Goal: Ask a question

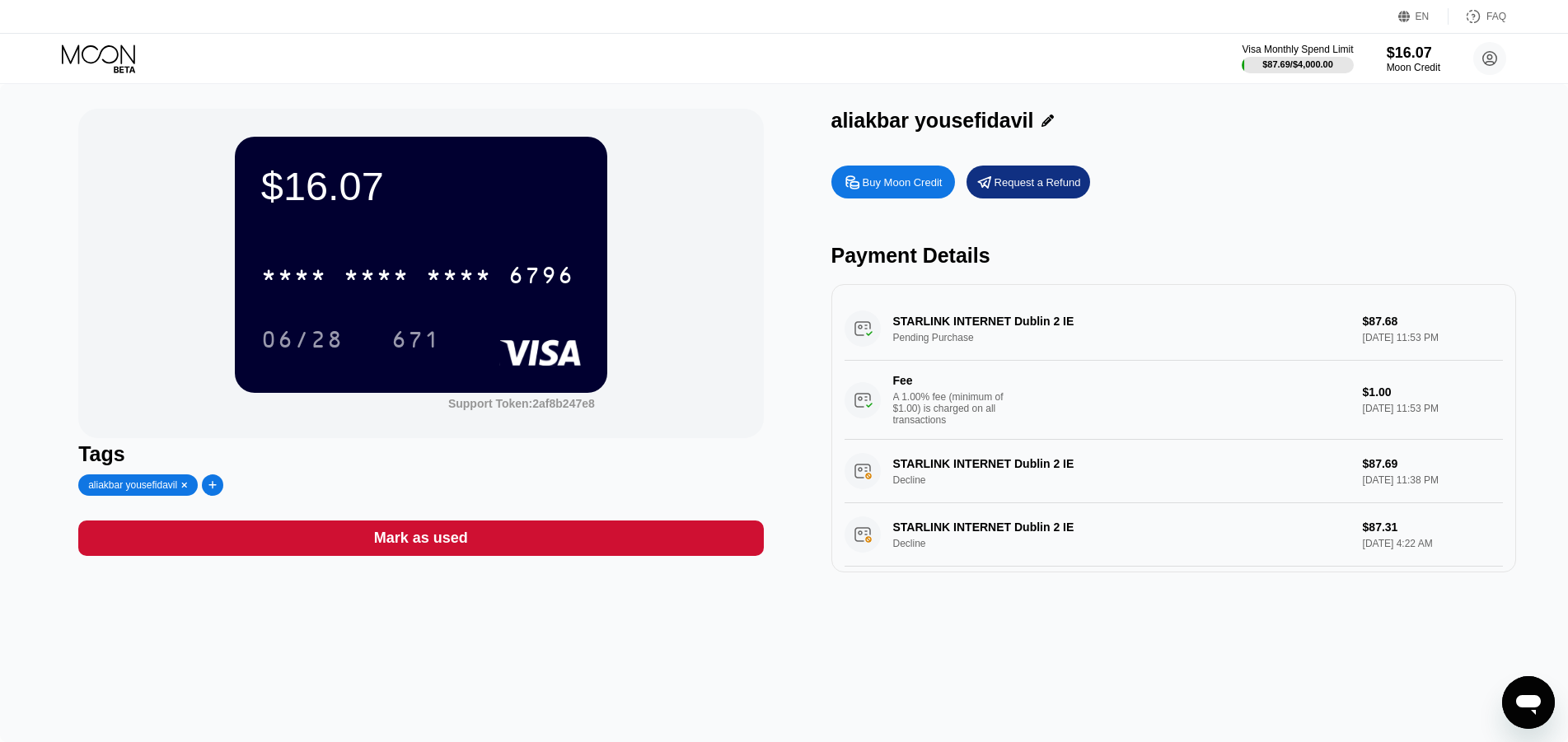
click at [112, 57] on icon at bounding box center [100, 59] width 77 height 29
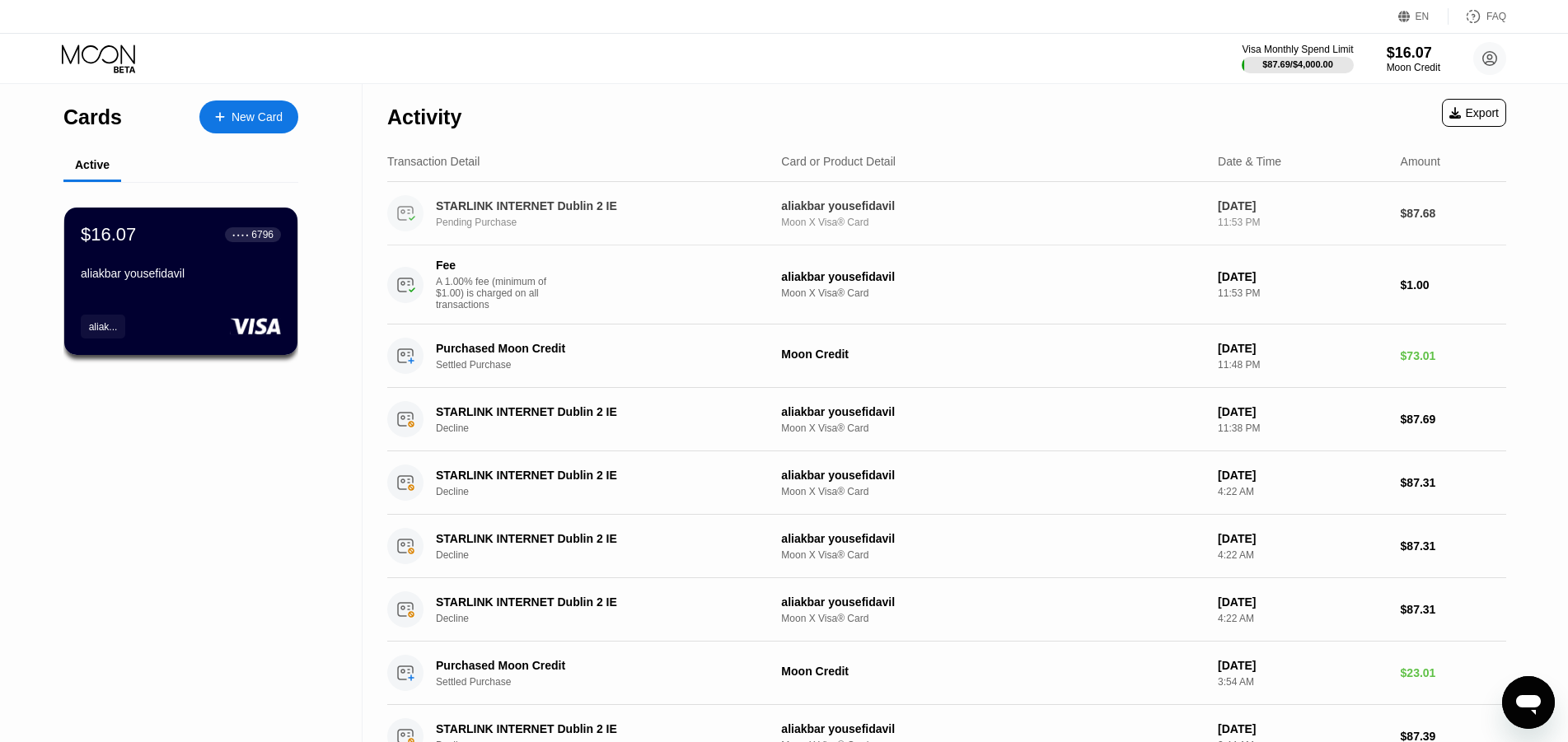
click at [627, 193] on div "STARLINK INTERNET Dublin 2 IE Pending Purchase aliakbar yousefidavil Moon X Vis…" at bounding box center [946, 213] width 1118 height 64
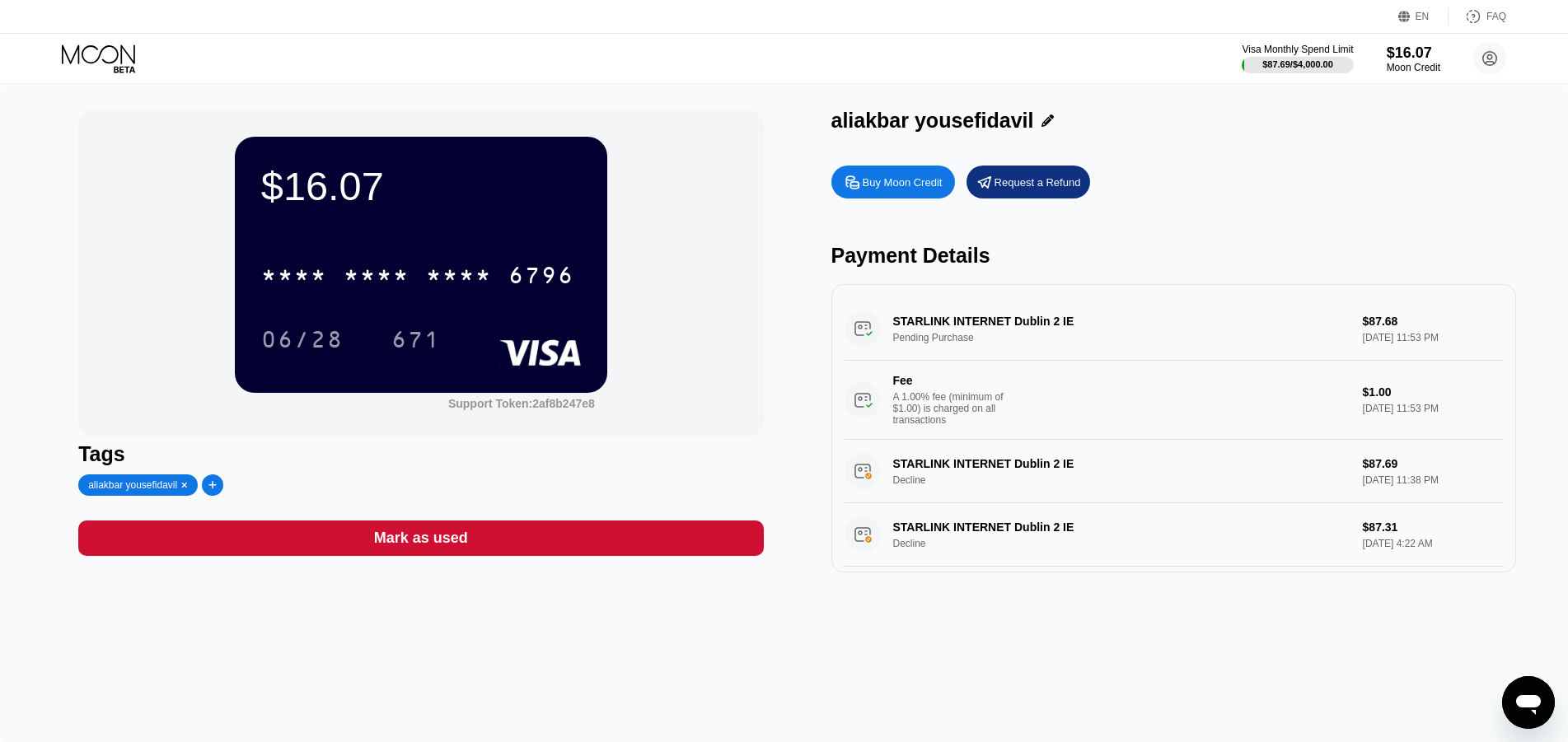
click at [974, 347] on div "STARLINK INTERNET Dublin 2 IE Pending Purchase $87.68 Aug 20, 2025 11:53 PM Fee…" at bounding box center [1174, 369] width 658 height 142
click at [953, 350] on div "STARLINK INTERNET Dublin 2 IE Pending Purchase $87.68 Aug 20, 2025 11:53 PM Fee…" at bounding box center [1174, 369] width 658 height 142
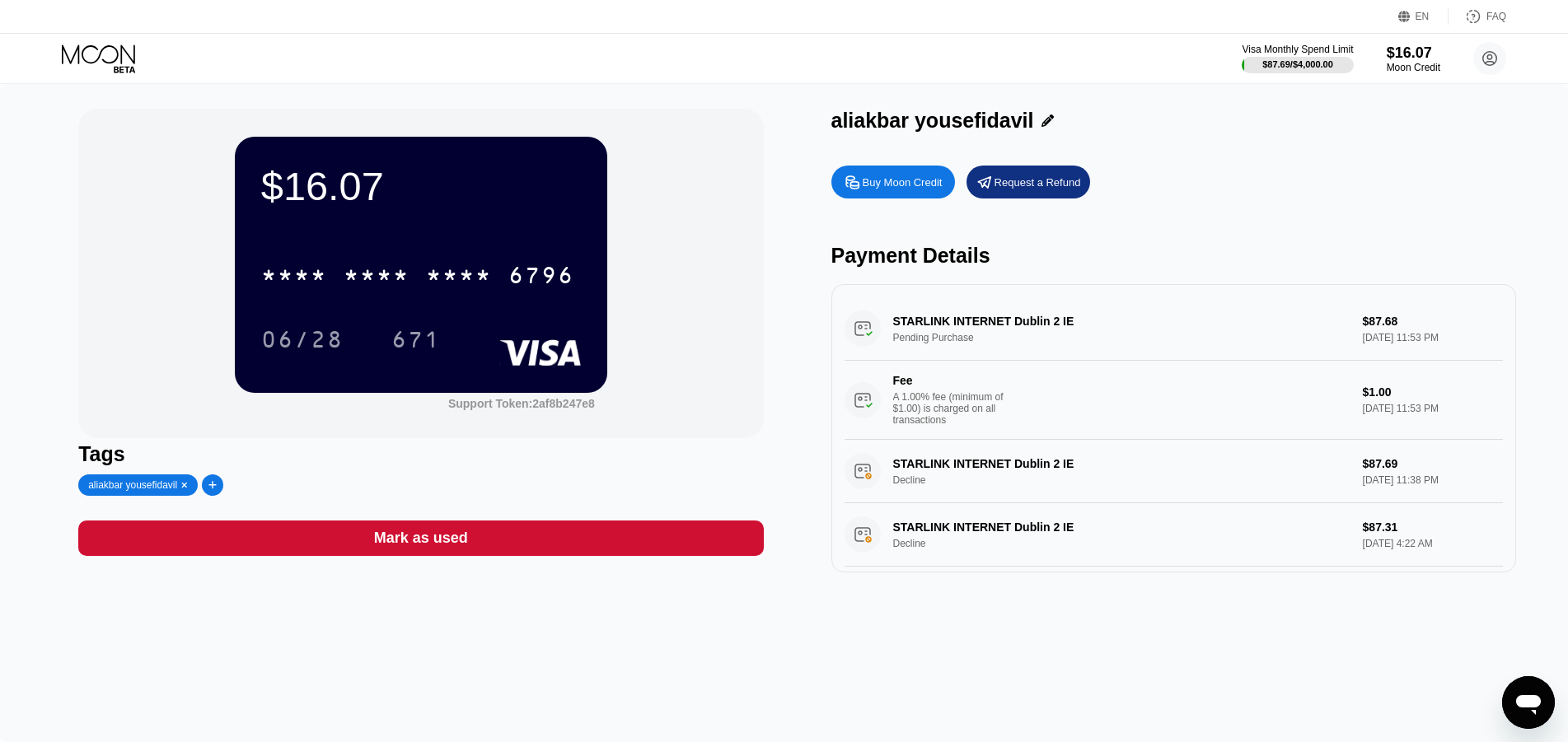
click at [953, 350] on div "STARLINK INTERNET Dublin 2 IE Pending Purchase $87.68 Aug 20, 2025 11:53 PM Fee…" at bounding box center [1174, 369] width 658 height 142
click at [970, 328] on div "STARLINK INTERNET Dublin 2 IE Pending Purchase $87.68 Aug 20, 2025 11:53 PM Fee…" at bounding box center [1174, 369] width 658 height 142
click at [960, 346] on div "STARLINK INTERNET Dublin 2 IE Pending Purchase $87.68 Aug 20, 2025 11:53 PM Fee…" at bounding box center [1174, 369] width 658 height 142
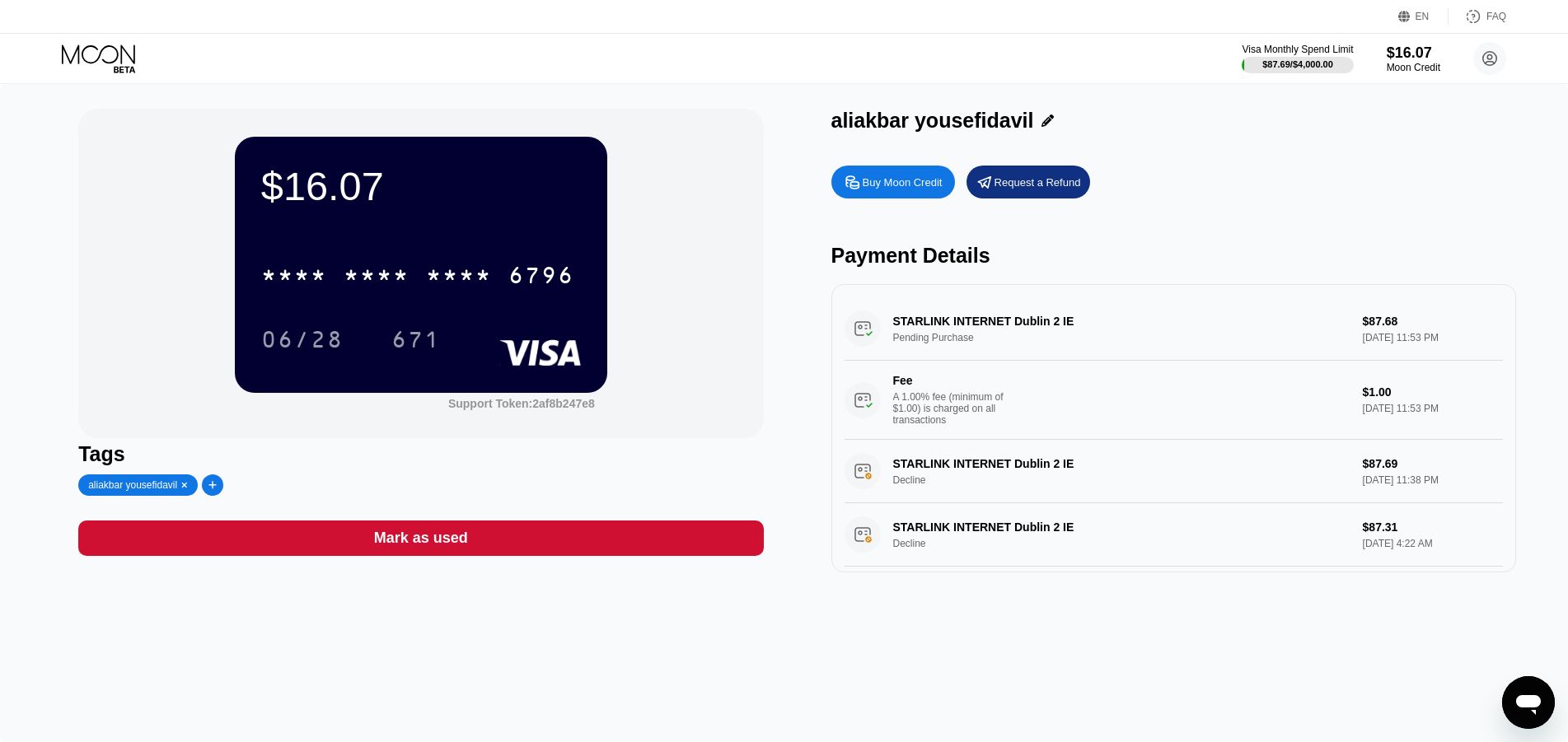
drag, startPoint x: 1055, startPoint y: 359, endPoint x: 1203, endPoint y: 373, distance: 148.7
click at [1203, 373] on div "STARLINK INTERNET Dublin 2 IE Pending Purchase $87.68 Aug 20, 2025 11:53 PM Fee…" at bounding box center [1174, 369] width 658 height 142
click at [1539, 675] on div "$16.07 * * * * * * * * * * * * 6796 06/28 671 Support Token: 2af8b247e8 Tags al…" at bounding box center [784, 413] width 1568 height 658
click at [1523, 697] on icon "Open messaging window" at bounding box center [1528, 705] width 25 height 20
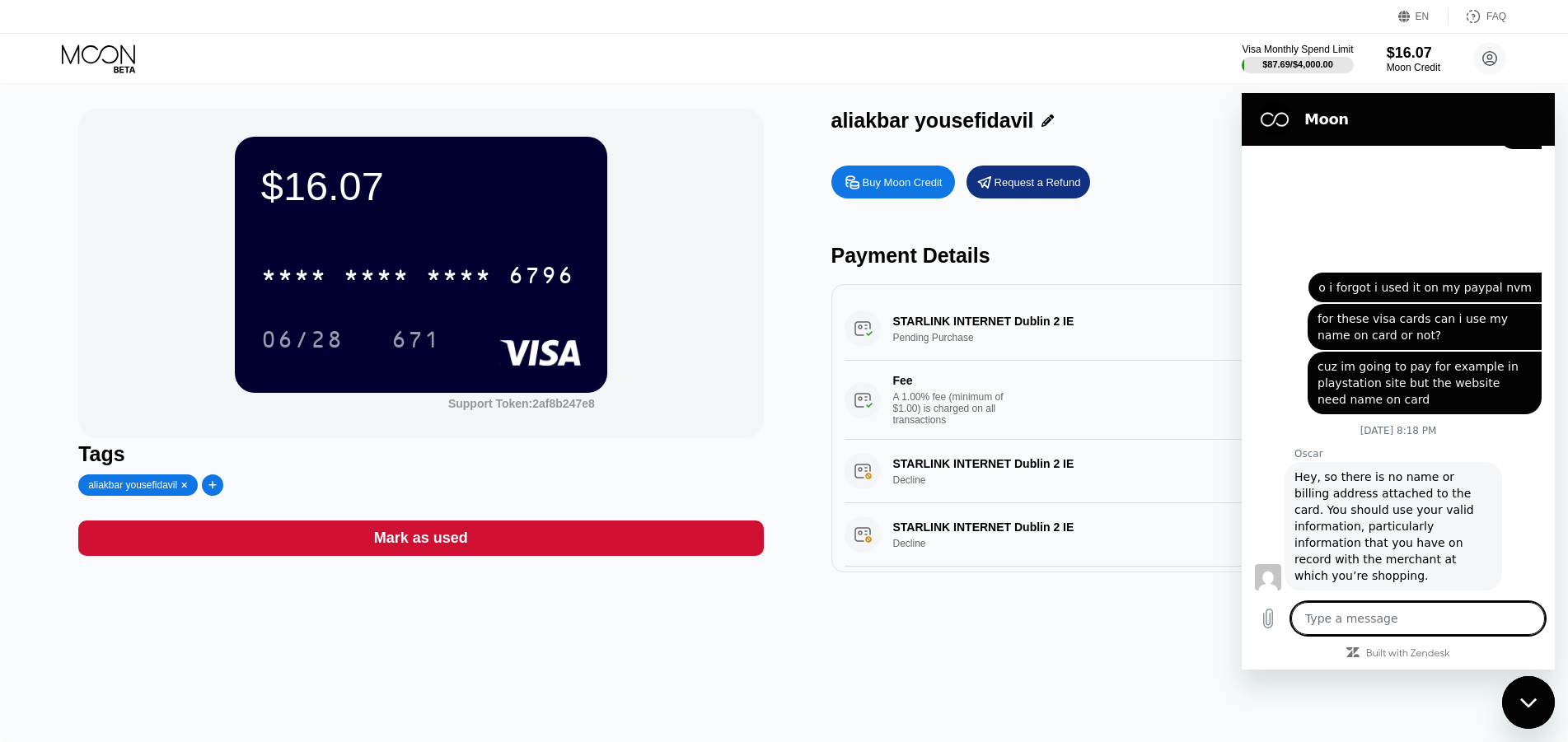
scroll to position [1220, 0]
click at [934, 342] on div "STARLINK INTERNET Dublin 2 IE Pending Purchase $87.68 Aug 20, 2025 11:53 PM Fee…" at bounding box center [1174, 369] width 658 height 142
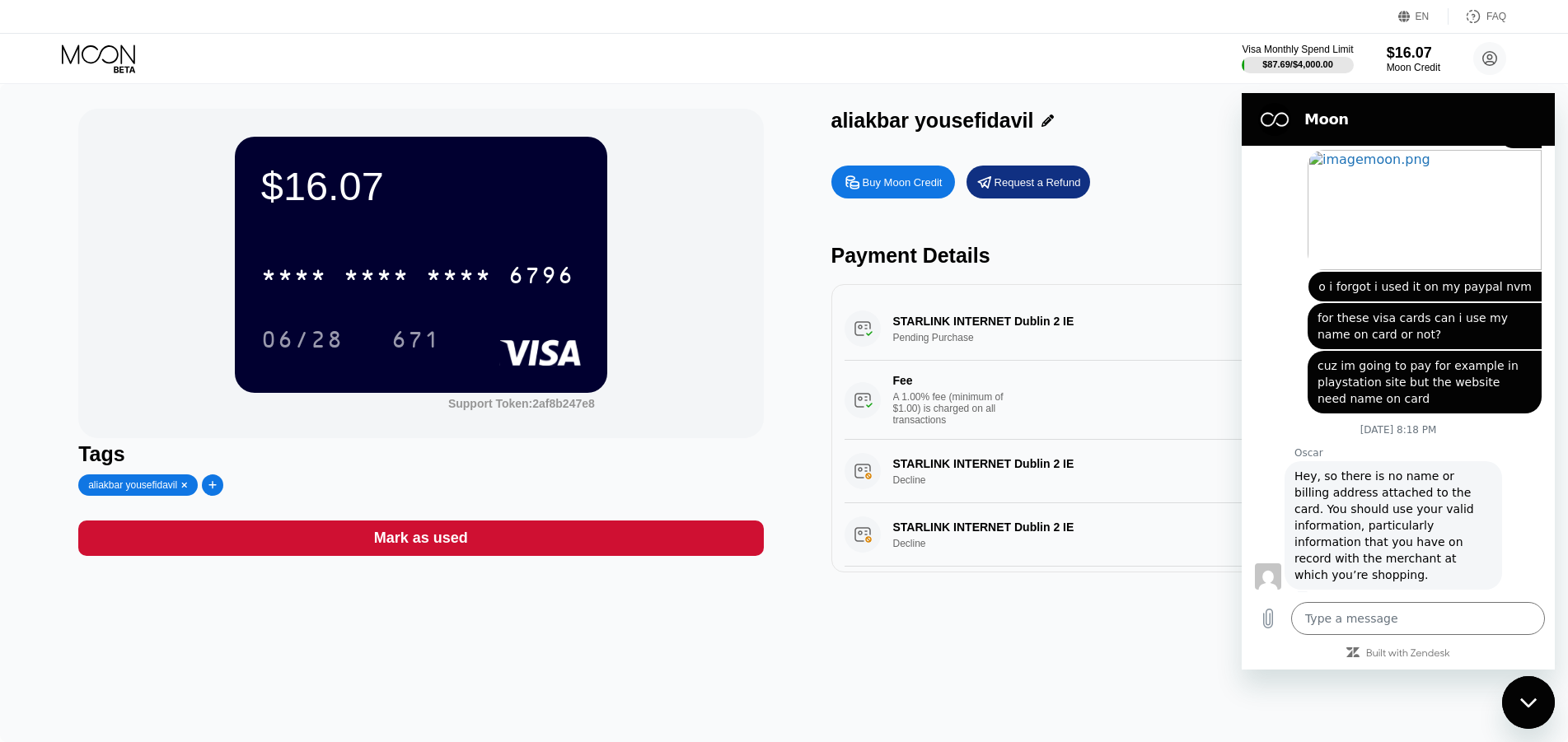
click at [934, 342] on div "STARLINK INTERNET Dublin 2 IE Pending Purchase $87.68 Aug 20, 2025 11:53 PM Fee…" at bounding box center [1174, 369] width 658 height 142
click at [1541, 695] on div "Close messaging window" at bounding box center [1528, 702] width 50 height 50
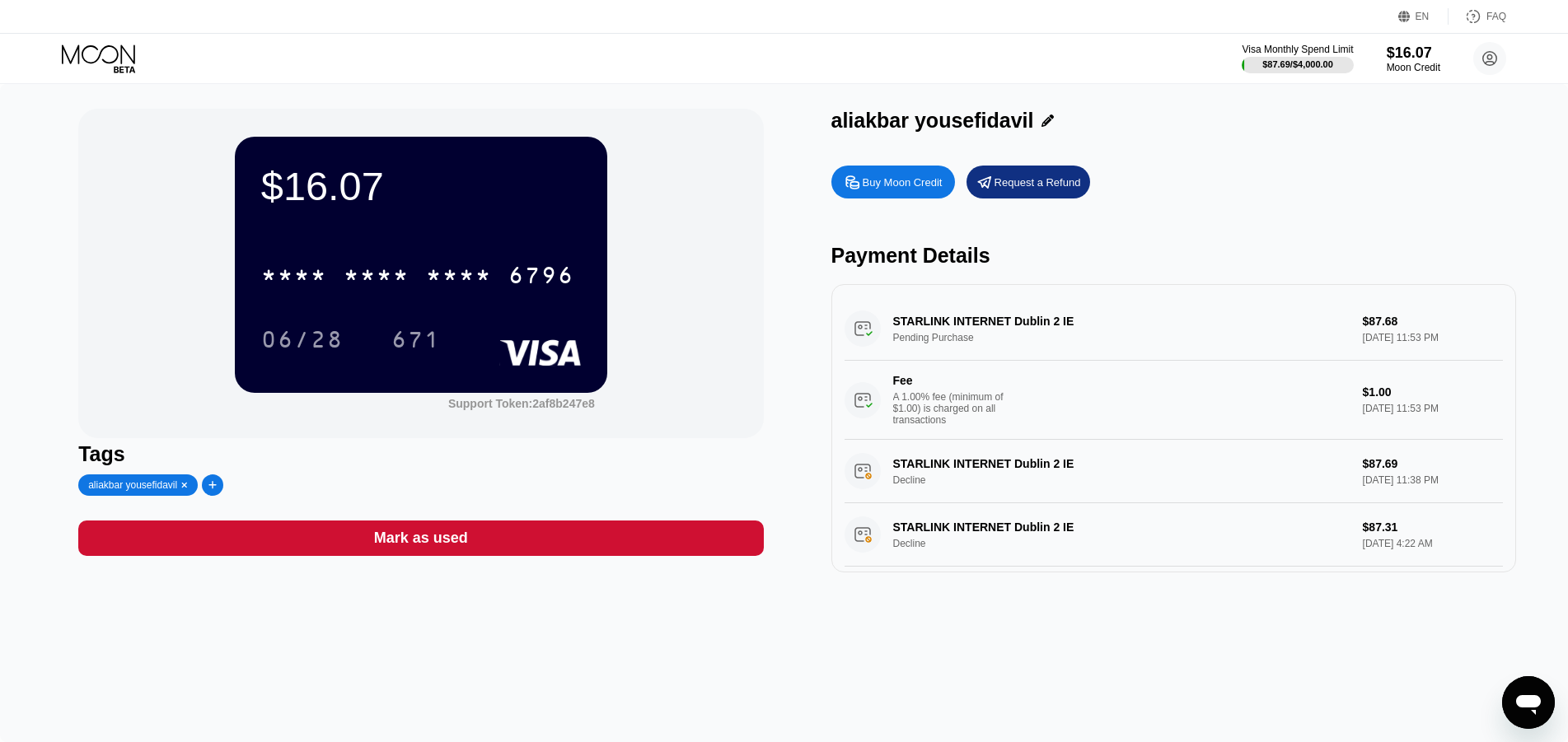
scroll to position [1203, 0]
drag, startPoint x: 902, startPoint y: 320, endPoint x: 962, endPoint y: 342, distance: 63.9
click at [956, 340] on div "STARLINK INTERNET Dublin 2 IE Pending Purchase $87.68 Aug 20, 2025 11:53 PM Fee…" at bounding box center [1174, 369] width 658 height 142
click at [964, 343] on div "STARLINK INTERNET Dublin 2 IE Pending Purchase $87.68 Aug 20, 2025 11:53 PM Fee…" at bounding box center [1174, 369] width 658 height 142
click at [965, 343] on div "STARLINK INTERNET Dublin 2 IE Pending Purchase $87.68 Aug 20, 2025 11:53 PM Fee…" at bounding box center [1174, 369] width 658 height 142
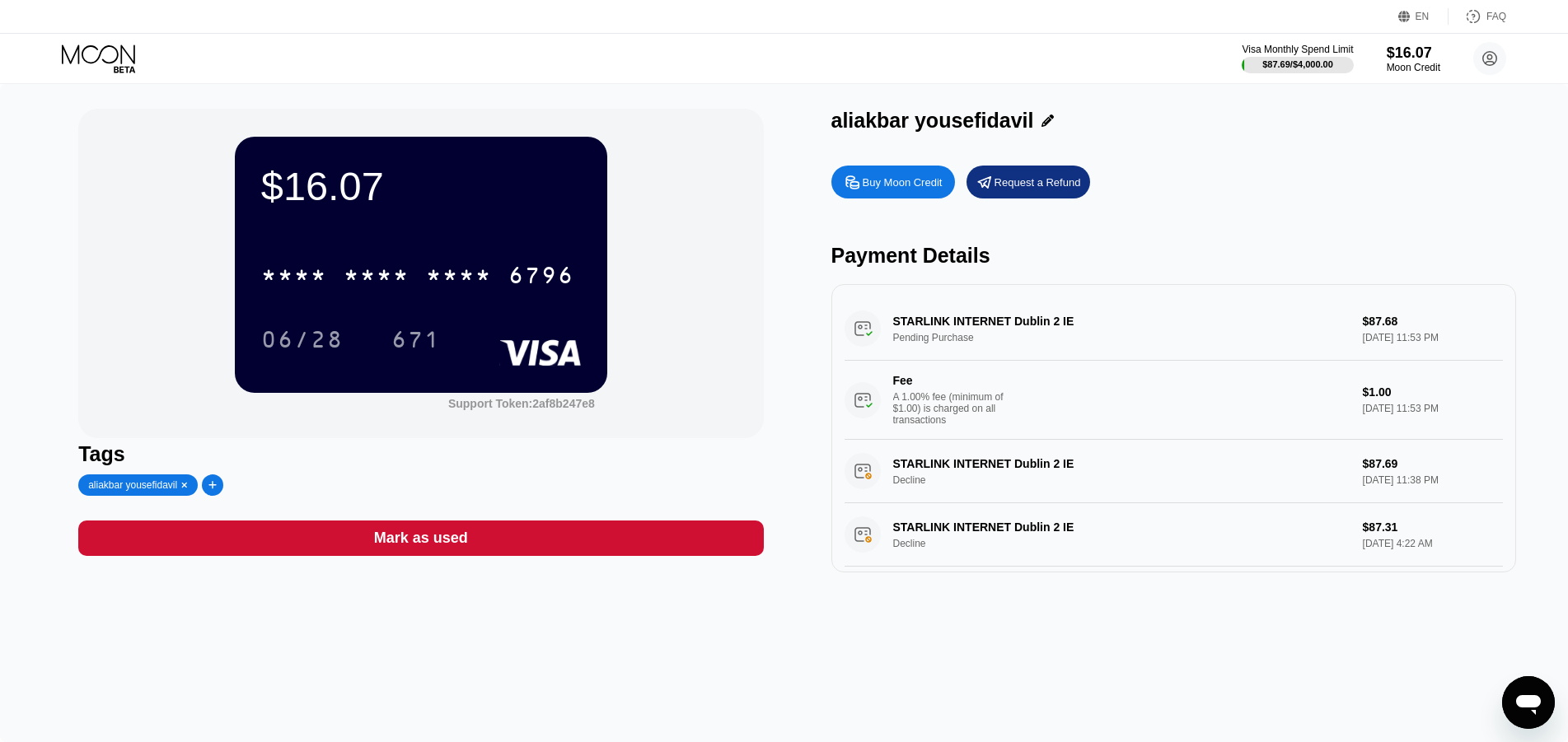
click at [1552, 696] on button "Open messaging window" at bounding box center [1528, 702] width 53 height 53
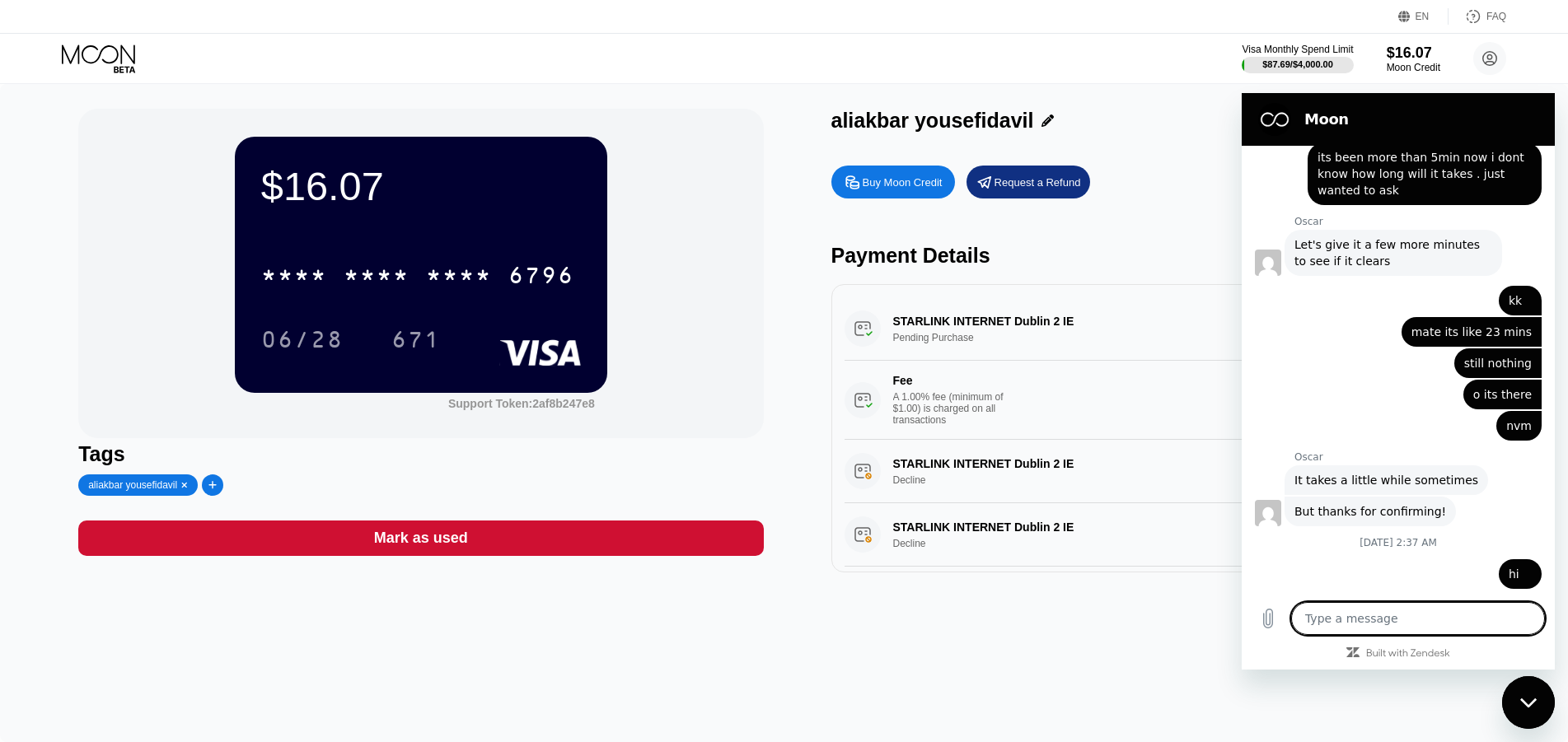
scroll to position [1220, 0]
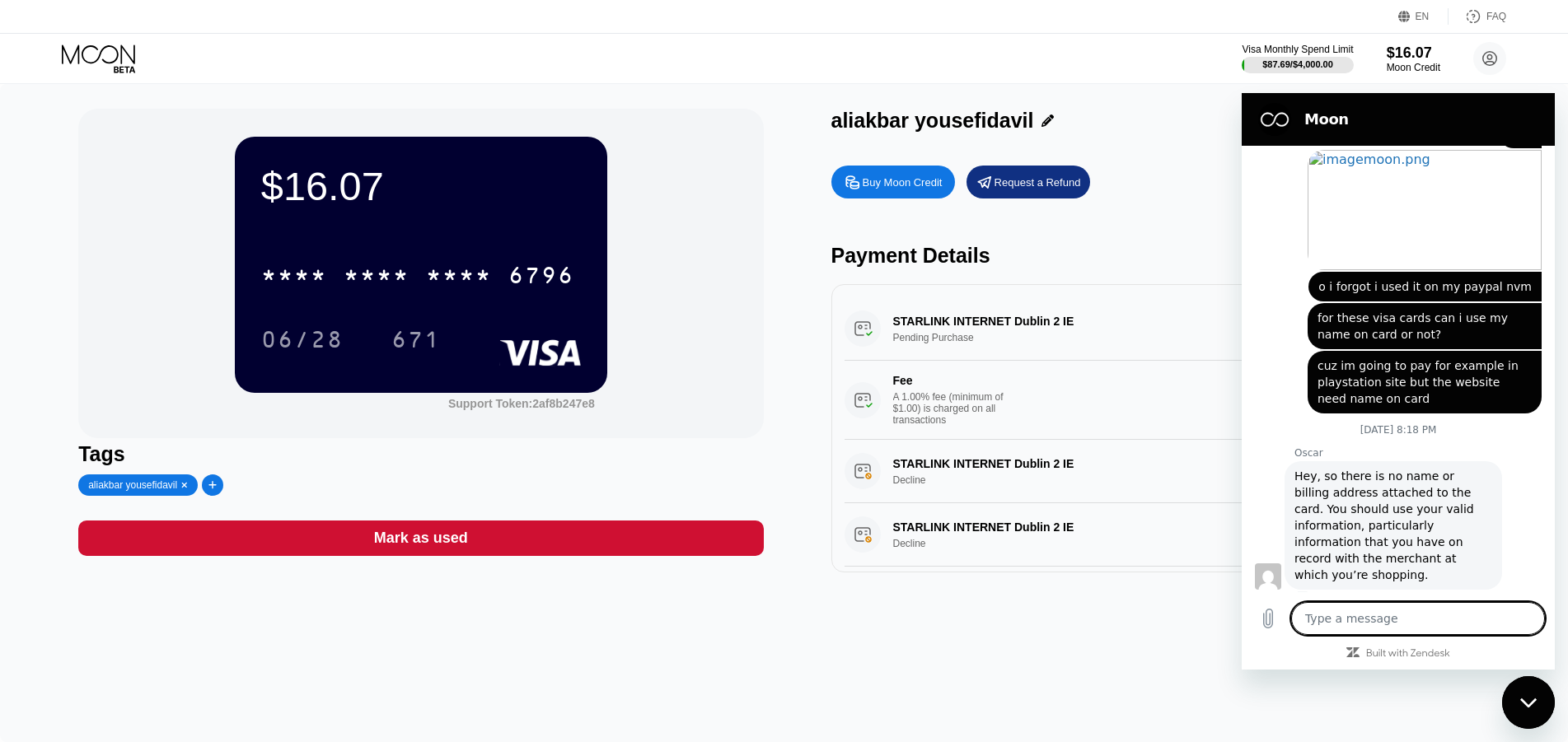
click at [1530, 687] on div "Close messaging window" at bounding box center [1528, 702] width 50 height 50
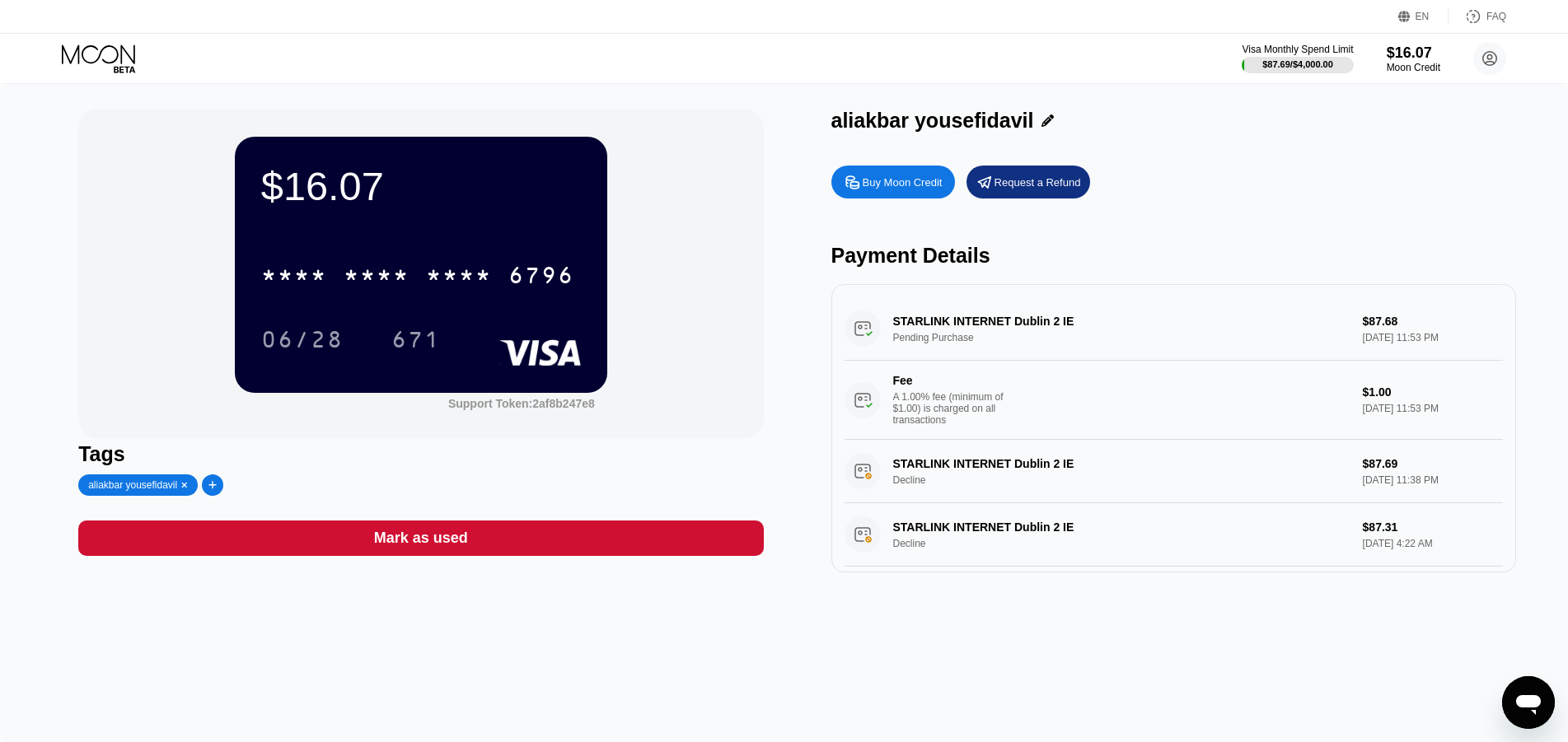
scroll to position [1203, 0]
click at [981, 314] on div "STARLINK INTERNET Dublin 2 IE Pending Purchase $87.68 Aug 20, 2025 11:53 PM Fee…" at bounding box center [1174, 369] width 658 height 142
click at [989, 322] on div "STARLINK INTERNET Dublin 2 IE Pending Purchase $87.68 Aug 20, 2025 11:53 PM Fee…" at bounding box center [1174, 369] width 658 height 142
click at [965, 475] on div "STARLINK INTERNET Dublin 2 IE Decline $87.69 Aug 20, 2025 11:38 PM" at bounding box center [1174, 471] width 658 height 64
click at [965, 473] on div "STARLINK INTERNET Dublin 2 IE Decline $87.69 Aug 20, 2025 11:38 PM" at bounding box center [1174, 471] width 658 height 64
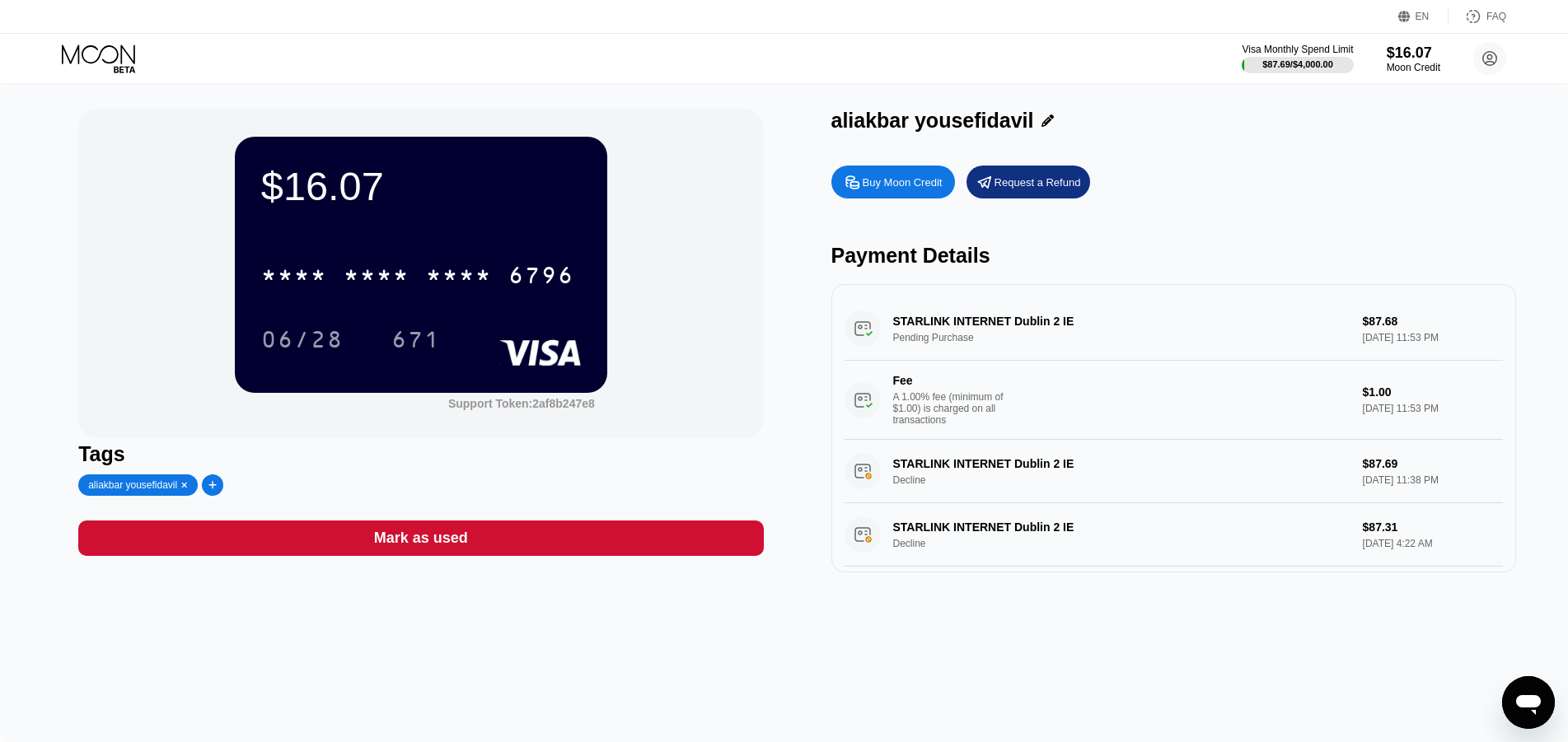
click at [994, 420] on div "A 1.00% fee (minimum of $1.00) is charged on all transactions" at bounding box center [954, 408] width 123 height 35
click at [994, 421] on div "A 1.00% fee (minimum of $1.00) is charged on all transactions" at bounding box center [954, 408] width 123 height 35
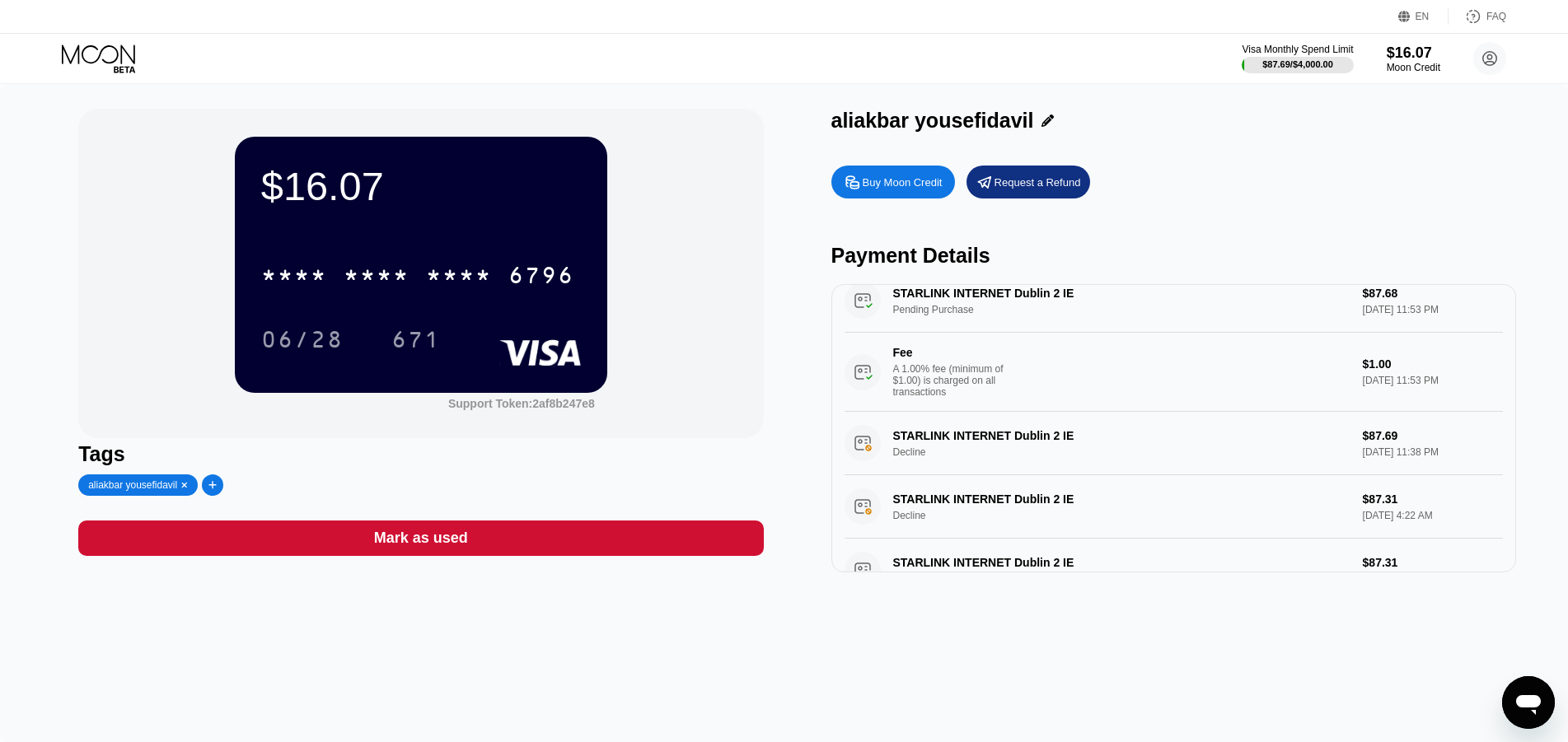
scroll to position [0, 0]
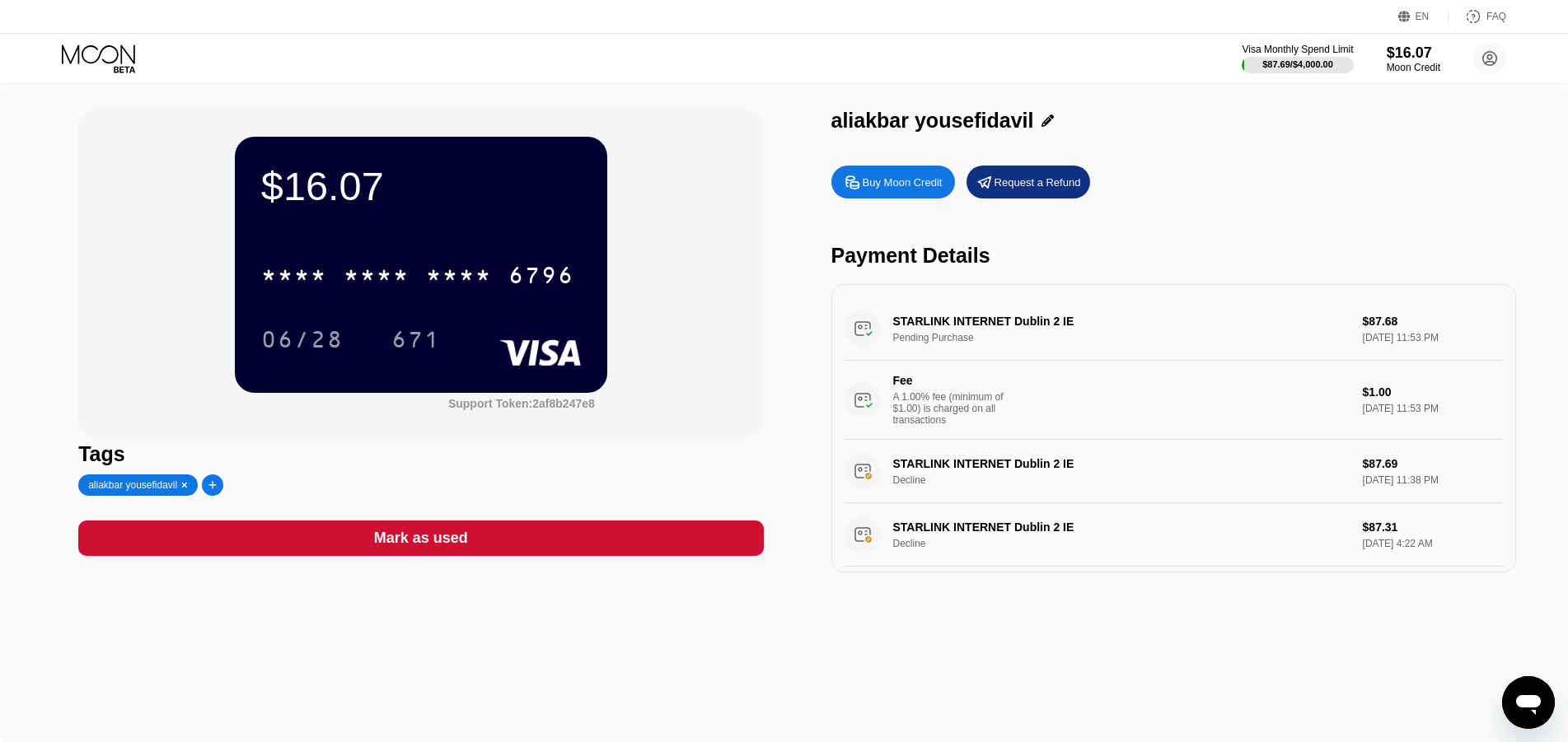
click at [983, 321] on div "STARLINK INTERNET Dublin 2 IE Pending Purchase $87.68 Aug 20, 2025 11:53 PM Fee…" at bounding box center [1174, 369] width 658 height 142
click at [976, 339] on div "STARLINK INTERNET Dublin 2 IE Pending Purchase $87.68 Aug 20, 2025 11:53 PM Fee…" at bounding box center [1174, 369] width 658 height 142
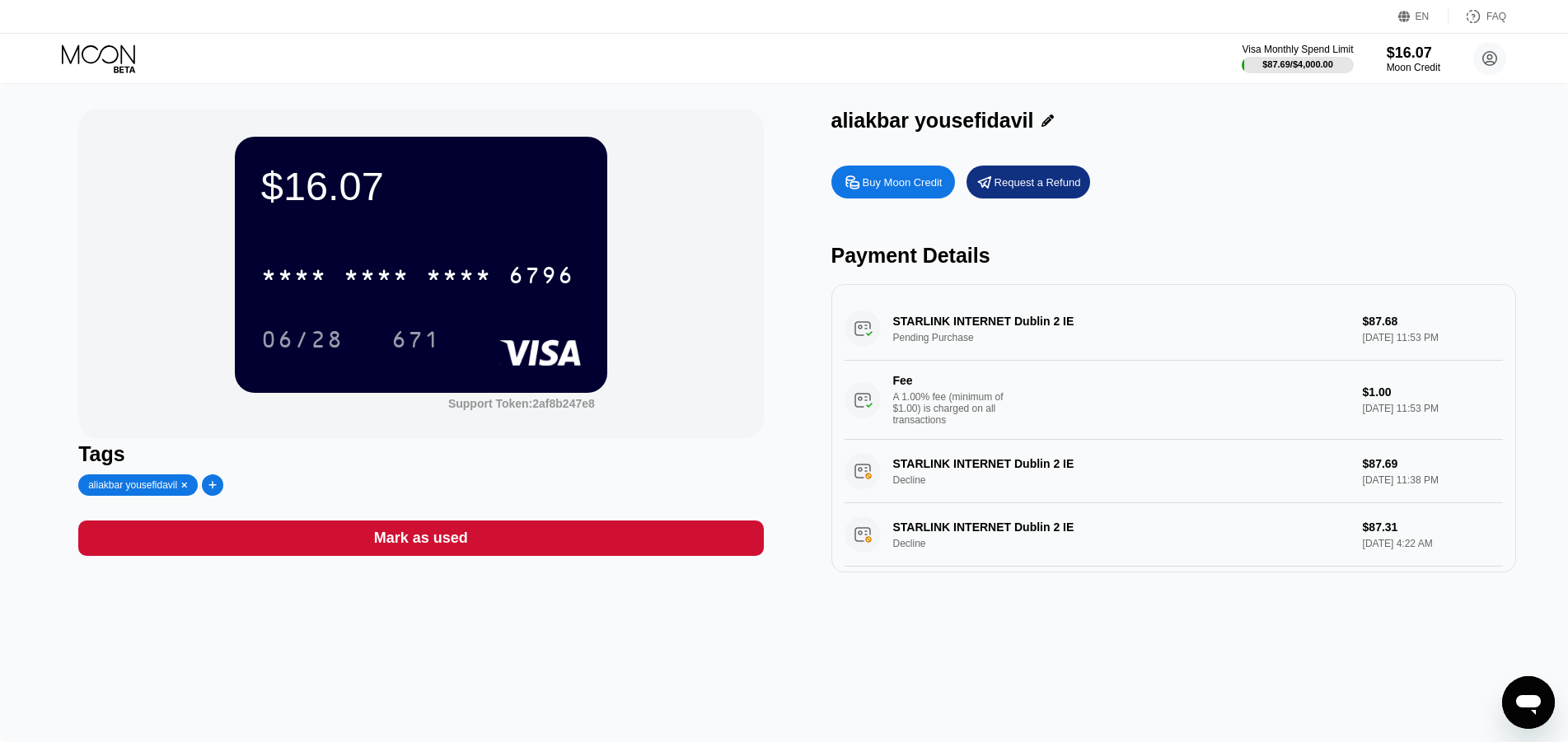
type textarea "x"
click at [975, 339] on div "STARLINK INTERNET Dublin 2 IE Pending Purchase $87.68 Aug 20, 2025 11:53 PM Fee…" at bounding box center [1174, 369] width 658 height 142
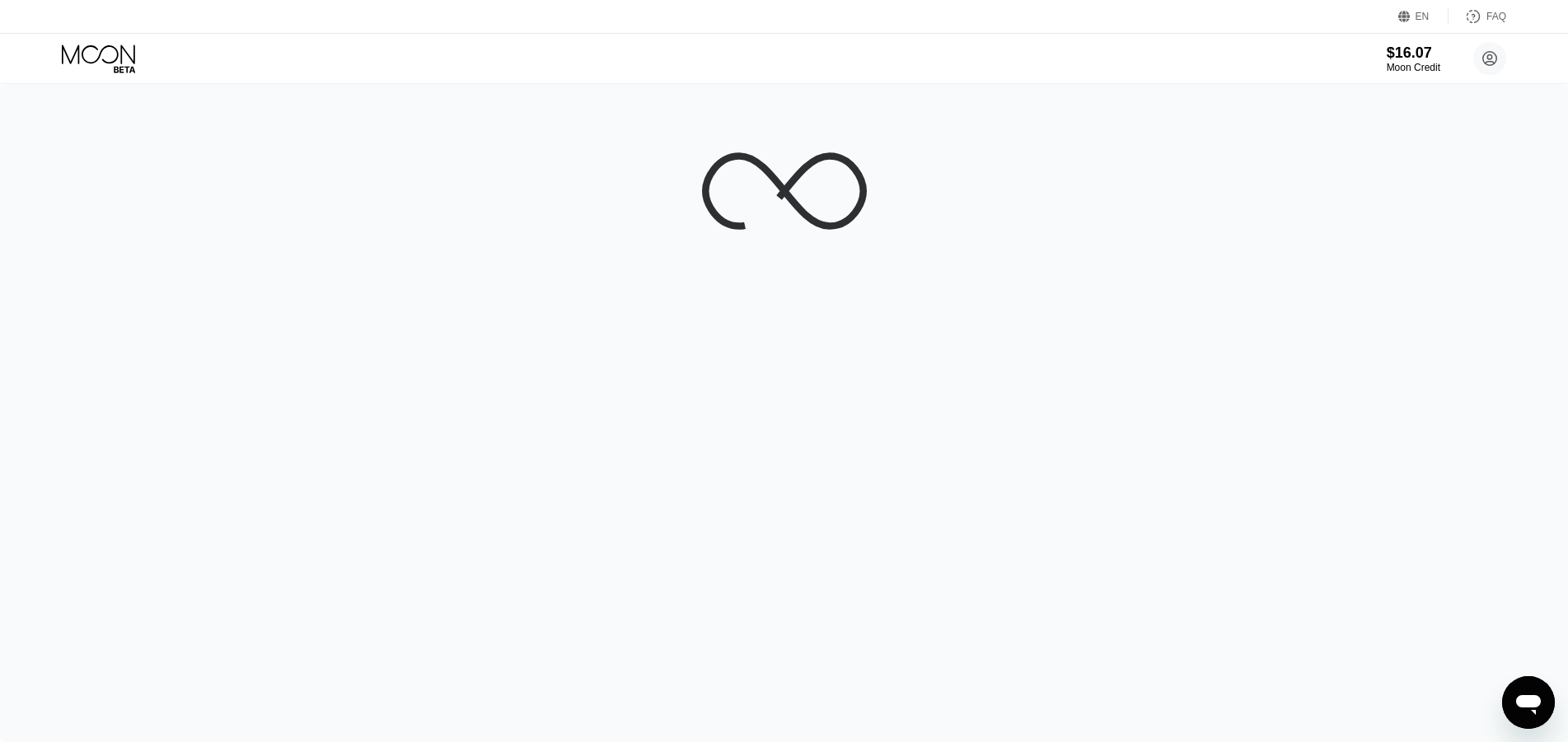
click at [1554, 706] on button "Open messaging window" at bounding box center [1528, 702] width 53 height 53
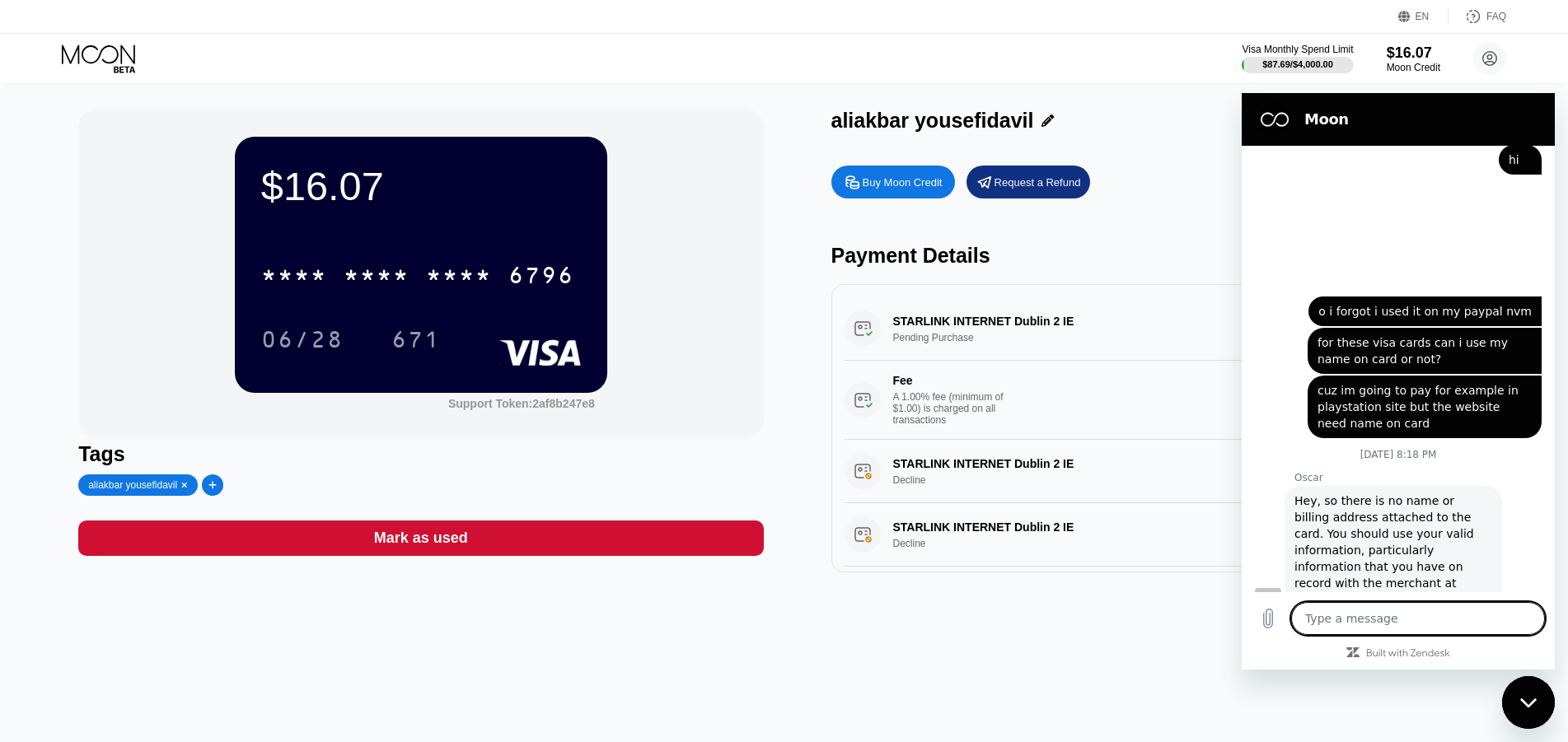
type textarea "x"
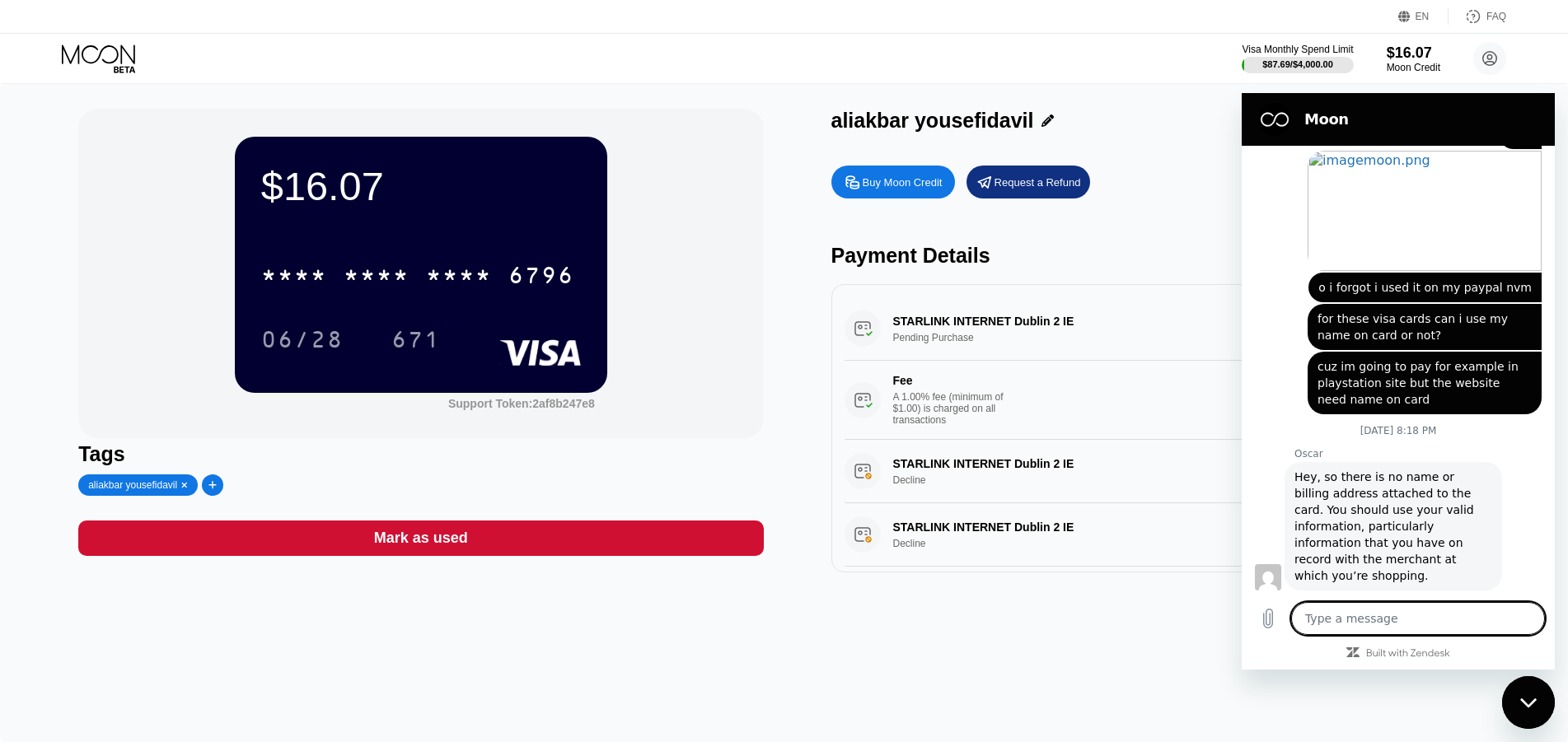
scroll to position [1220, 0]
click at [1408, 621] on textarea at bounding box center [1418, 619] width 254 height 33
type textarea "h"
type textarea "x"
type textarea "hi"
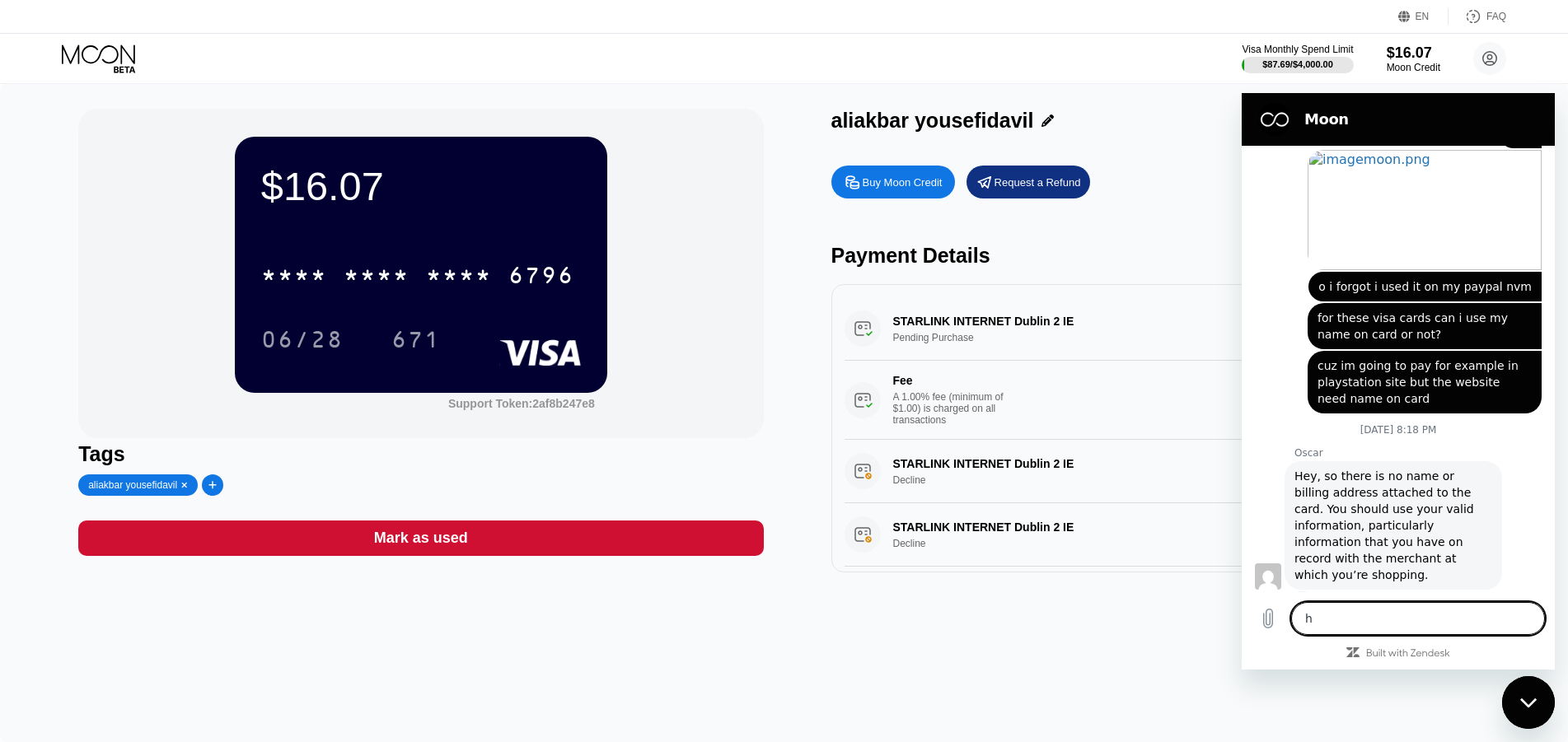
type textarea "x"
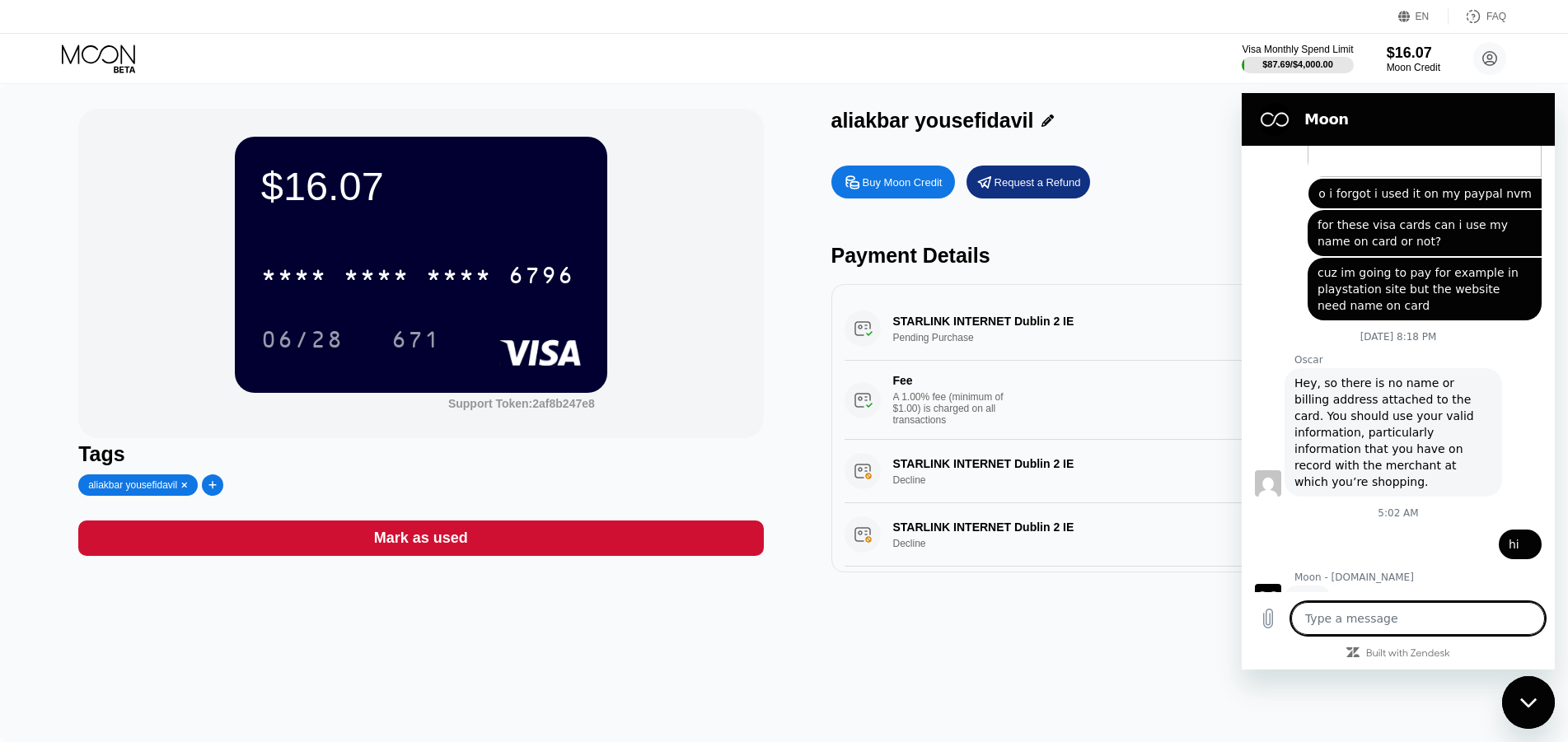
scroll to position [1314, 0]
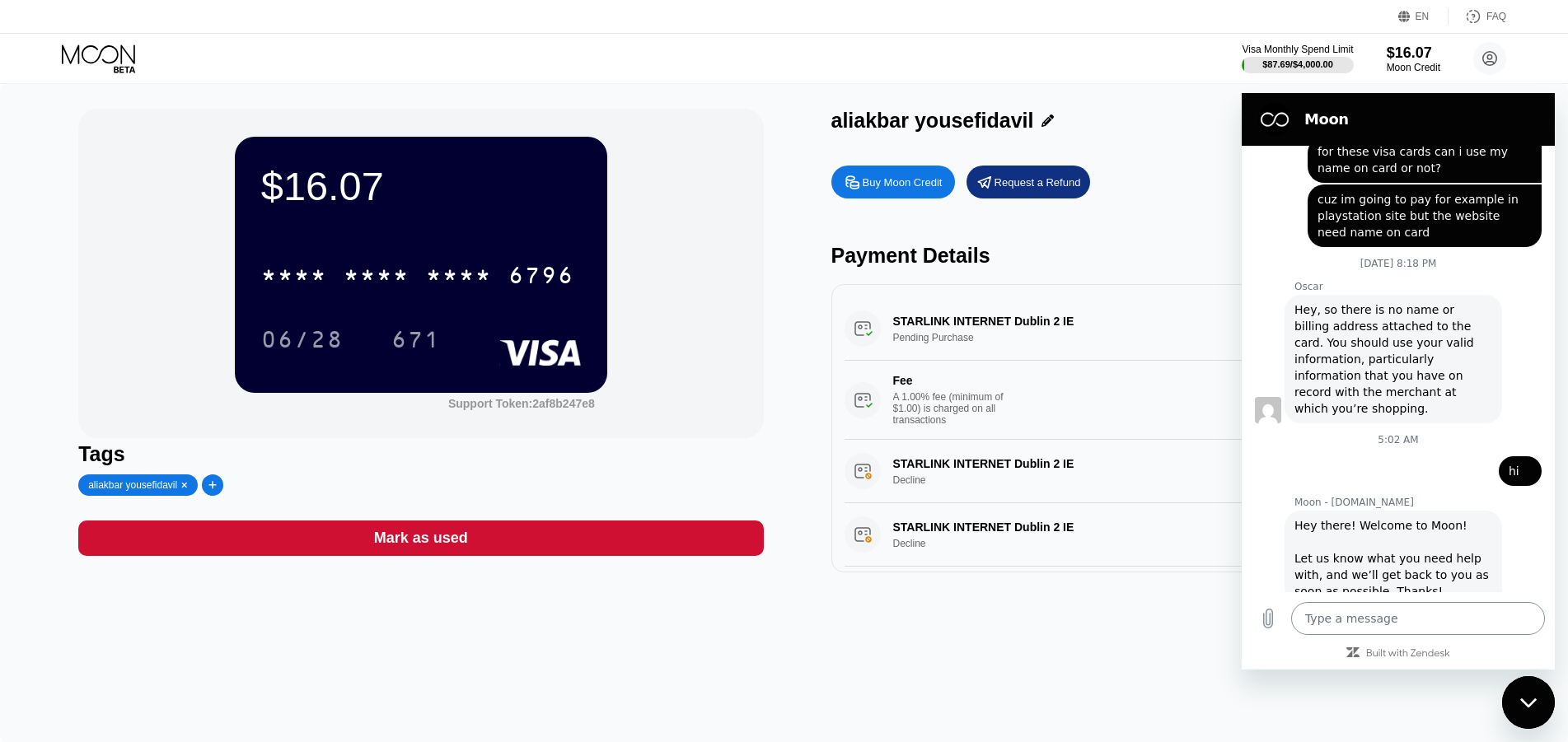
type textarea "x"
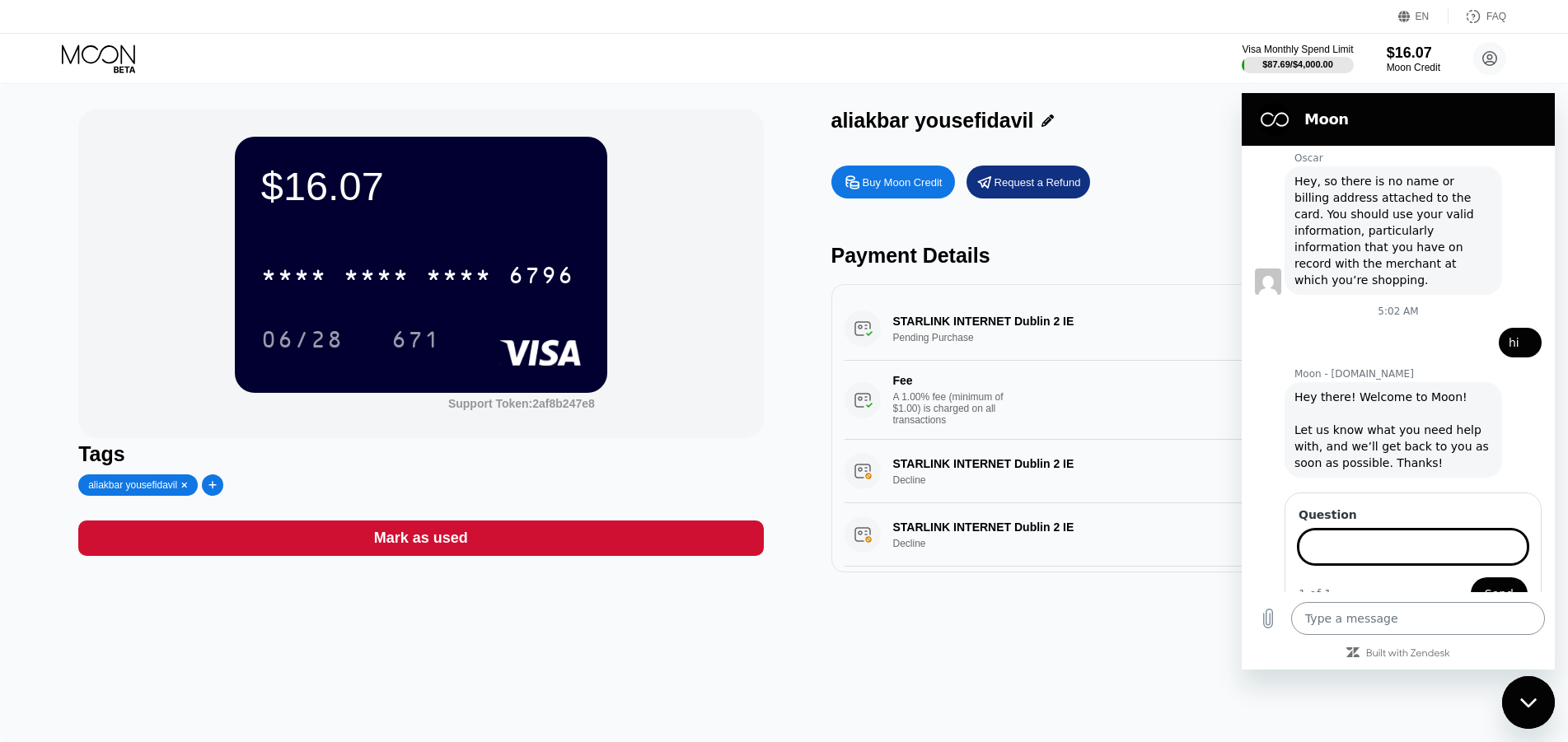
scroll to position [1513, 0]
type input "if"
type textarea "x"
click at [1358, 530] on input "if" at bounding box center [1413, 547] width 229 height 35
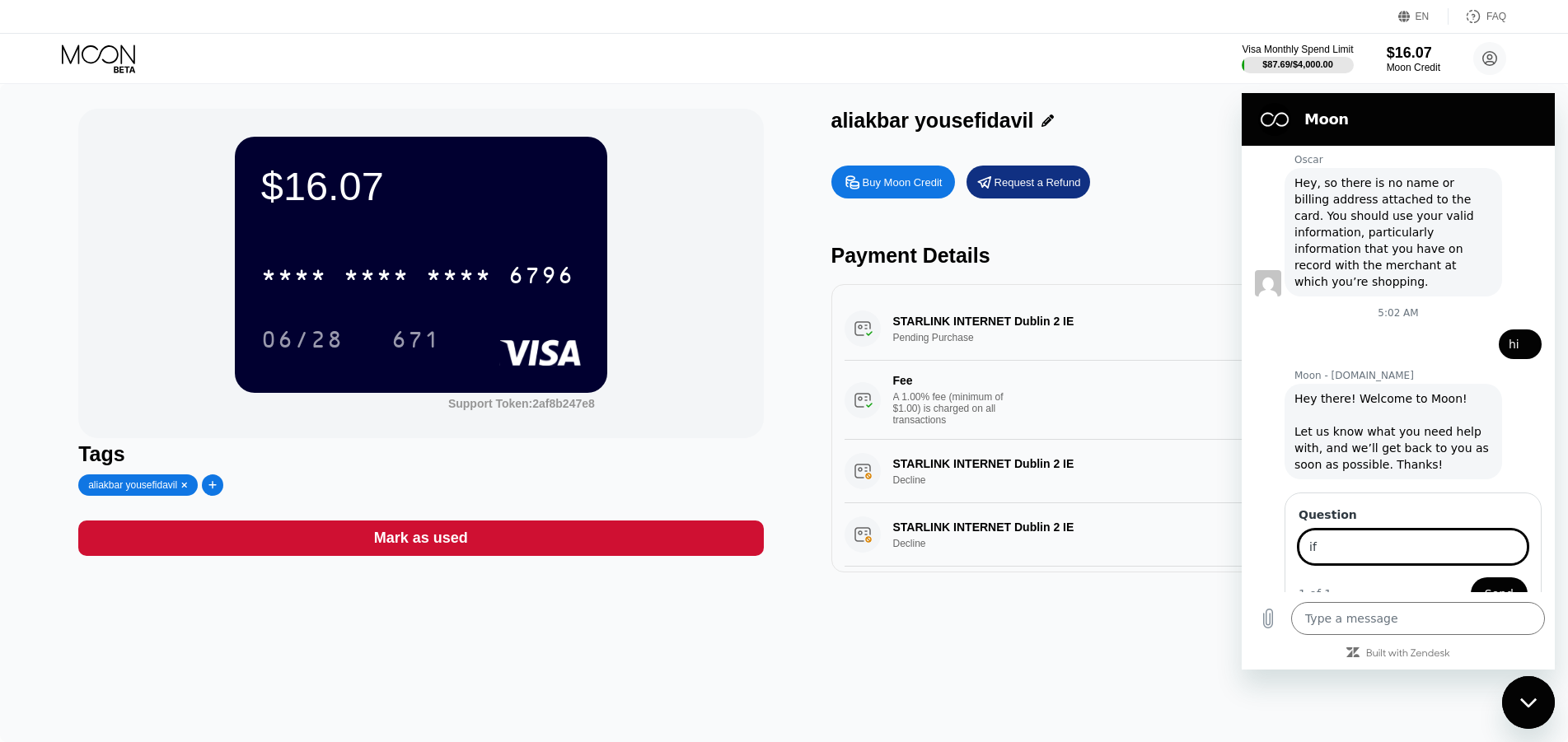
paste input "If Starlink issues a refund for my payment, will the money be returned to my ca…"
drag, startPoint x: 1421, startPoint y: 511, endPoint x: 1464, endPoint y: 513, distance: 43.0
click at [1464, 530] on input "If Starlink issues a refund for my payment, will the money be returned to my ca…" at bounding box center [1413, 547] width 229 height 35
type input "If Starlink issues a refund for my payment, will the money be returned to my ca…"
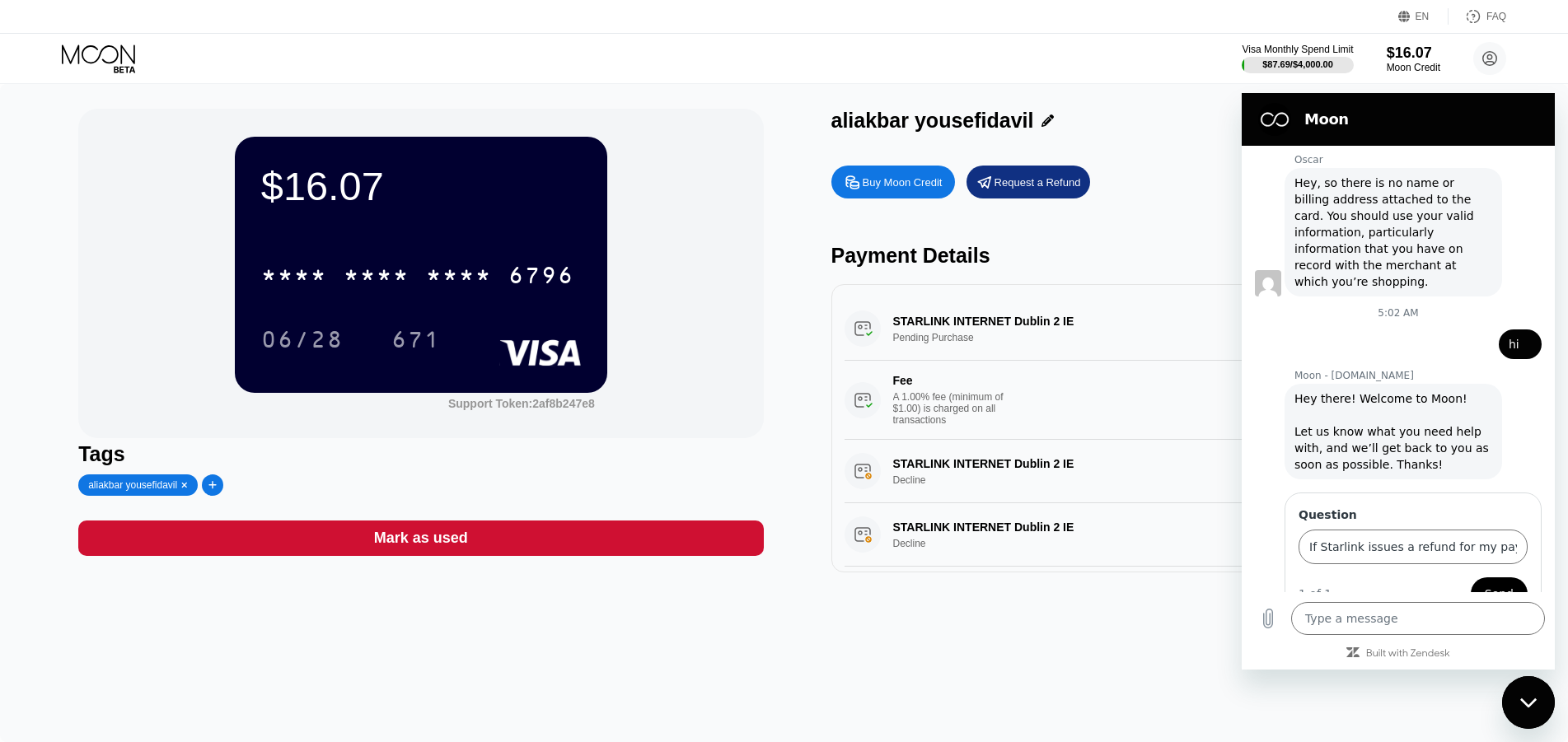
click at [1475, 578] on button "Send" at bounding box center [1499, 594] width 57 height 33
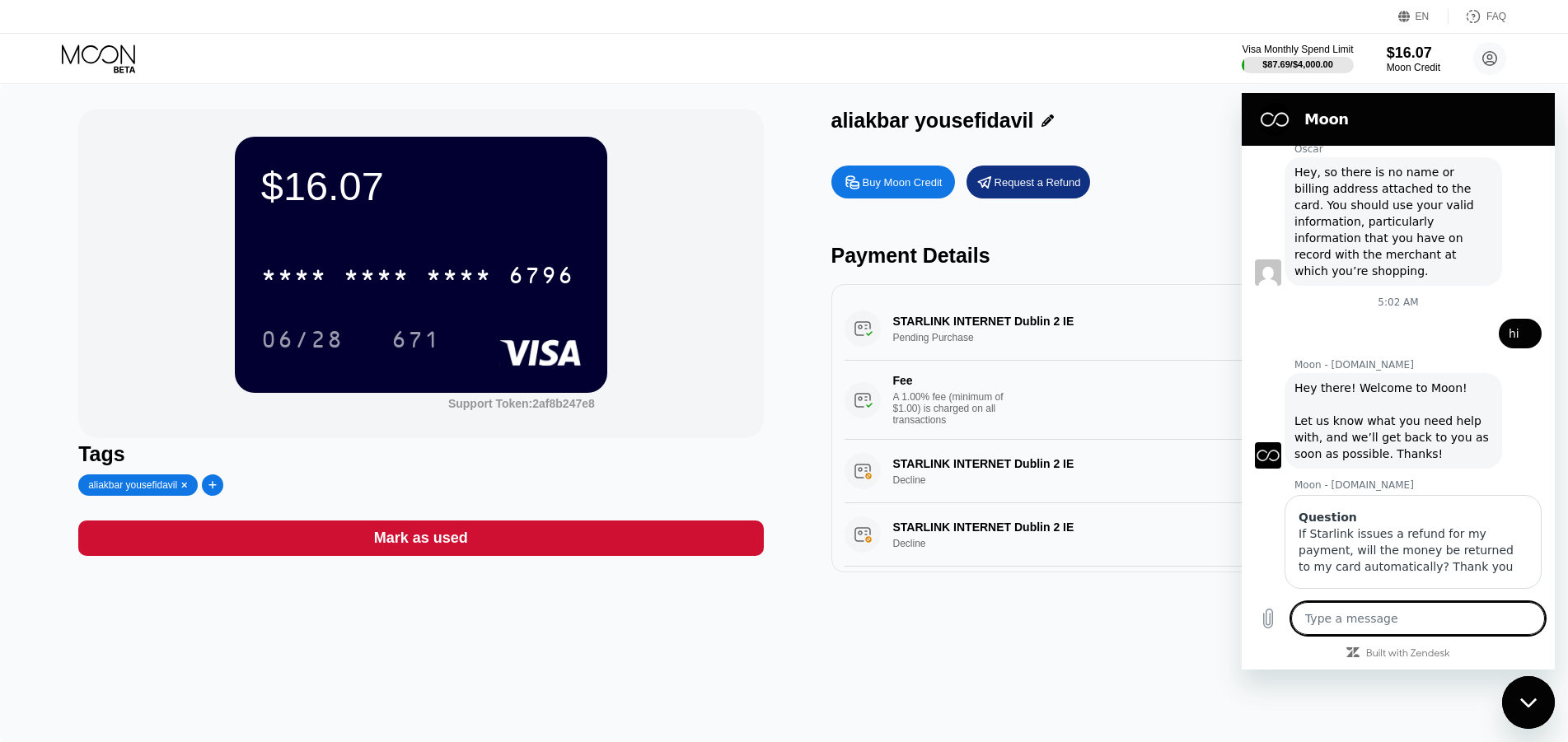
scroll to position [1524, 0]
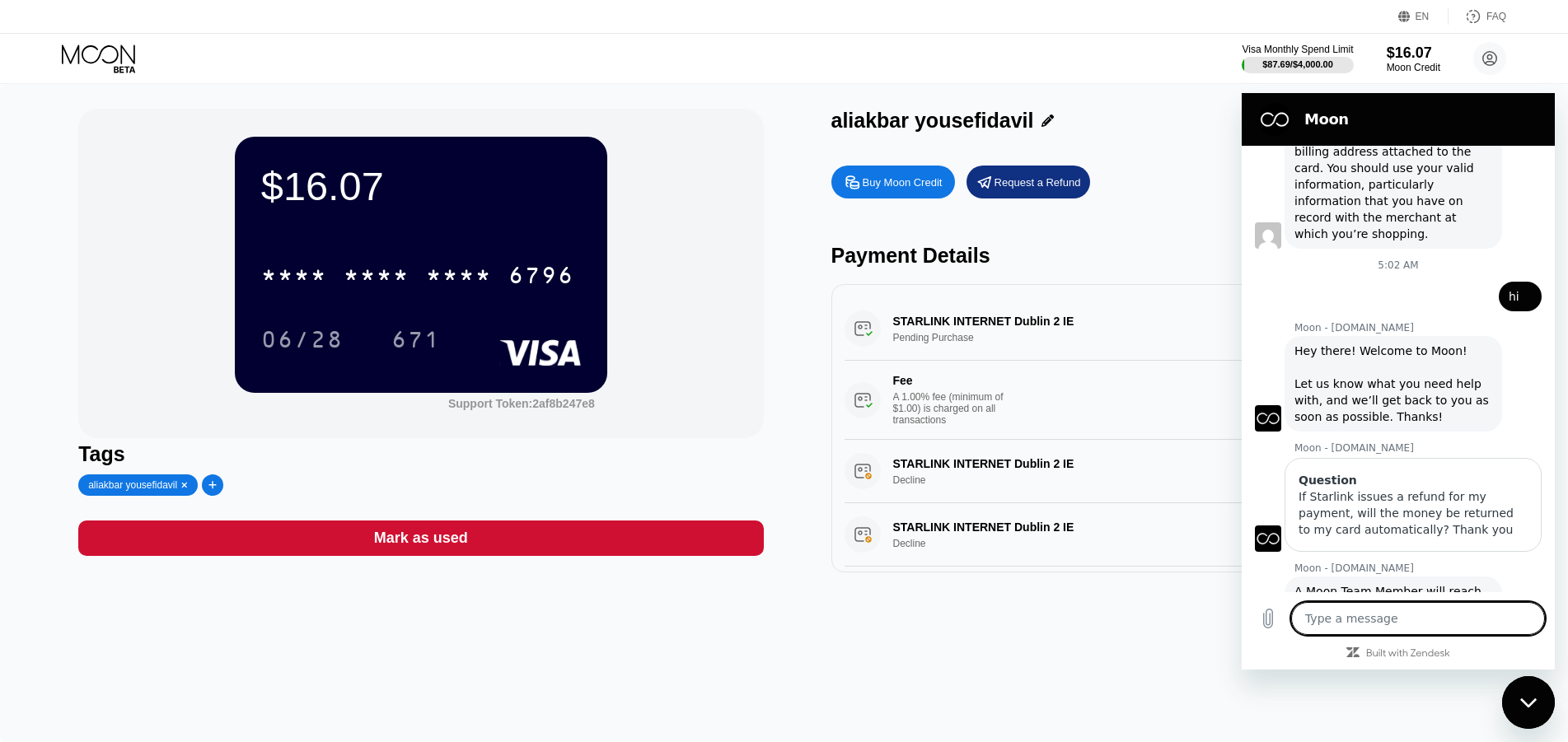
type textarea "x"
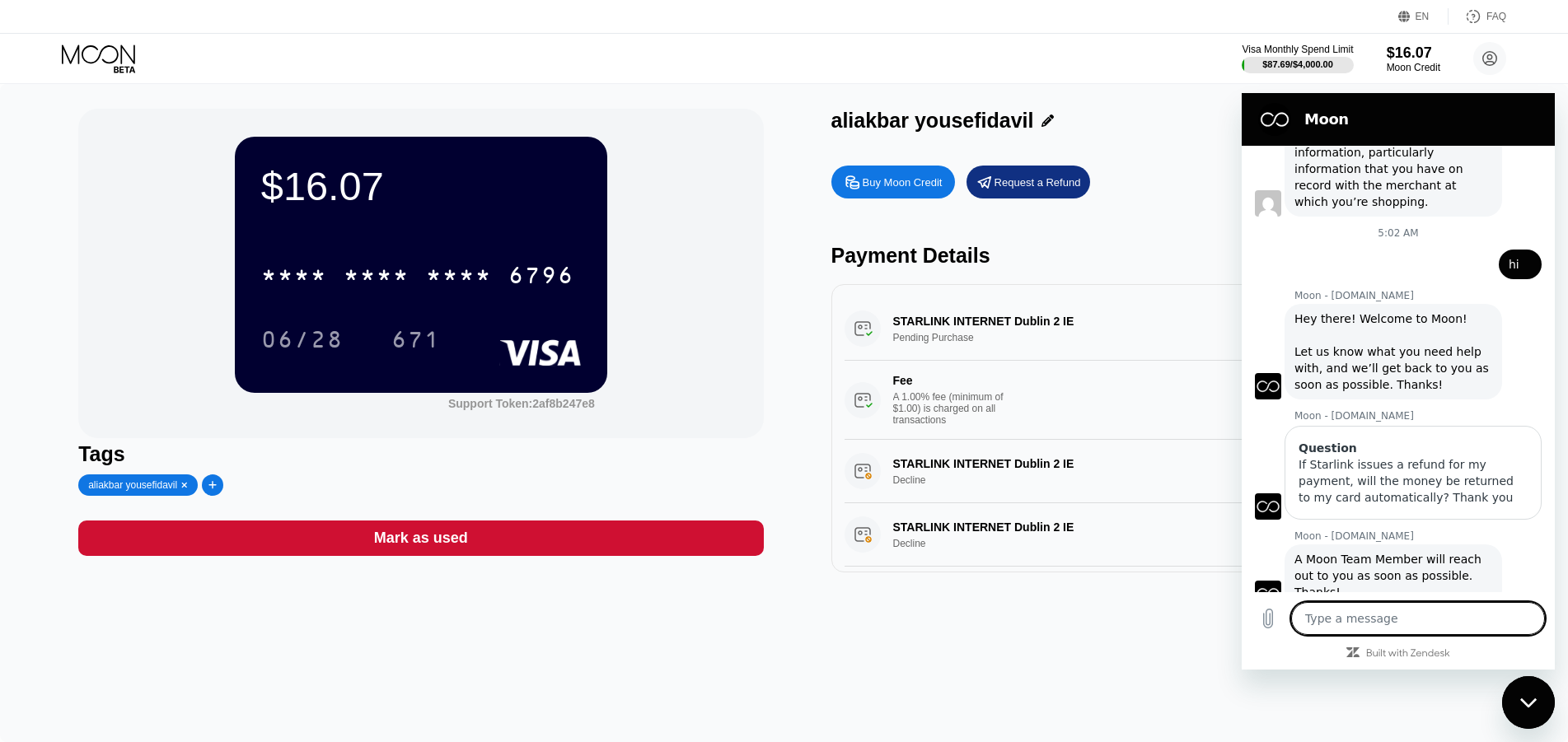
scroll to position [1594, 0]
type textarea "h"
type textarea "x"
type textarea "hi"
type textarea "x"
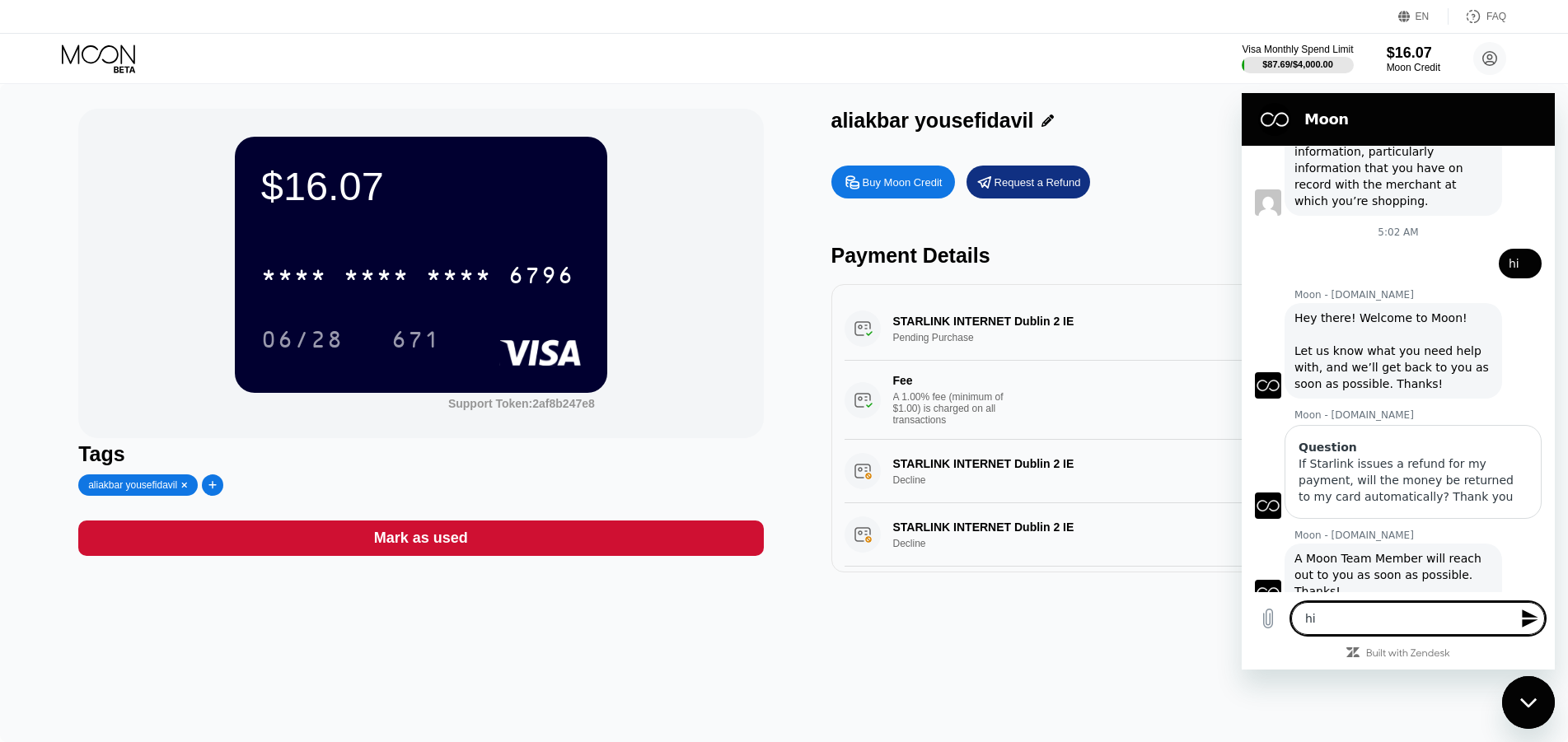
type textarea "hi"
type textarea "x"
type textarea "hi i"
type textarea "x"
type textarea "hi i"
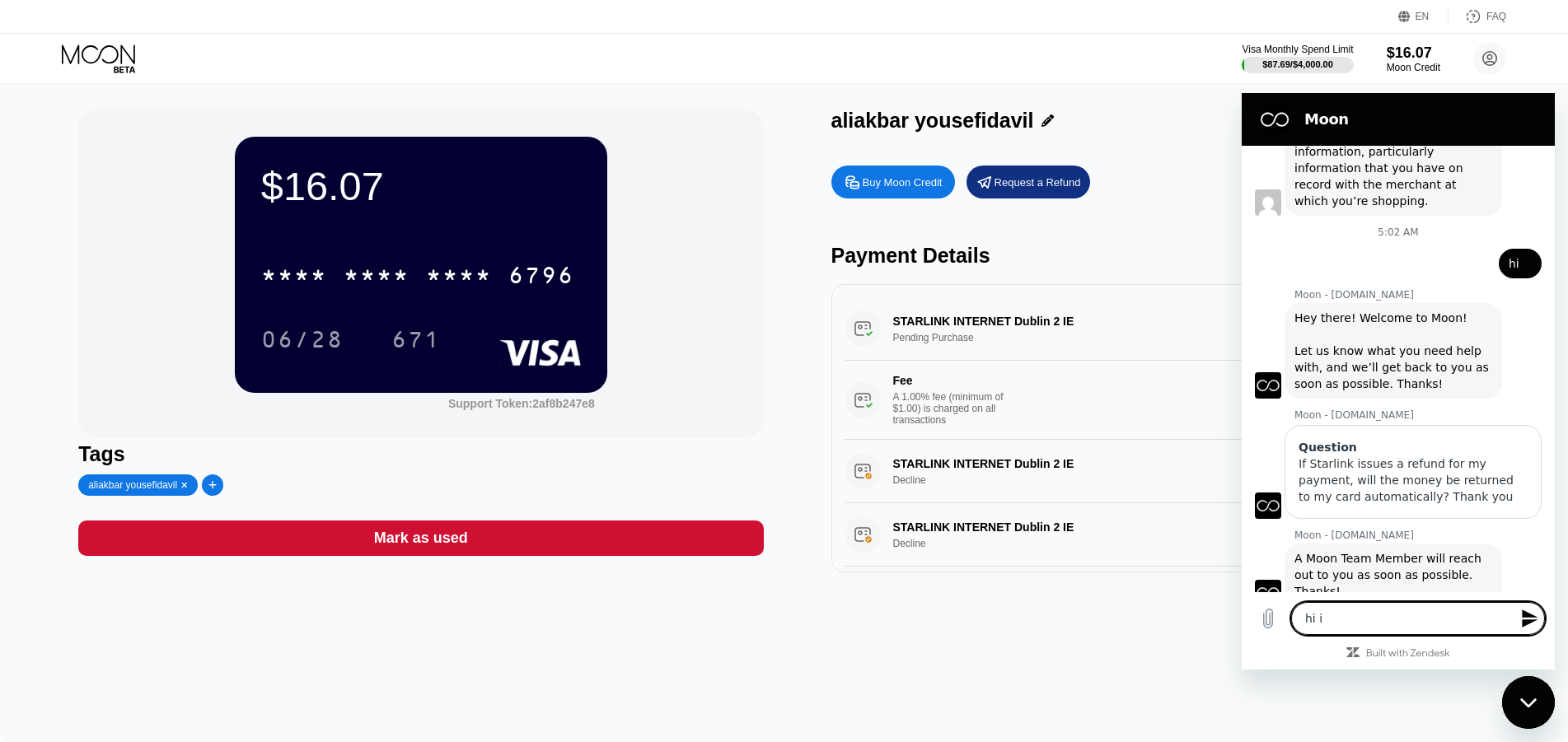
type textarea "x"
type textarea "hi i p"
type textarea "x"
type textarea "hi i pa"
type textarea "x"
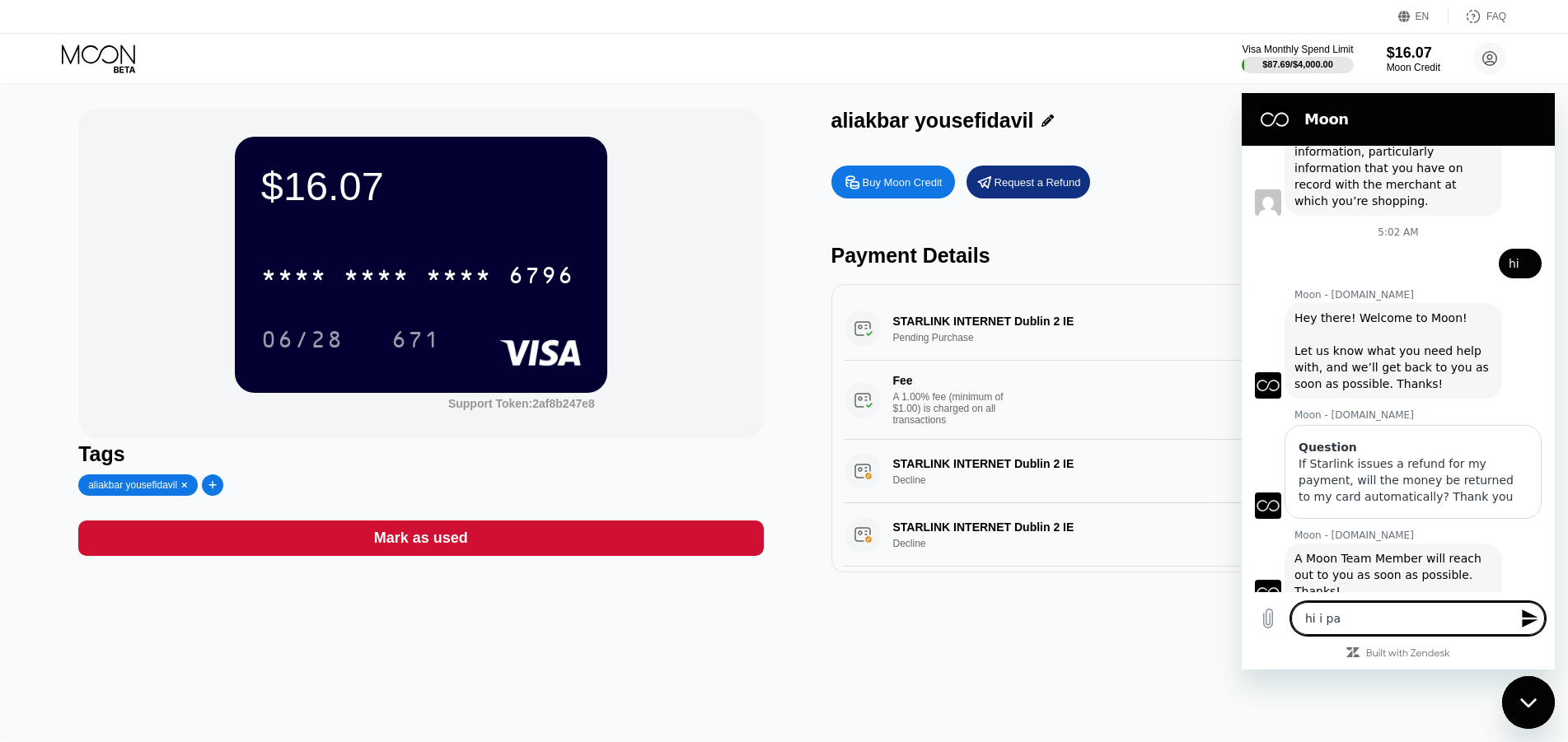
type textarea "hi i pai"
type textarea "x"
type textarea "hi i paid"
type textarea "x"
type textarea "hi i paid"
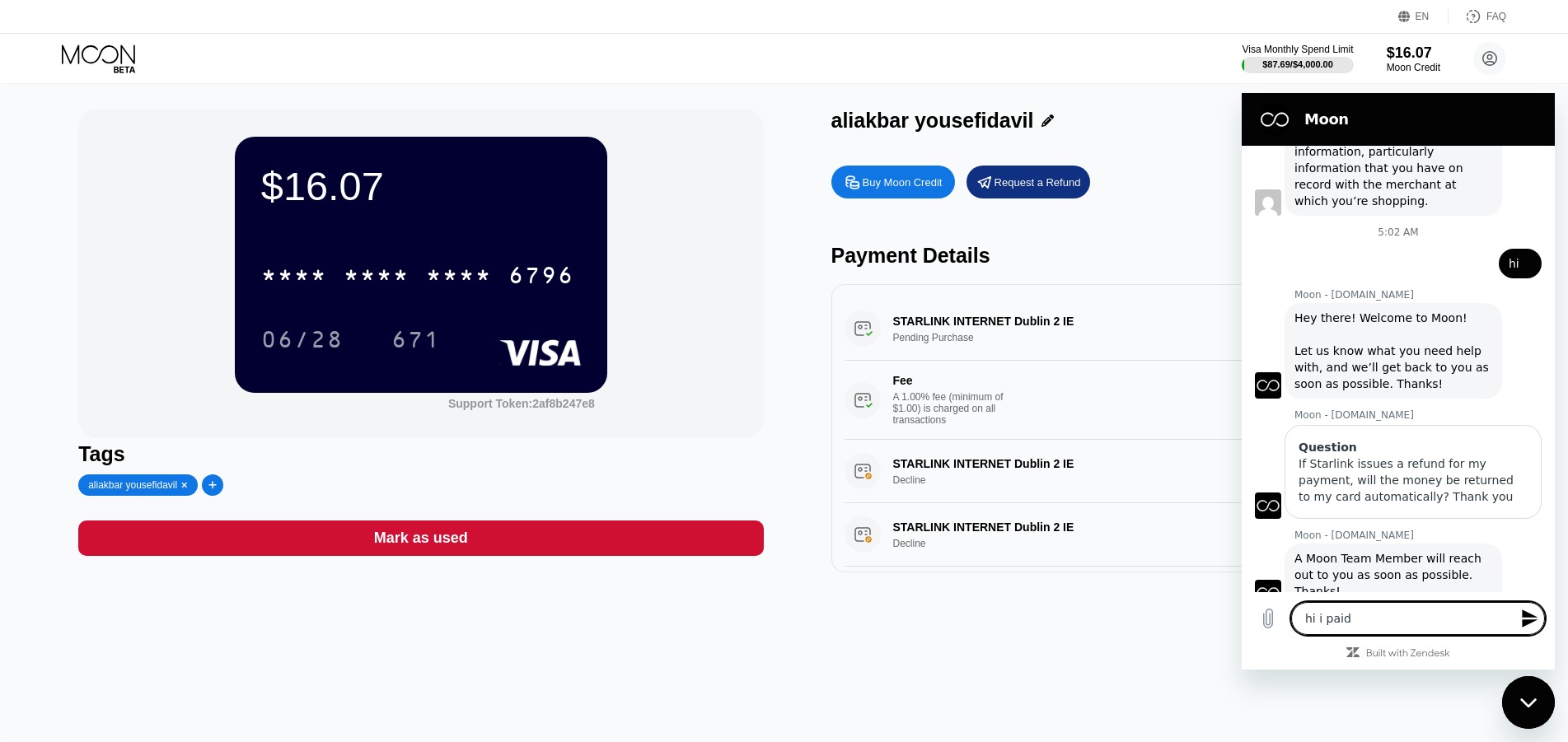
type textarea "x"
type textarea "hi i paid f"
type textarea "x"
type textarea "hi i paid fo"
type textarea "x"
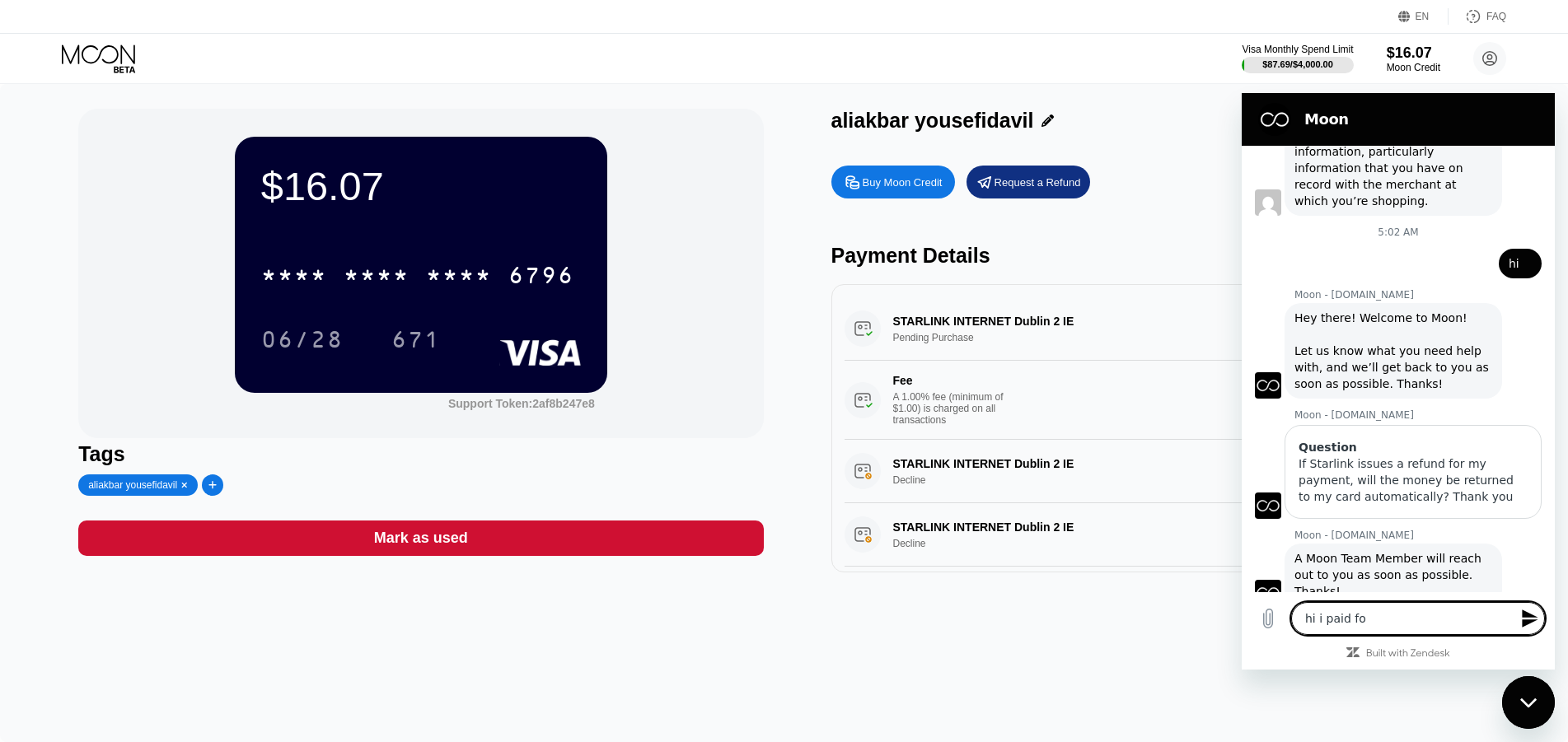
type textarea "hi i paid for"
type textarea "x"
type textarea "hi i paid for"
type textarea "x"
type textarea "hi i paid for s"
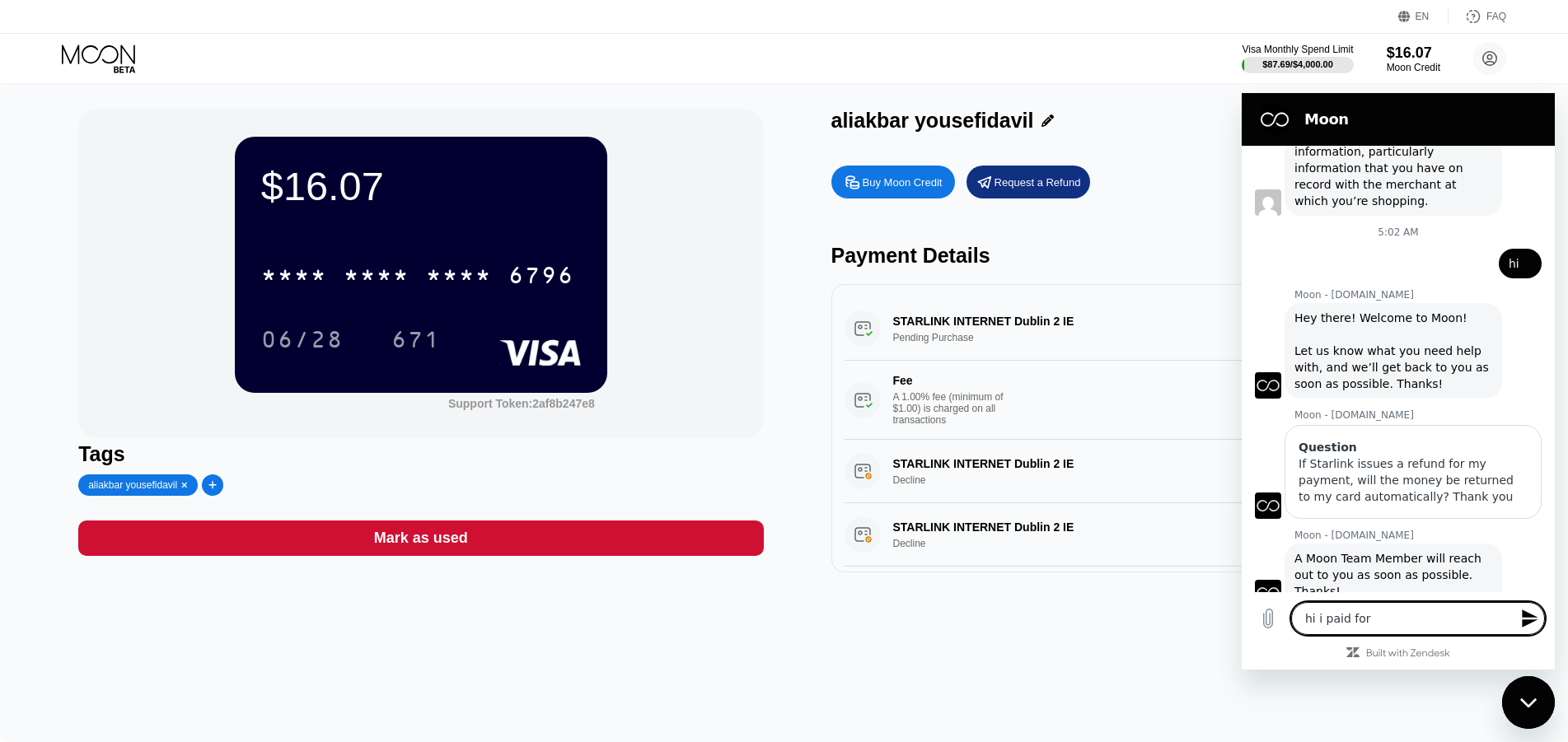
type textarea "x"
type textarea "hi i paid for st"
type textarea "x"
type textarea "hi i paid for sta"
type textarea "x"
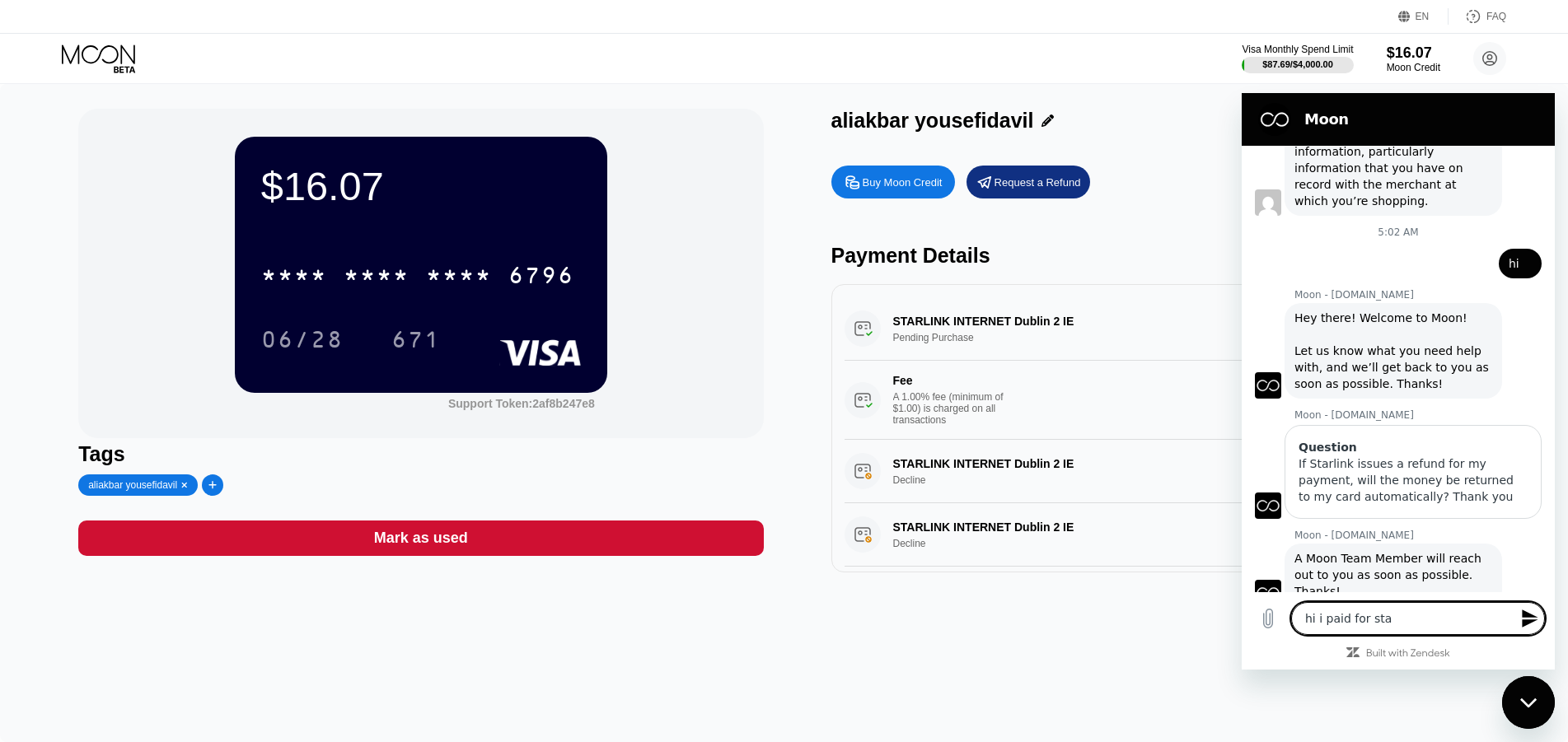
type textarea "hi i paid for star"
type textarea "x"
type textarea "hi i paid for starl"
type textarea "x"
type textarea "hi i paid for starli"
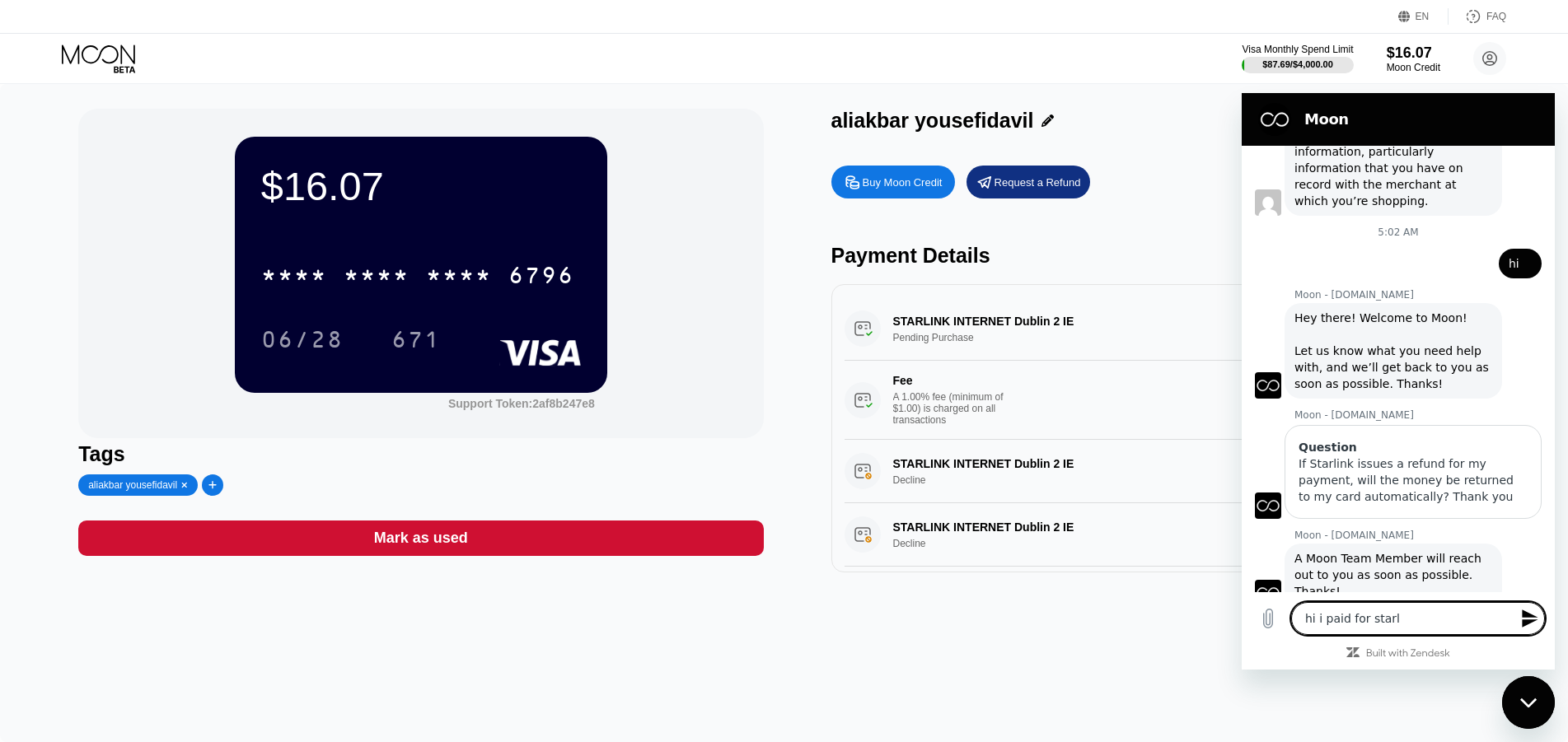
type textarea "x"
type textarea "hi i paid for [PERSON_NAME]"
type textarea "x"
type textarea "hi i paid for starlink"
type textarea "x"
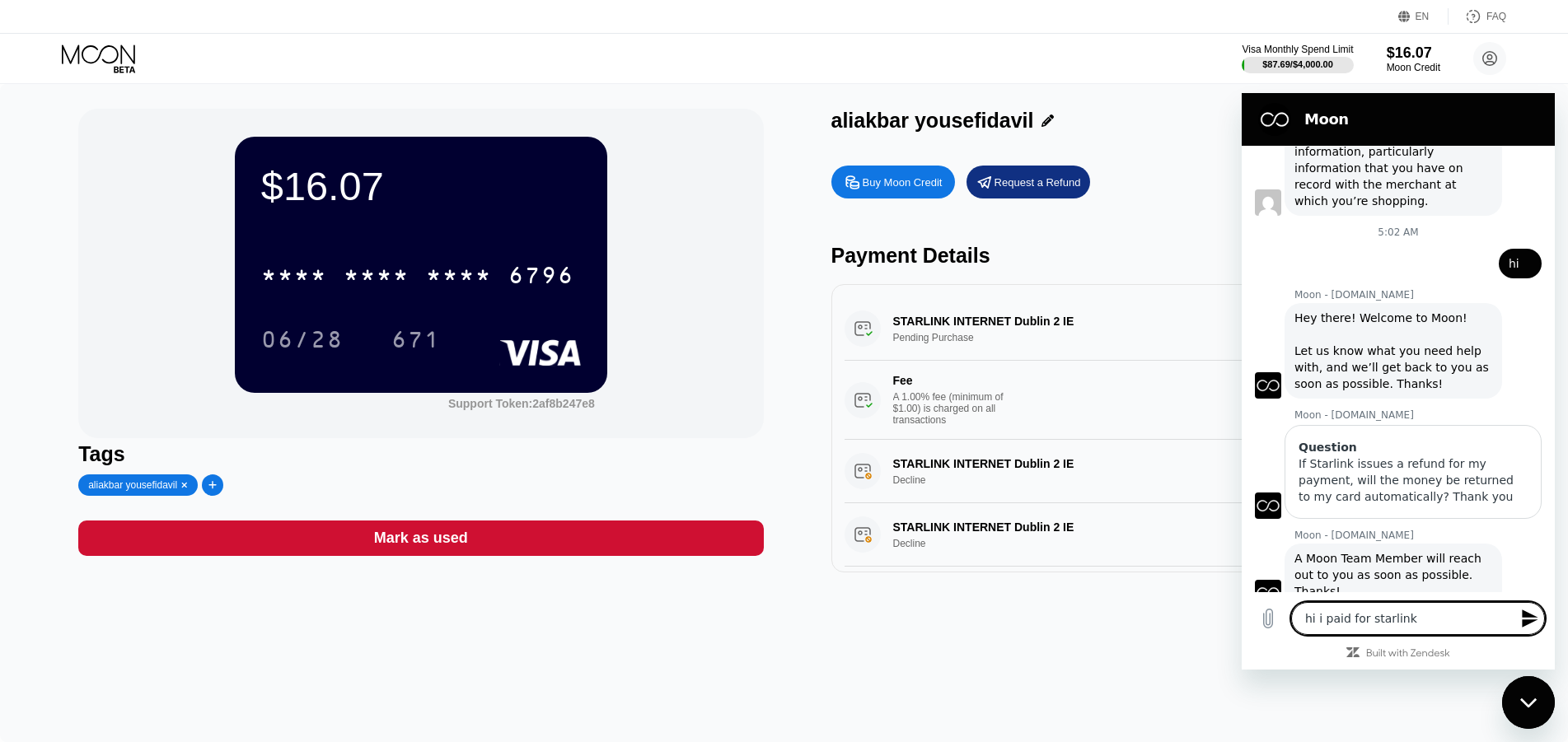
type textarea "hi i paid for starlink"
type textarea "x"
type textarea "hi i paid for starlink e"
type textarea "x"
type textarea "hi i paid for starlink"
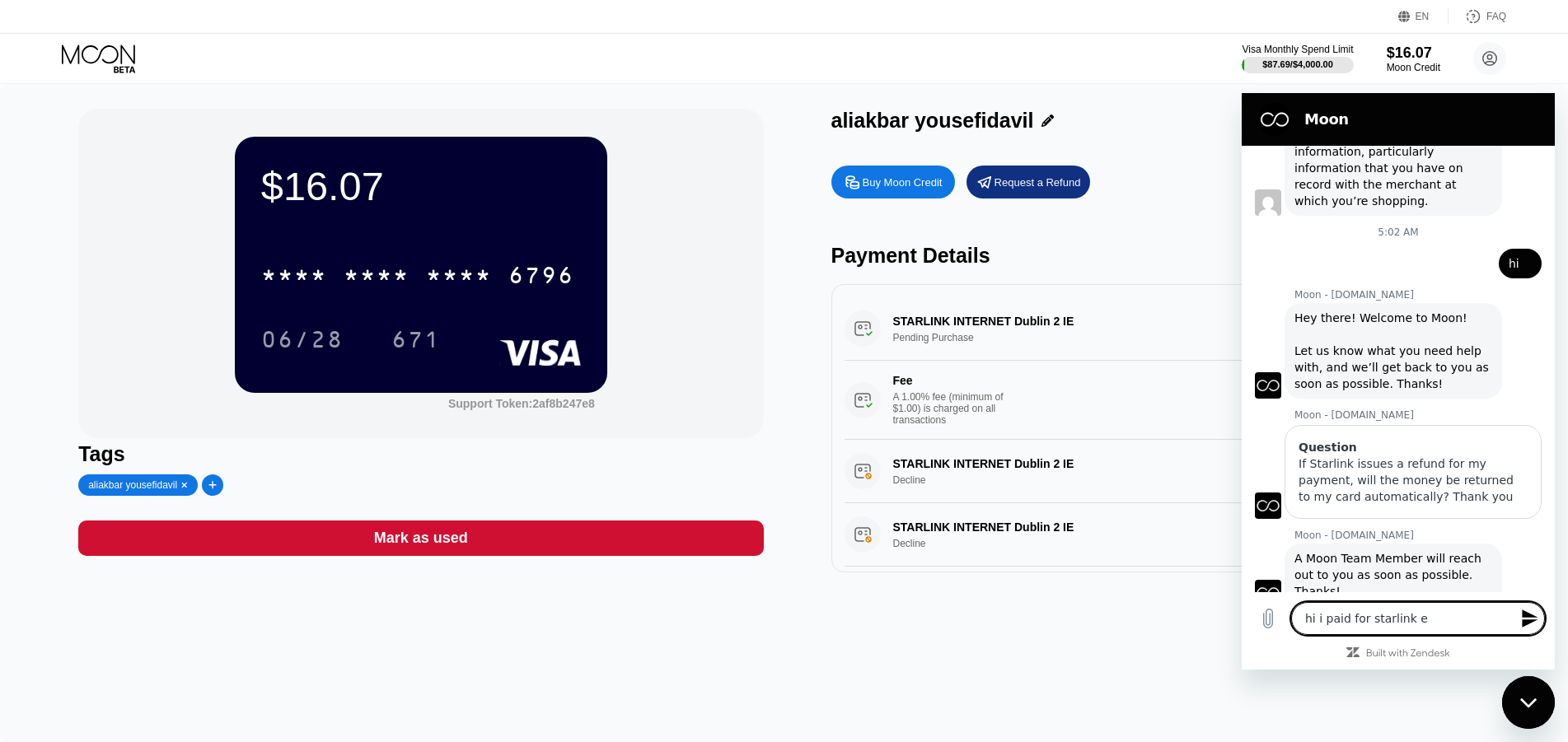
type textarea "x"
type textarea "hi i paid for starlink i"
type textarea "x"
type textarea "hi i paid for starlink in"
type textarea "x"
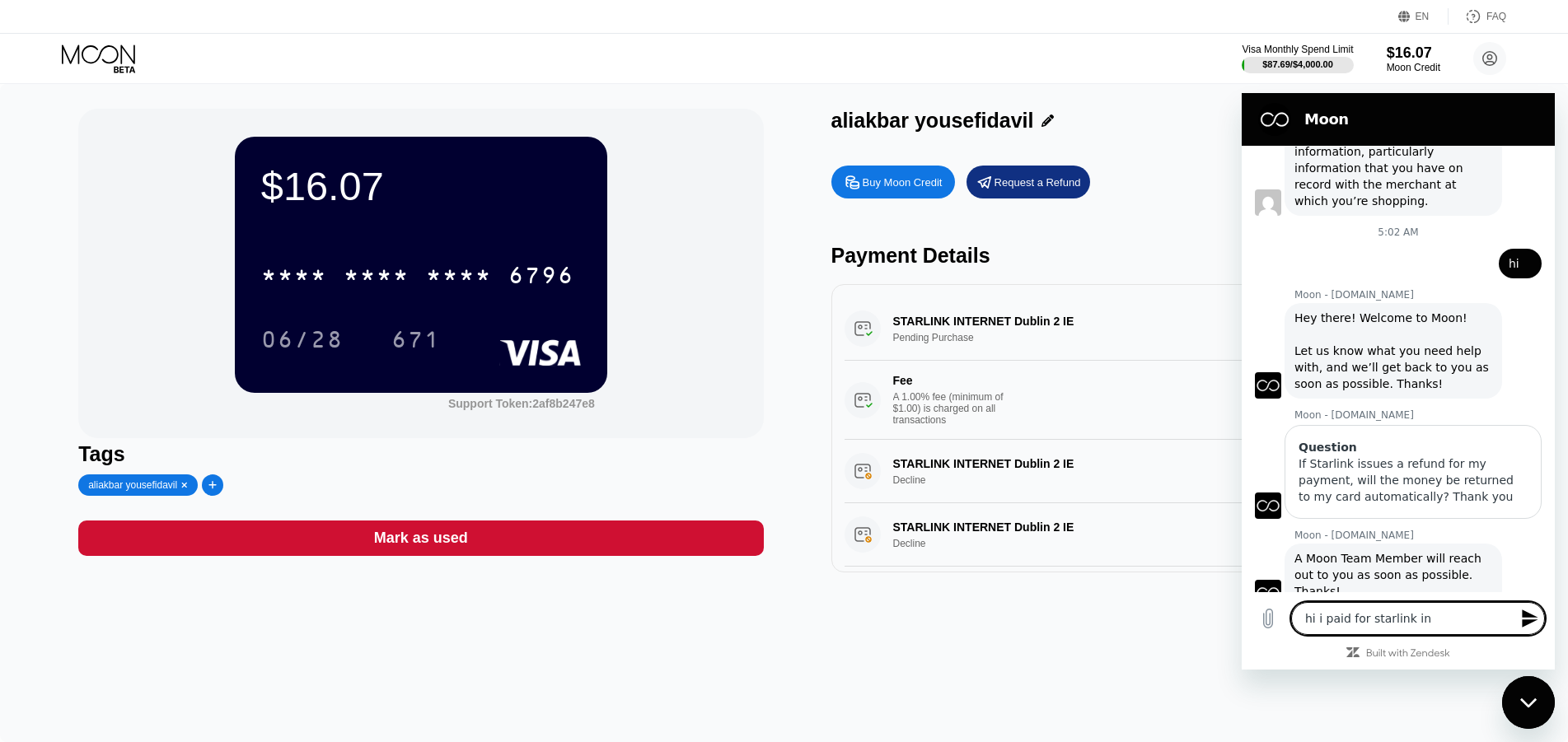
type textarea "hi i paid for starlink int"
type textarea "x"
type textarea "hi i paid for starlink inte"
type textarea "x"
type textarea "hi i paid for starlink inter"
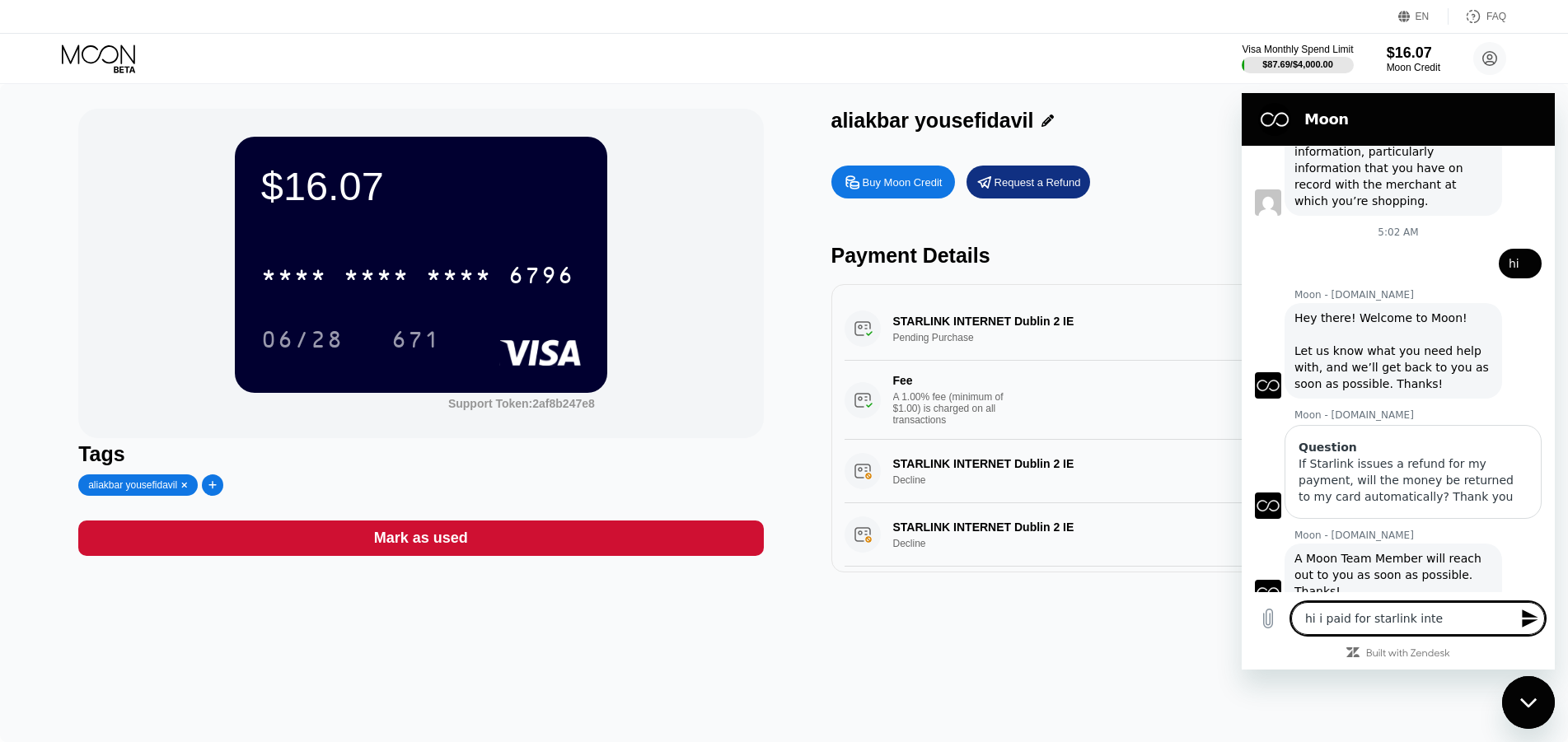
type textarea "x"
type textarea "hi i paid for starlink intern"
type textarea "x"
type textarea "hi i paid for starlink interne"
type textarea "x"
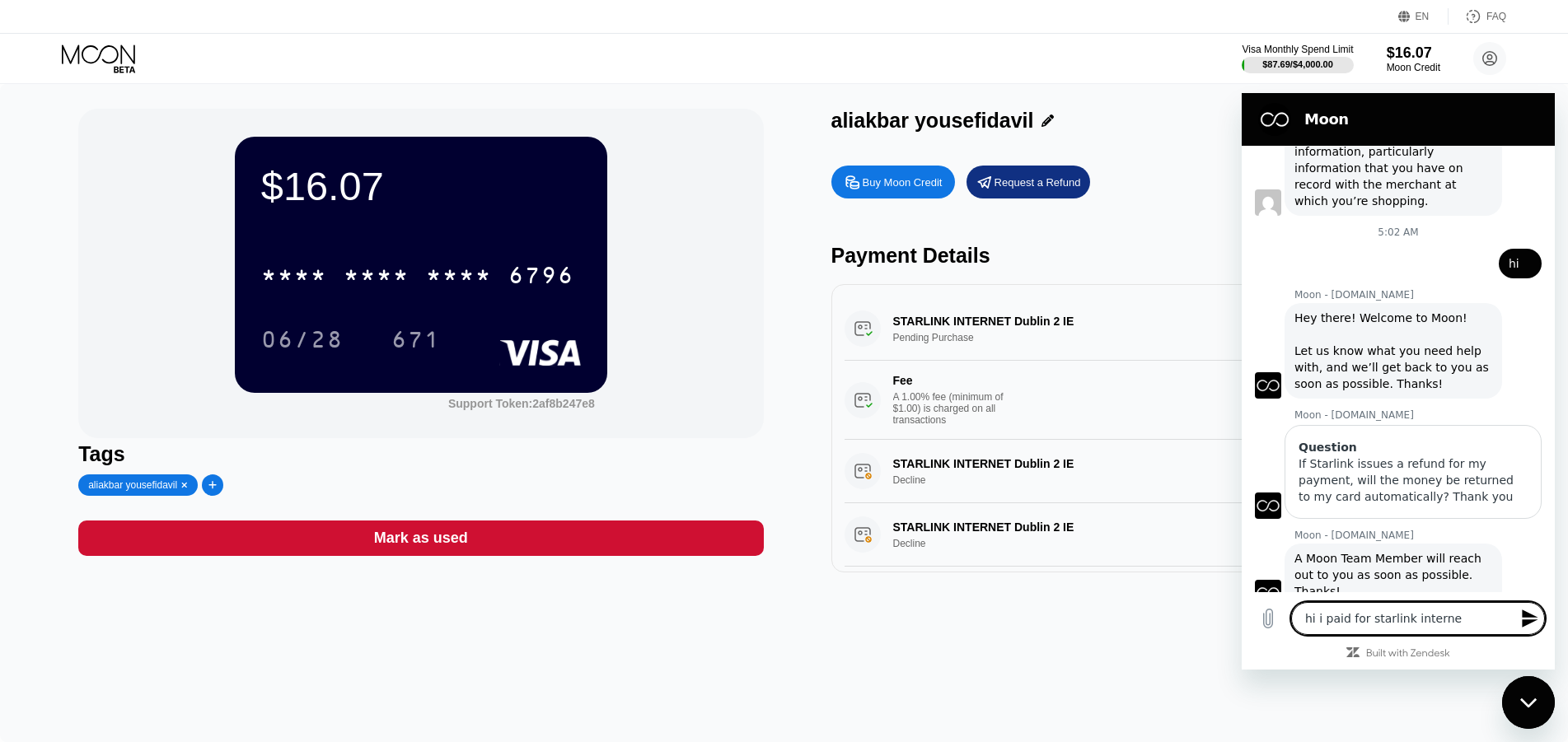
type textarea "hi i paid for starlink internet"
type textarea "x"
type textarea "hi i paid for starlink internet"
type textarea "x"
type textarea "hi i paid for starlink internet a"
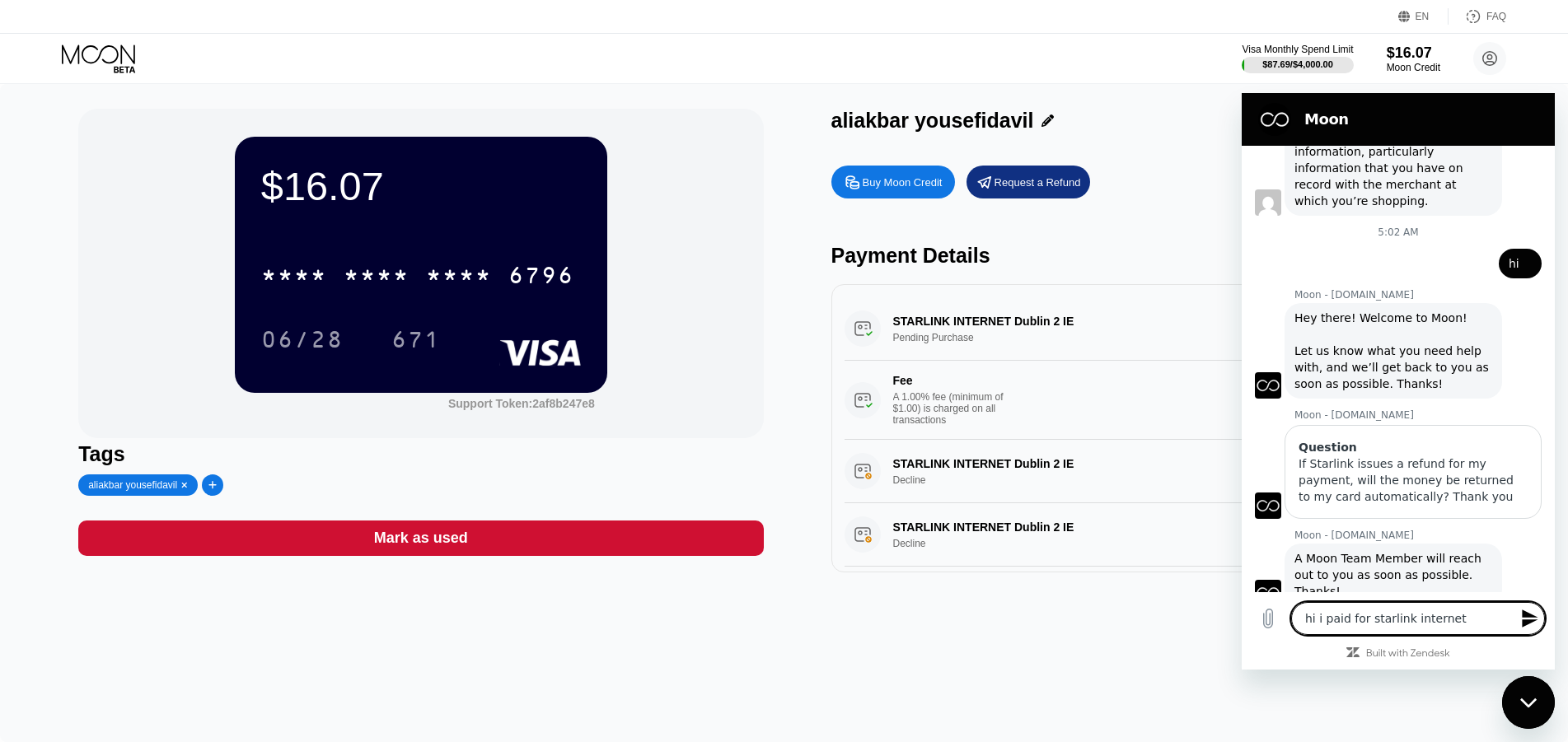
type textarea "x"
type textarea "hi i paid for starlink internet an"
type textarea "x"
type textarea "hi i paid for starlink internet and"
type textarea "x"
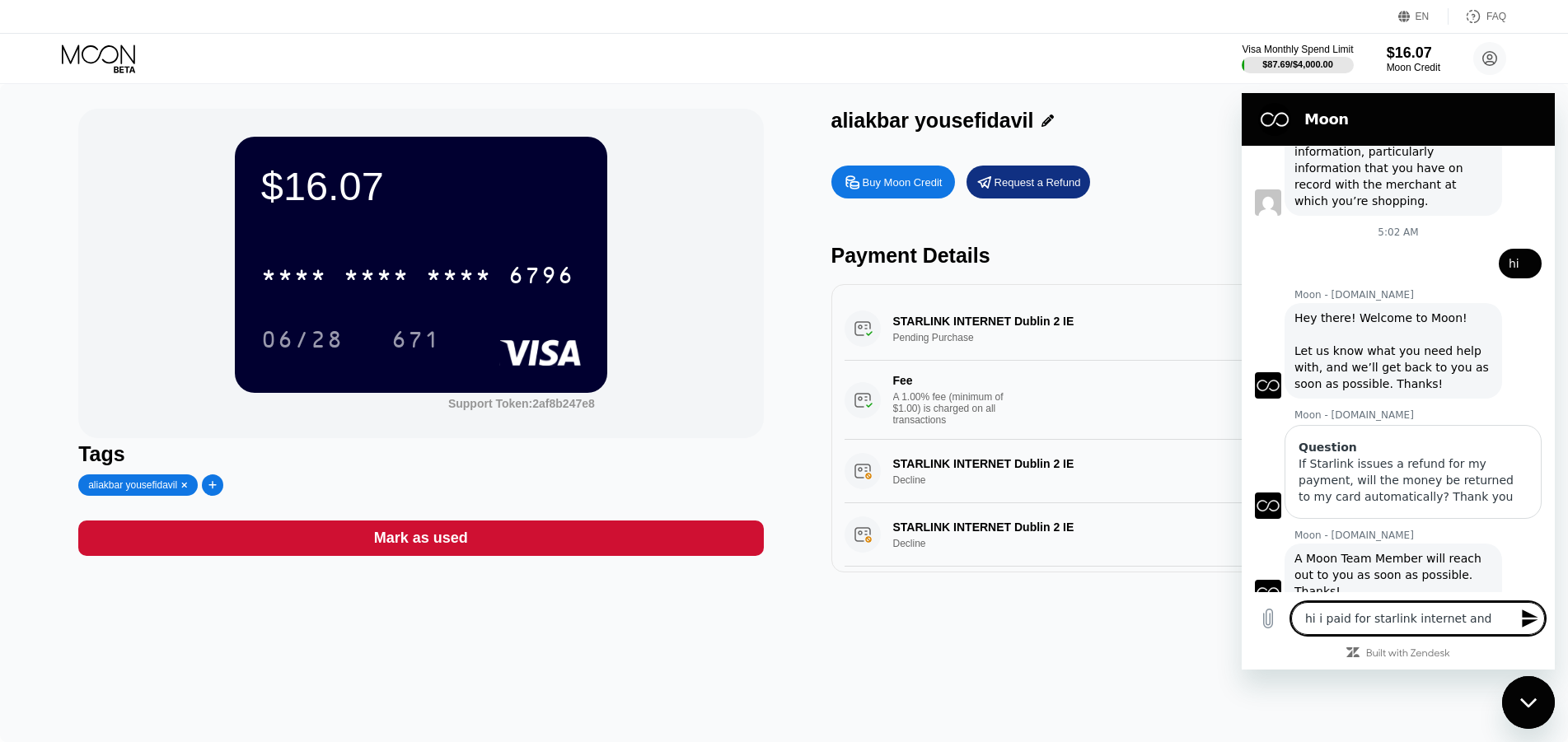
type textarea "hi i paid for starlink internet and"
type textarea "x"
type textarea "hi i paid for starlink internet and i"
type textarea "x"
type textarea "hi i paid for starlink internet and it"
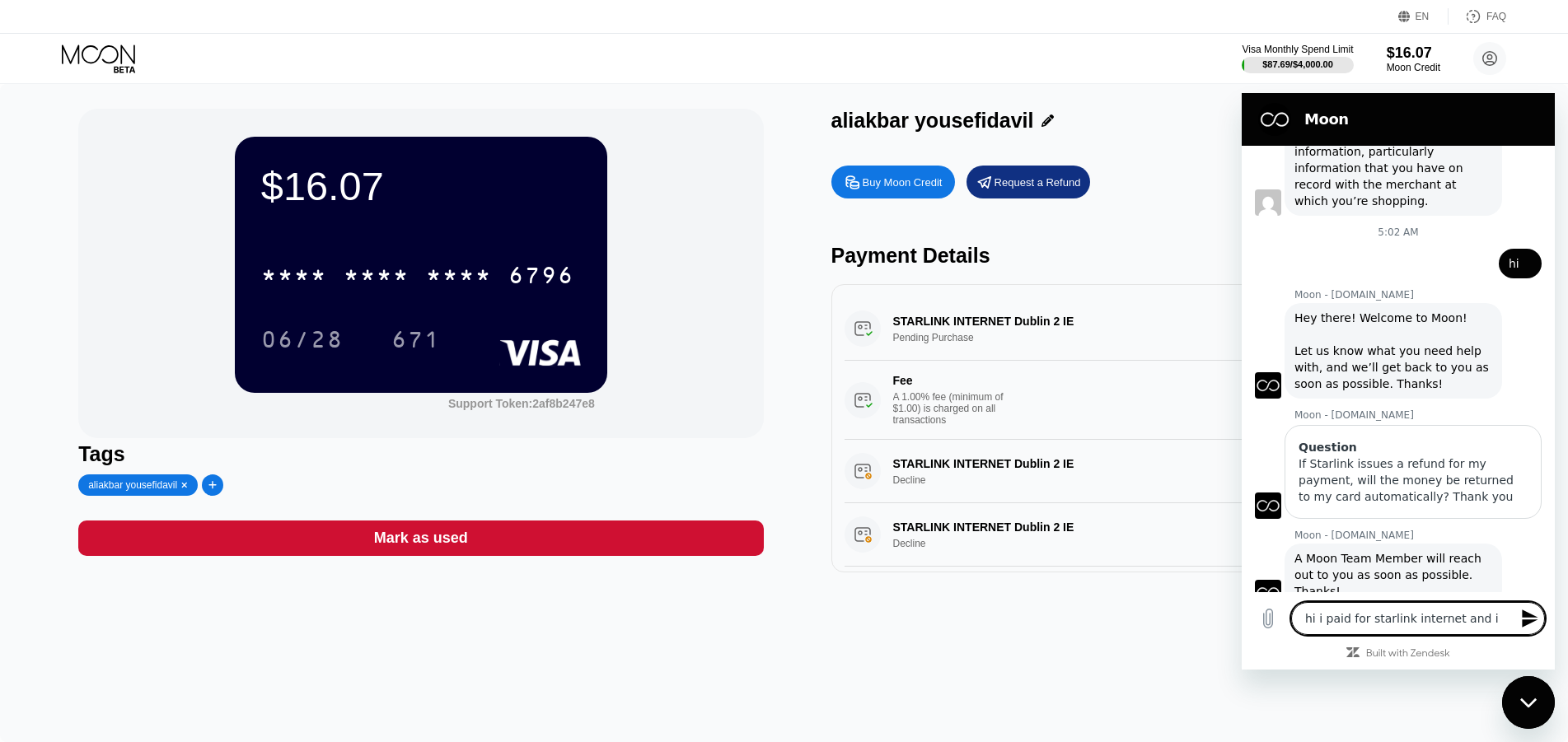
type textarea "x"
type textarea "hi i paid for starlink internet and it"
type textarea "x"
type textarea "hi i paid for starlink internet and it s"
type textarea "x"
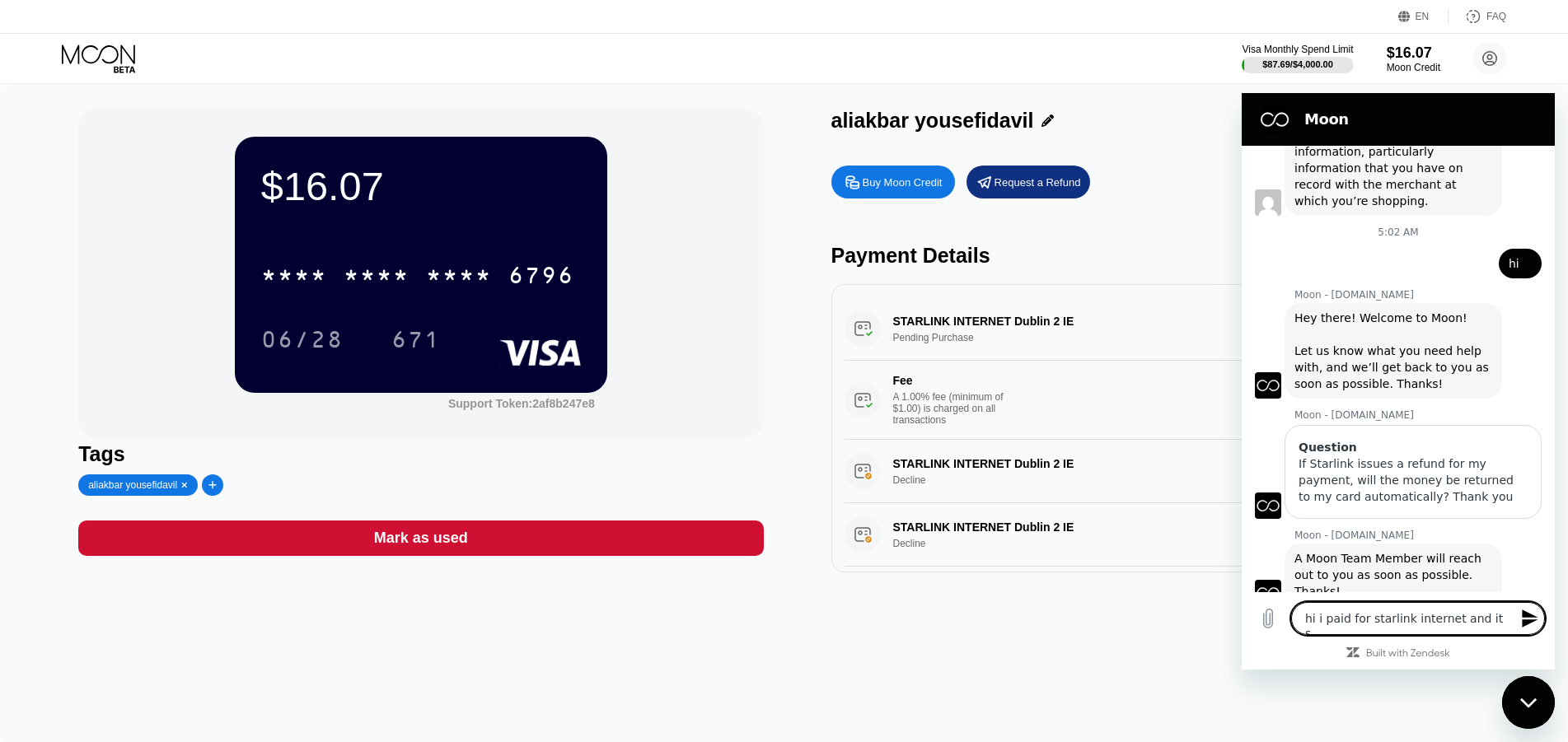
type textarea "hi i paid for starlink internet and it sa"
type textarea "x"
type textarea "hi i paid for starlink internet and it say"
type textarea "x"
type textarea "hi i paid for starlink internet and it says"
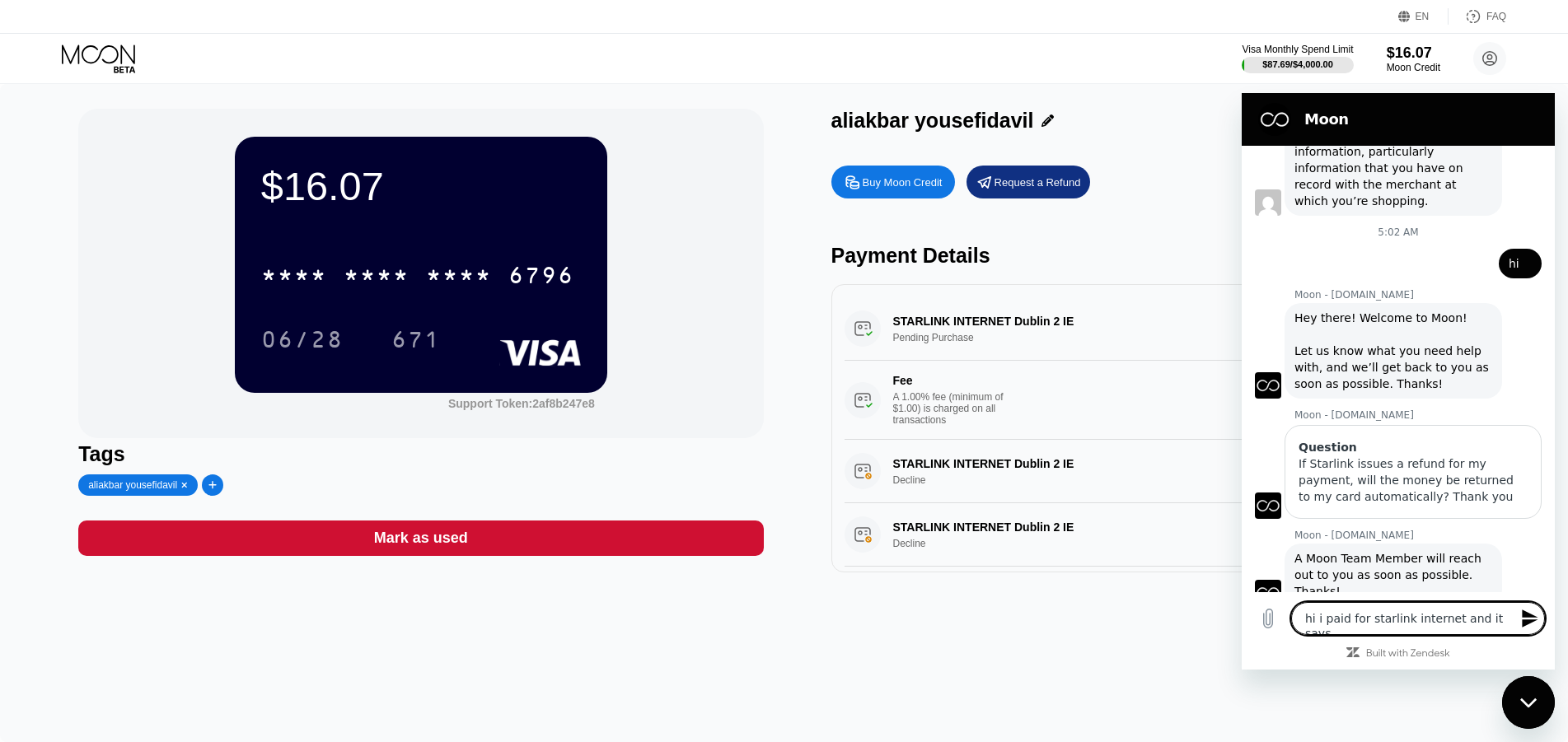
type textarea "x"
type textarea "hi i paid for starlink internet and it says"
type textarea "x"
type textarea "hi i paid for starlink internet and it says p"
type textarea "x"
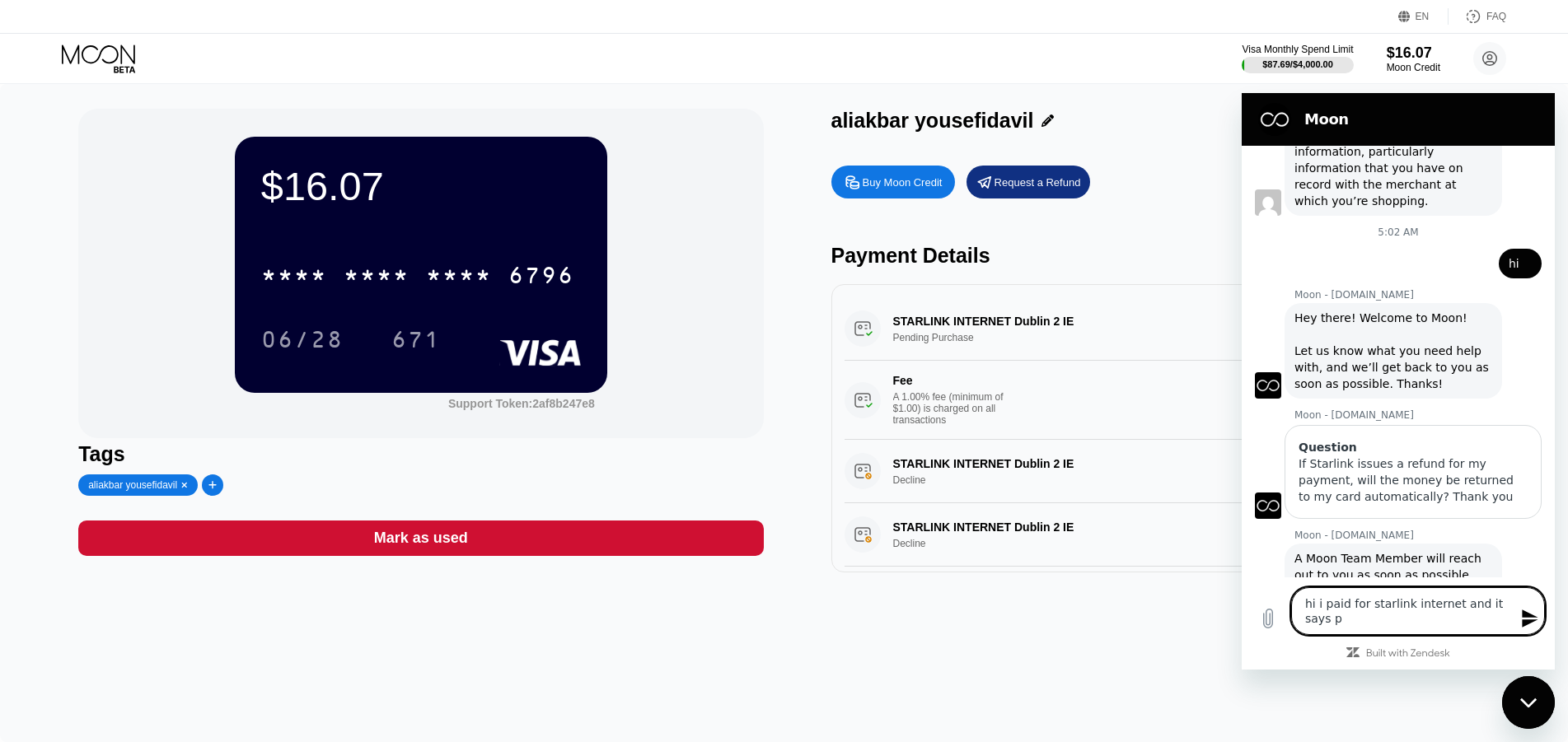
type textarea "hi i paid for starlink internet and it says pe"
type textarea "x"
type textarea "hi i paid for starlink internet and it says pen"
type textarea "x"
type textarea "hi i paid for starlink internet and it says pend"
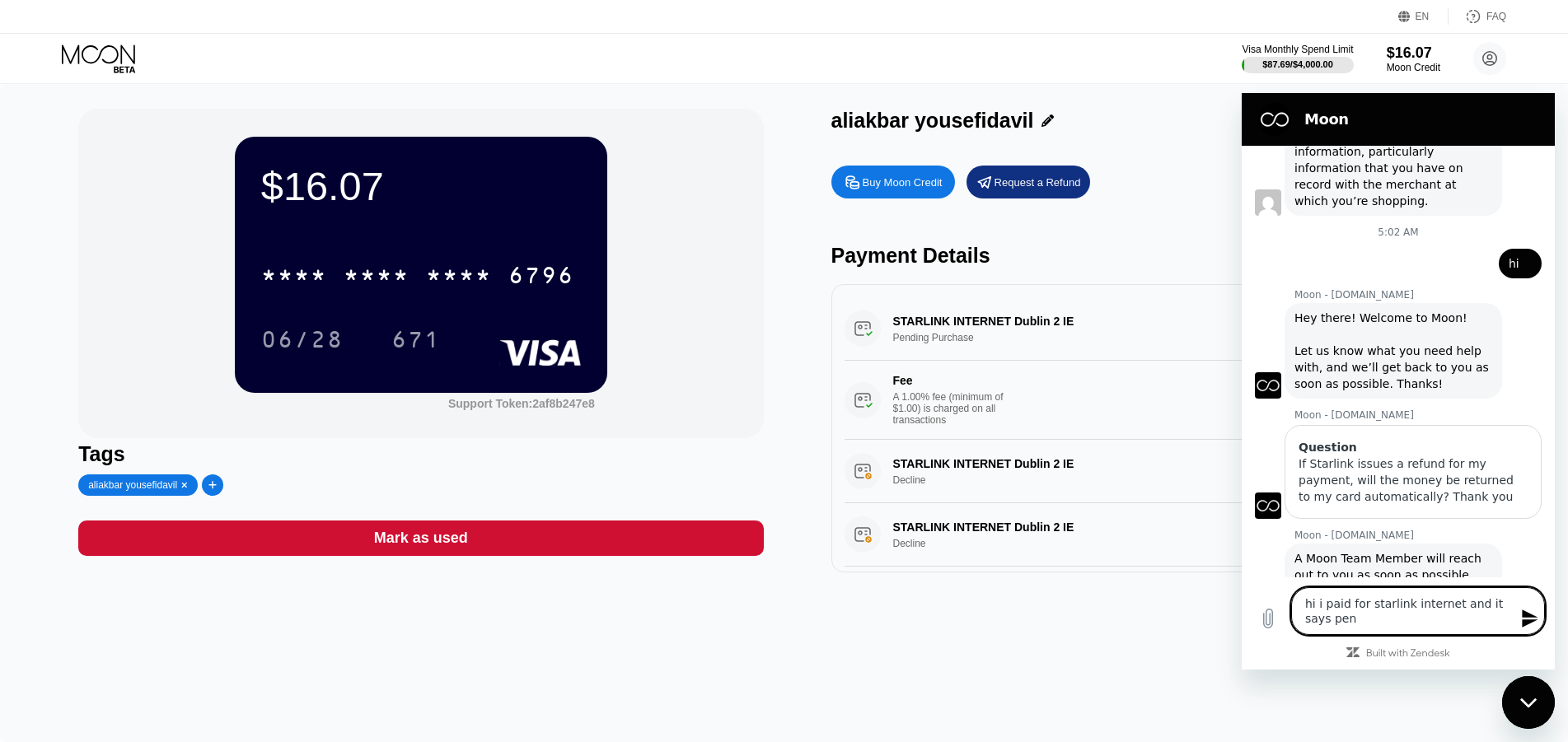
type textarea "x"
type textarea "hi i paid for starlink internet and it says pendi"
type textarea "x"
type textarea "hi i paid for starlink internet and it says [PERSON_NAME]"
type textarea "x"
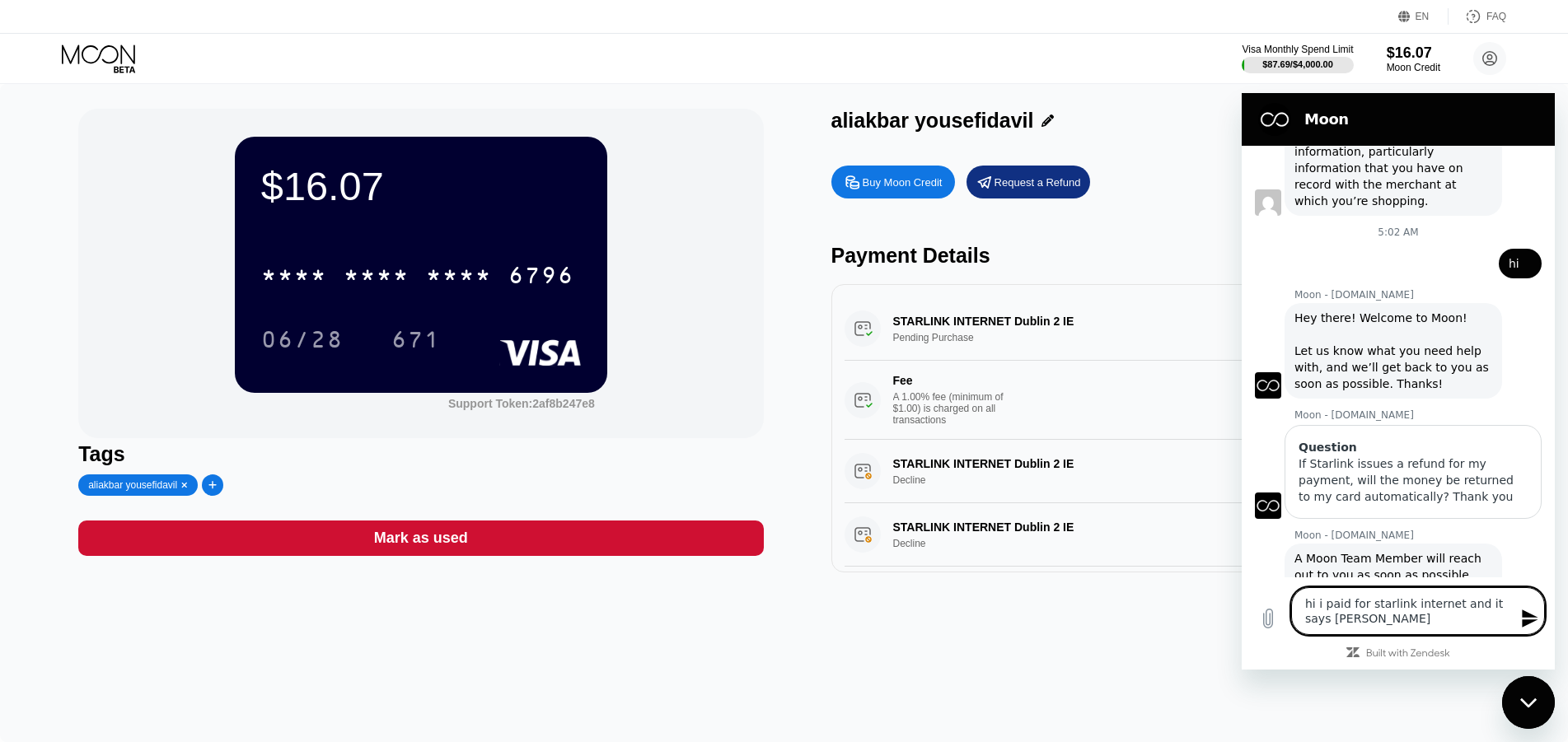
type textarea "hi i paid for starlink internet and it says pending"
type textarea "x"
type textarea "hi i paid for starlink internet and it says pending"
type textarea "x"
type textarea "hi i paid for starlink internet and it says pending p"
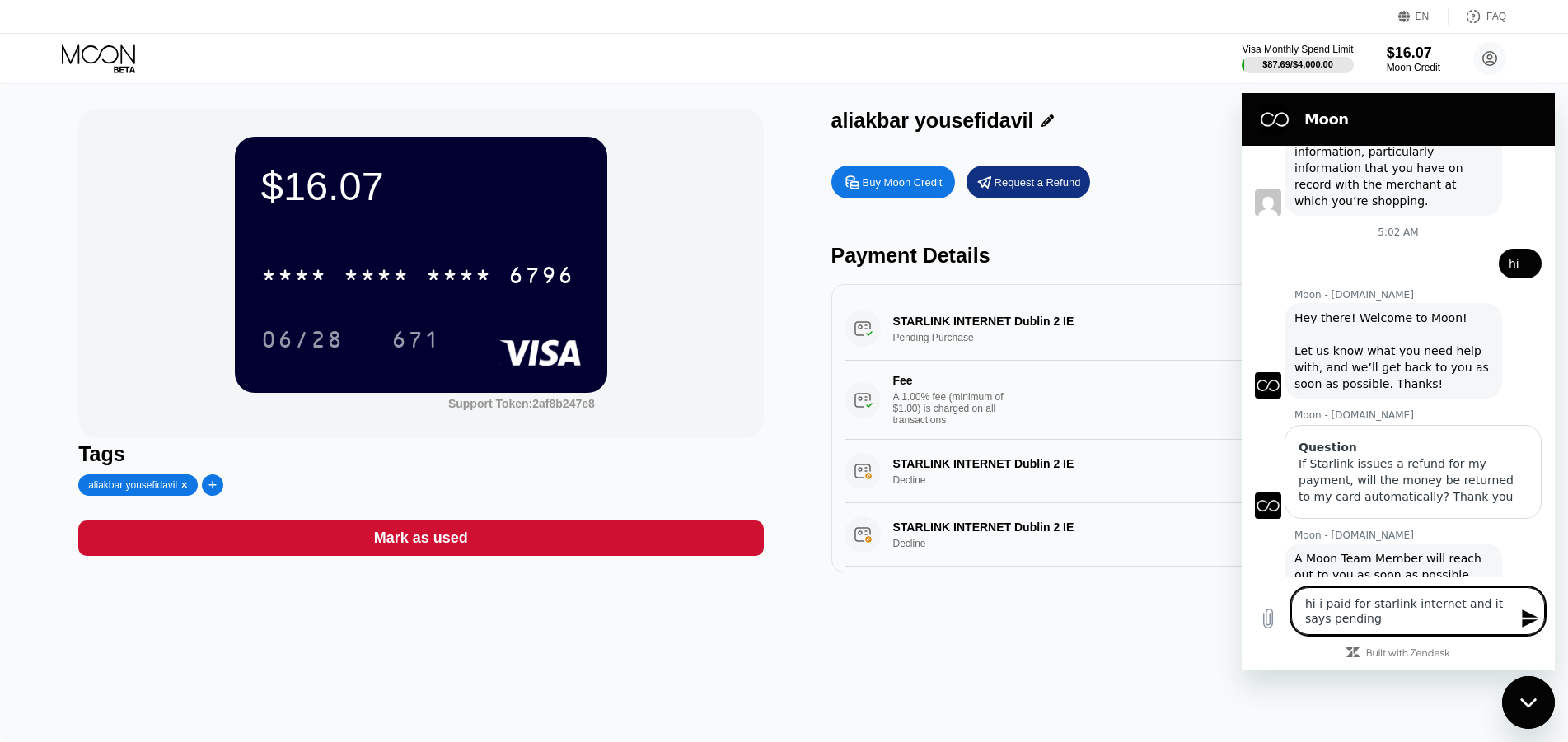
type textarea "x"
type textarea "hi i paid for starlink internet and it says pending pu"
type textarea "x"
type textarea "hi i paid for starlink internet and it says pending pur"
type textarea "x"
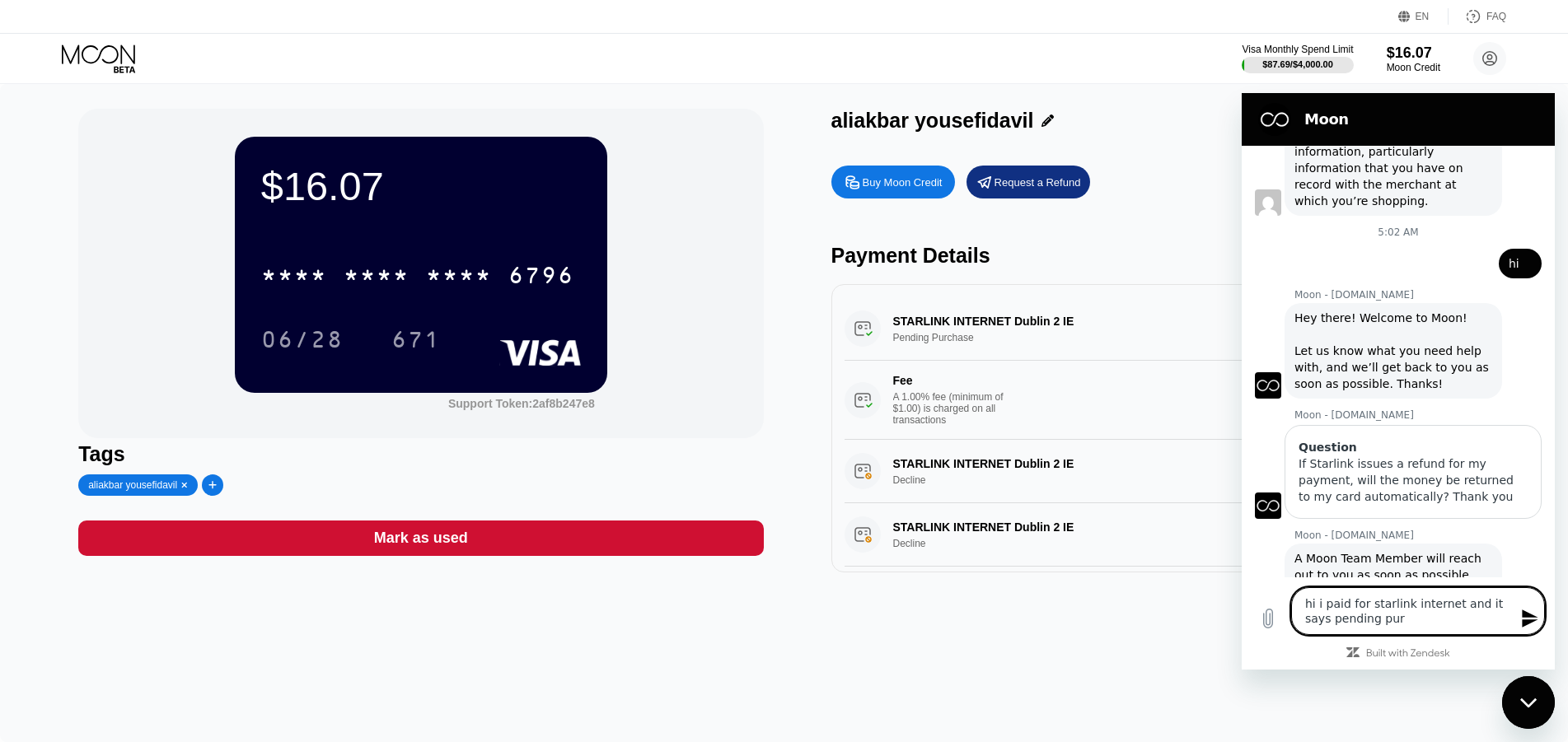
type textarea "hi i paid for starlink internet and it says pending purc"
type textarea "x"
type textarea "hi i paid for starlink internet and it says pending purch"
type textarea "x"
type textarea "hi i paid for starlink internet and it says pending purcha"
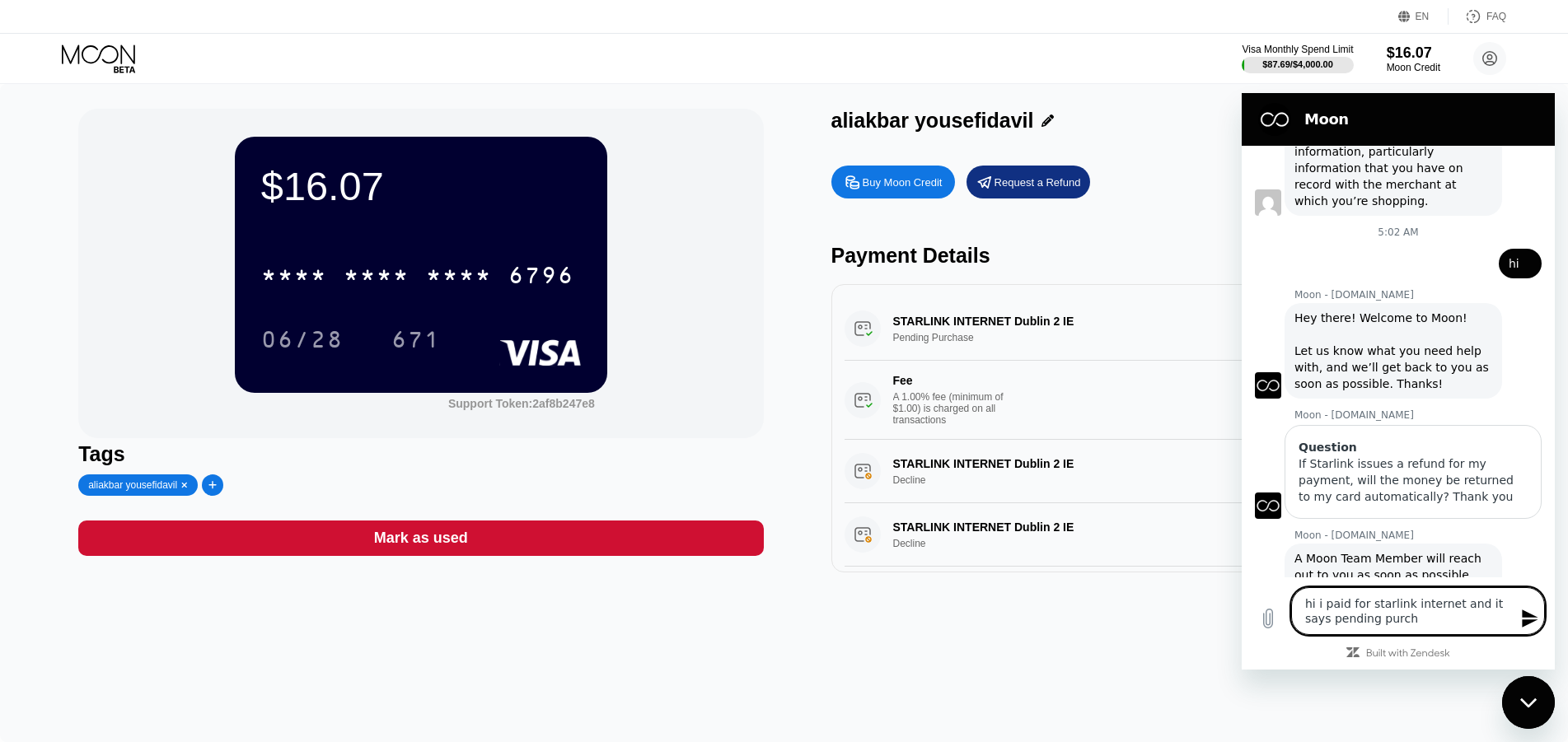
type textarea "x"
type textarea "hi i paid for starlink internet and it says pending purchas"
type textarea "x"
type textarea "hi i paid for starlink internet and it says pending purchase"
type textarea "x"
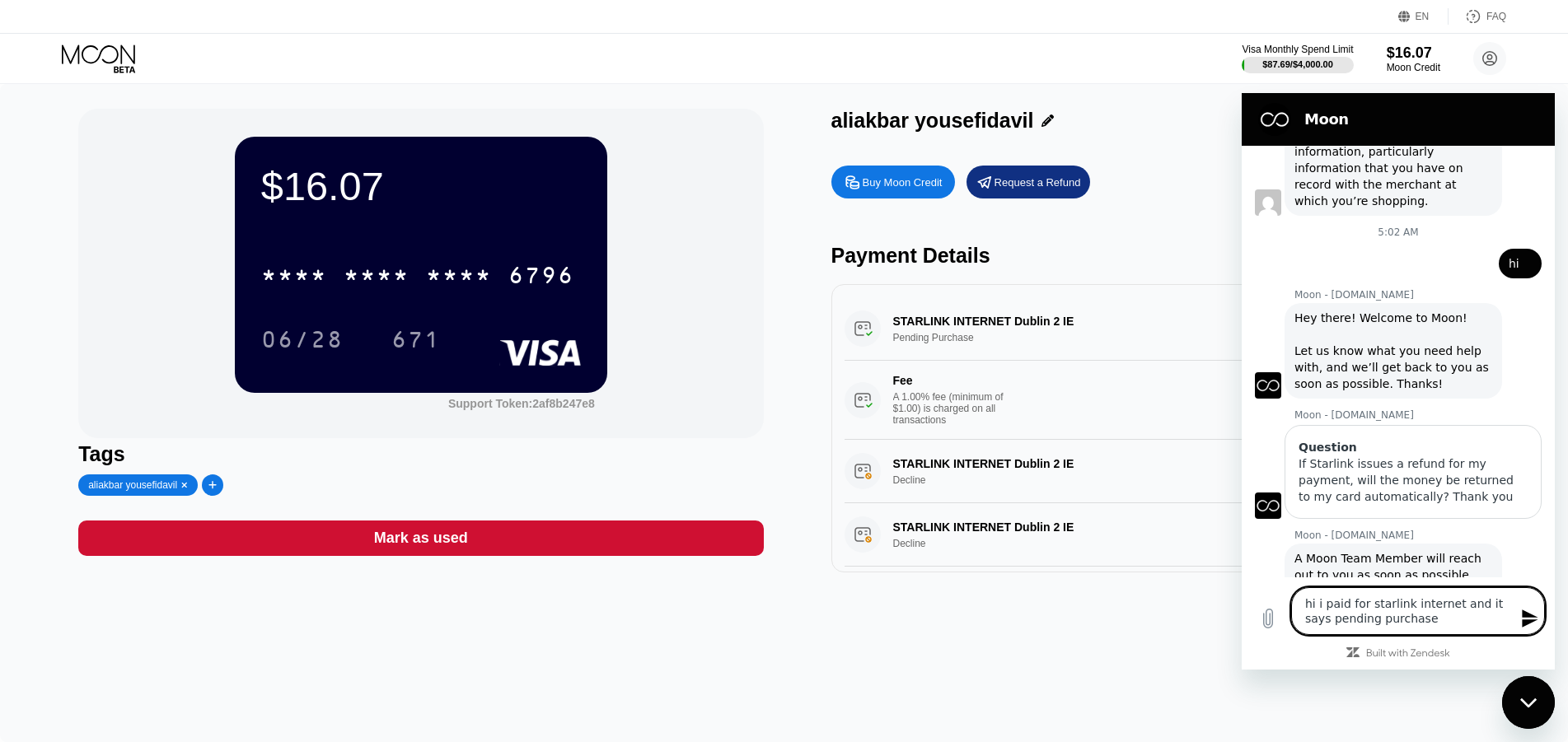
type textarea "hi i paid for starlink internet and it says pending purchase"
type textarea "x"
type textarea "hi i paid for starlink internet and it says pending purchase i"
type textarea "x"
type textarea "hi i paid for starlink internet and it says pending purchase i"
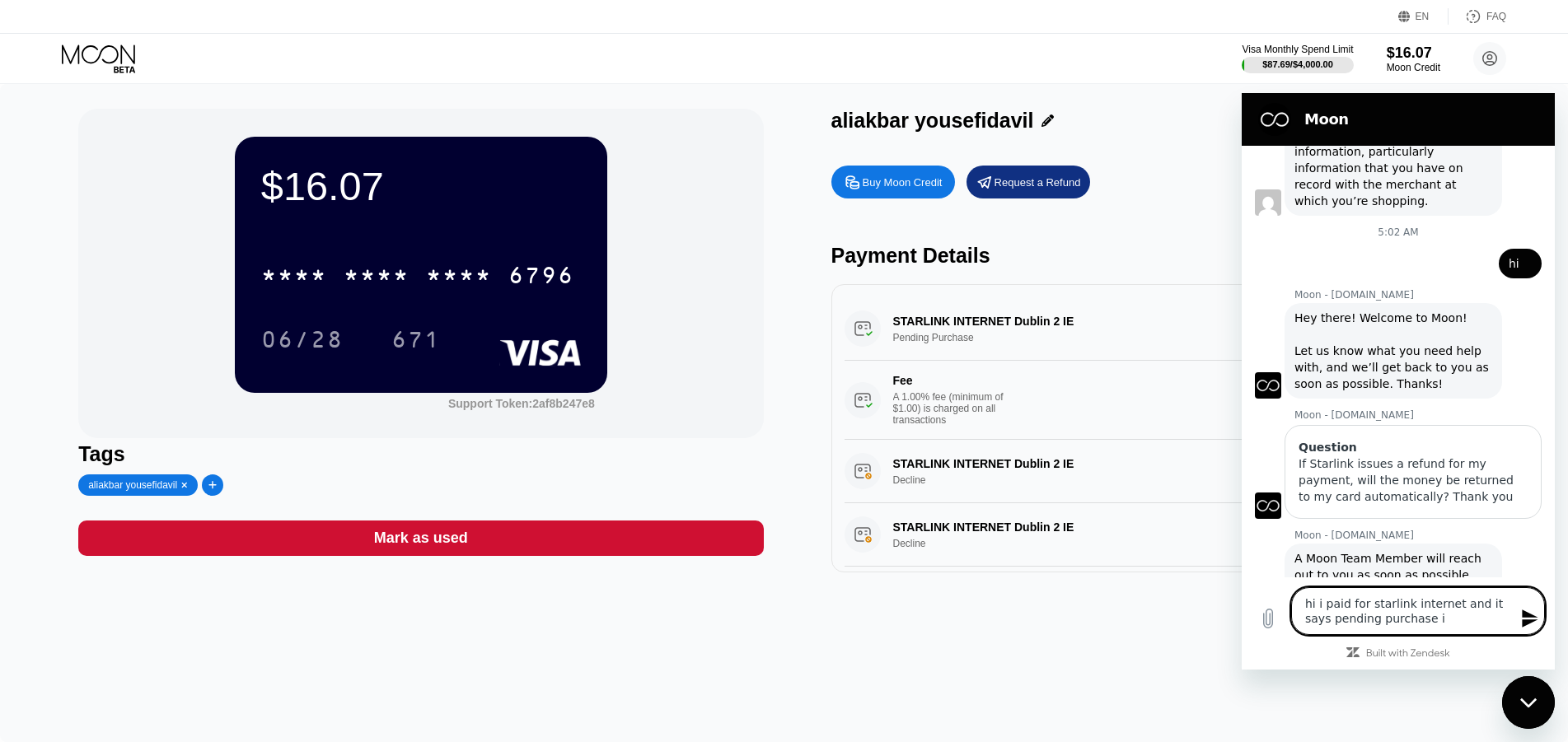
type textarea "x"
type textarea "hi i paid for starlink internet and it says pending purchase i w"
type textarea "x"
type textarea "hi i paid for starlink internet and it says pending purchase i wa"
type textarea "x"
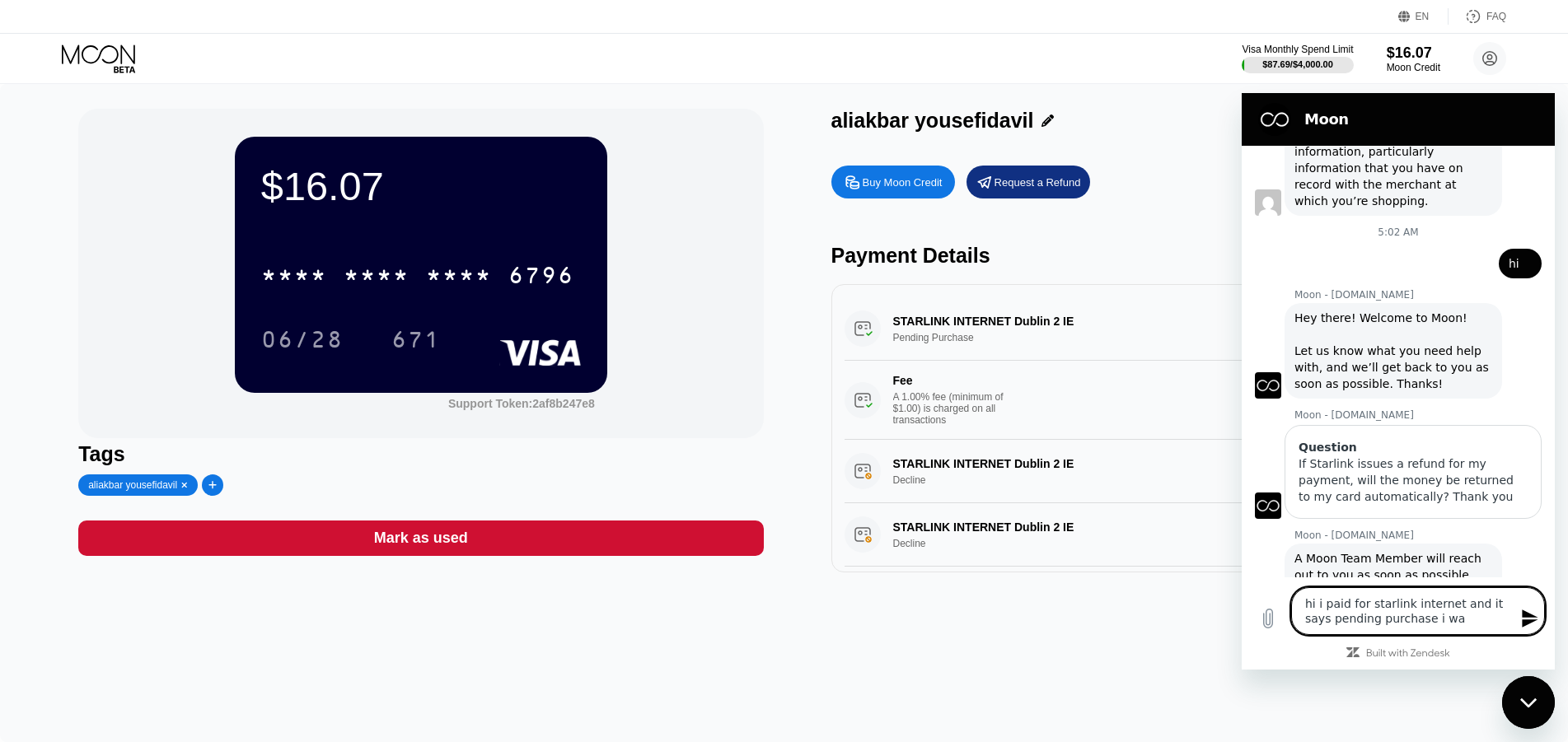
type textarea "hi i paid for starlink internet and it says pending purchase i wan"
type textarea "x"
type textarea "hi i paid for starlink internet and it says pending purchase i want"
type textarea "x"
type textarea "hi i paid for starlink internet and it says pending purchase i want"
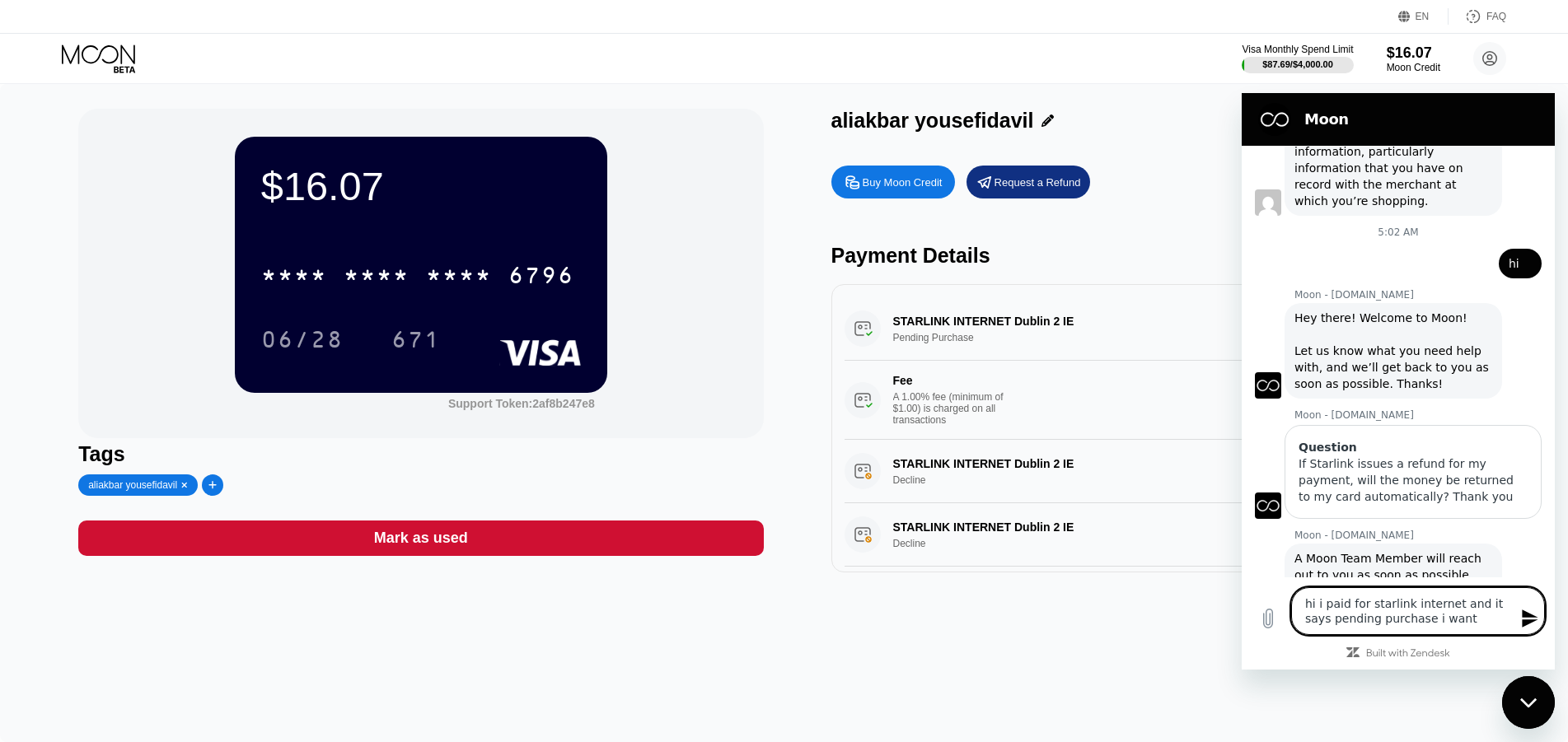
type textarea "x"
type textarea "hi i paid for starlink internet and it says pending purchase i want t"
type textarea "x"
type textarea "hi i paid for starlink internet and it says pending purchase i want to"
type textarea "x"
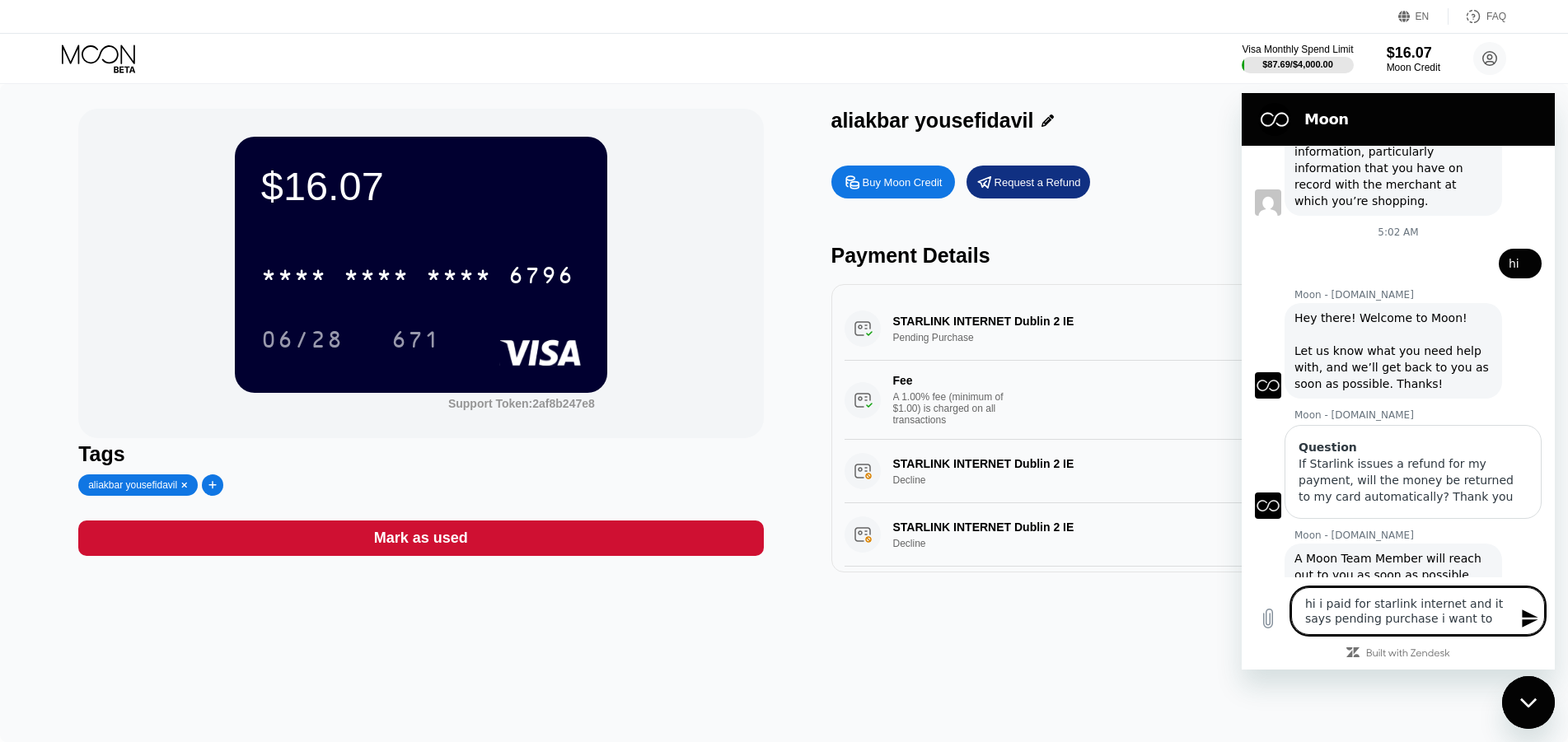
type textarea "hi i paid for starlink internet and it says pending purchase i want to"
type textarea "x"
type textarea "hi i paid for starlink internet and it says pending purchase i want to a"
type textarea "x"
type textarea "hi i paid for starlink internet and it says pending purchase i want to as"
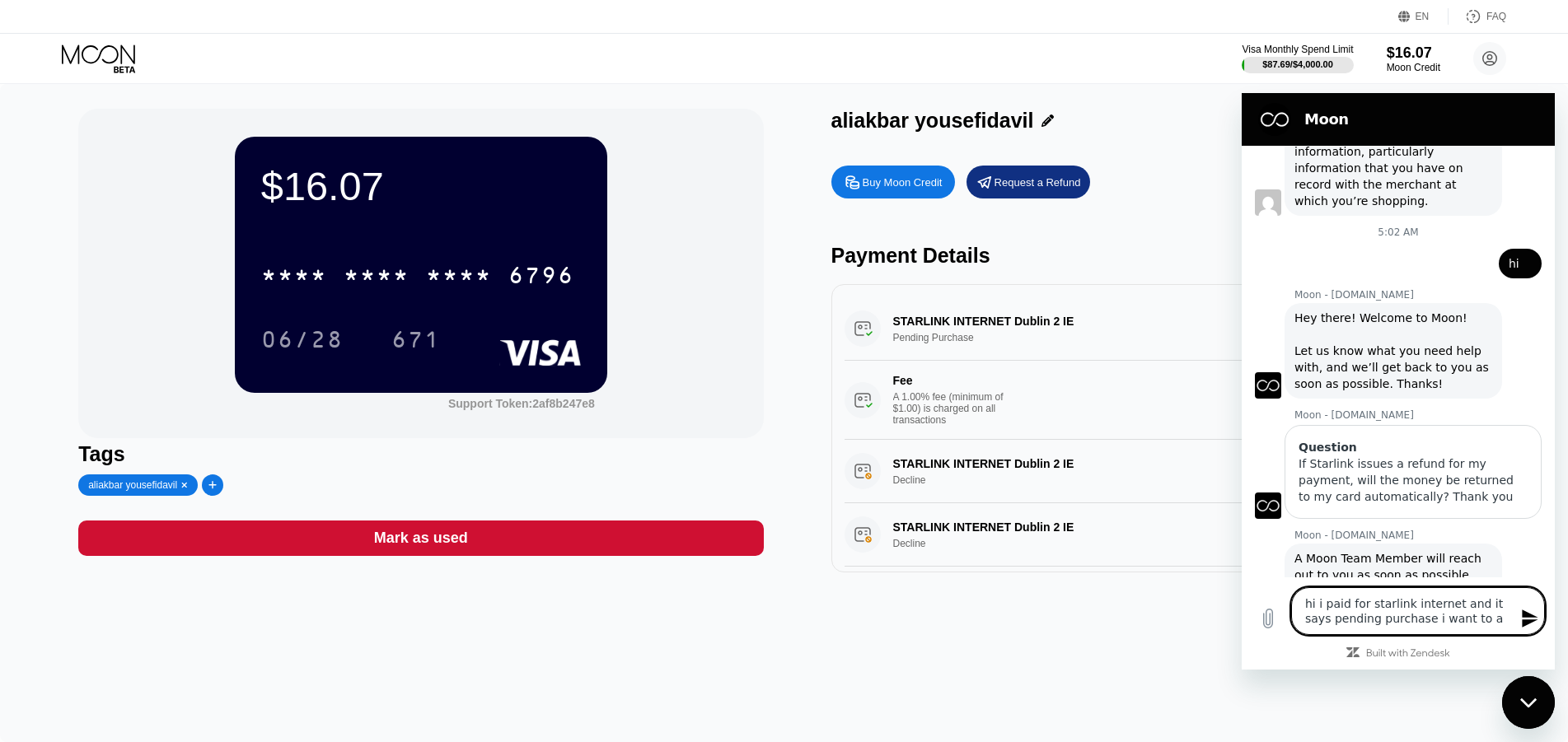
type textarea "x"
type textarea "hi i paid for starlink internet and it says pending purchase i want to ask"
type textarea "x"
type textarea "hi i paid for starlink internet and it says pending purchase i want to ask"
type textarea "x"
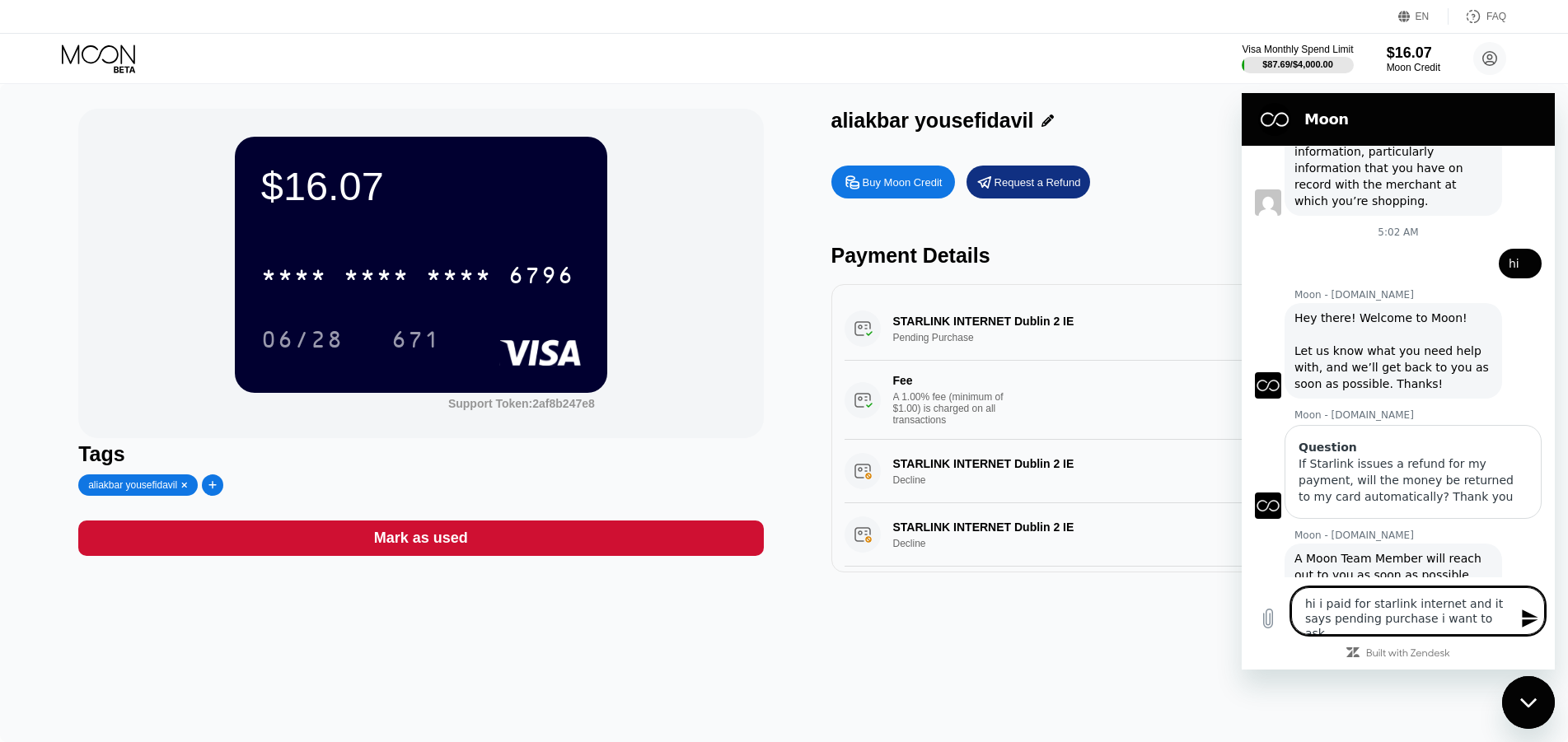
paste textarea "If Starlink issues a refund for my payment, will the money be returned to my ca…"
type textarea "hi i paid for starlink internet and it says pending purchase i want to ask If S…"
type textarea "x"
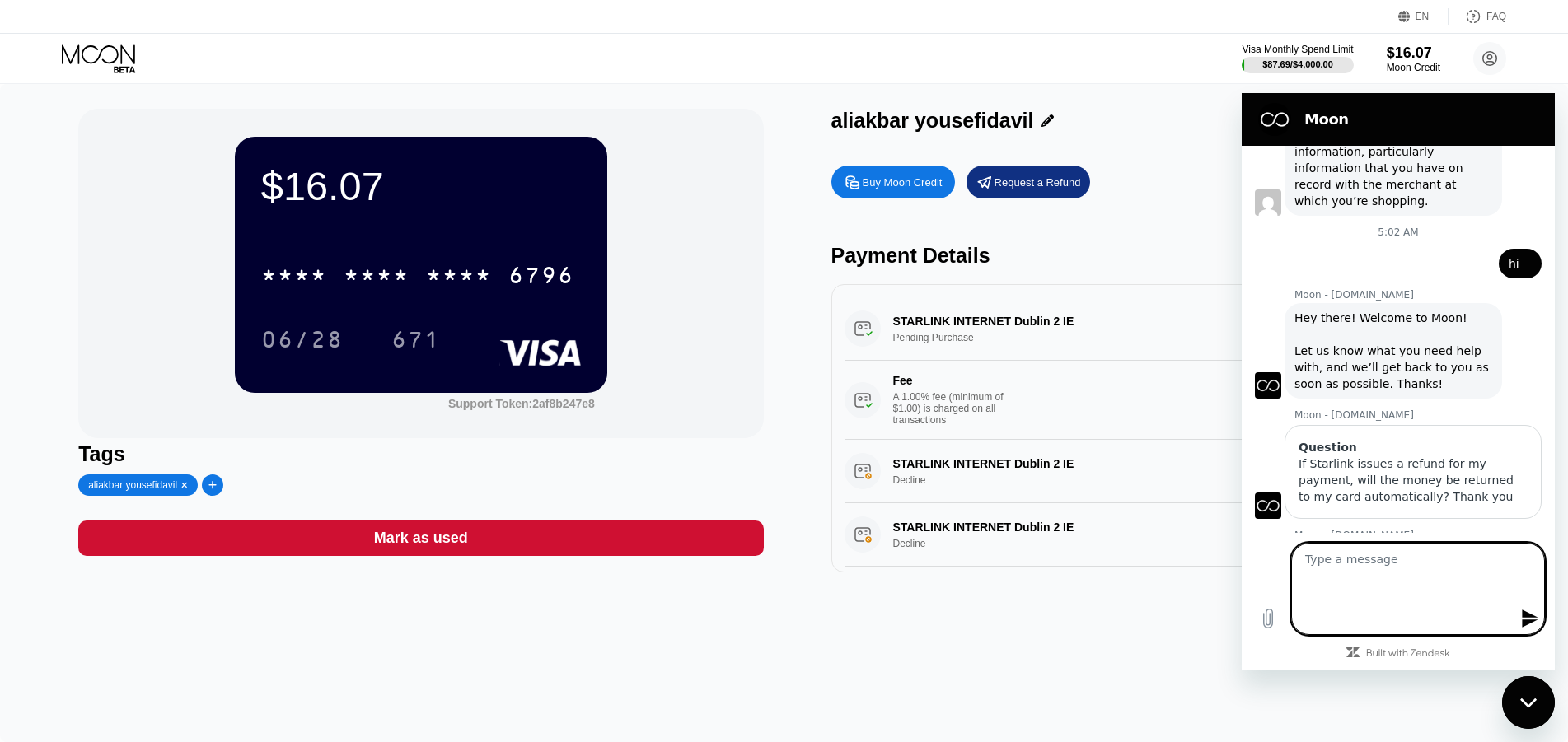
scroll to position [0, 0]
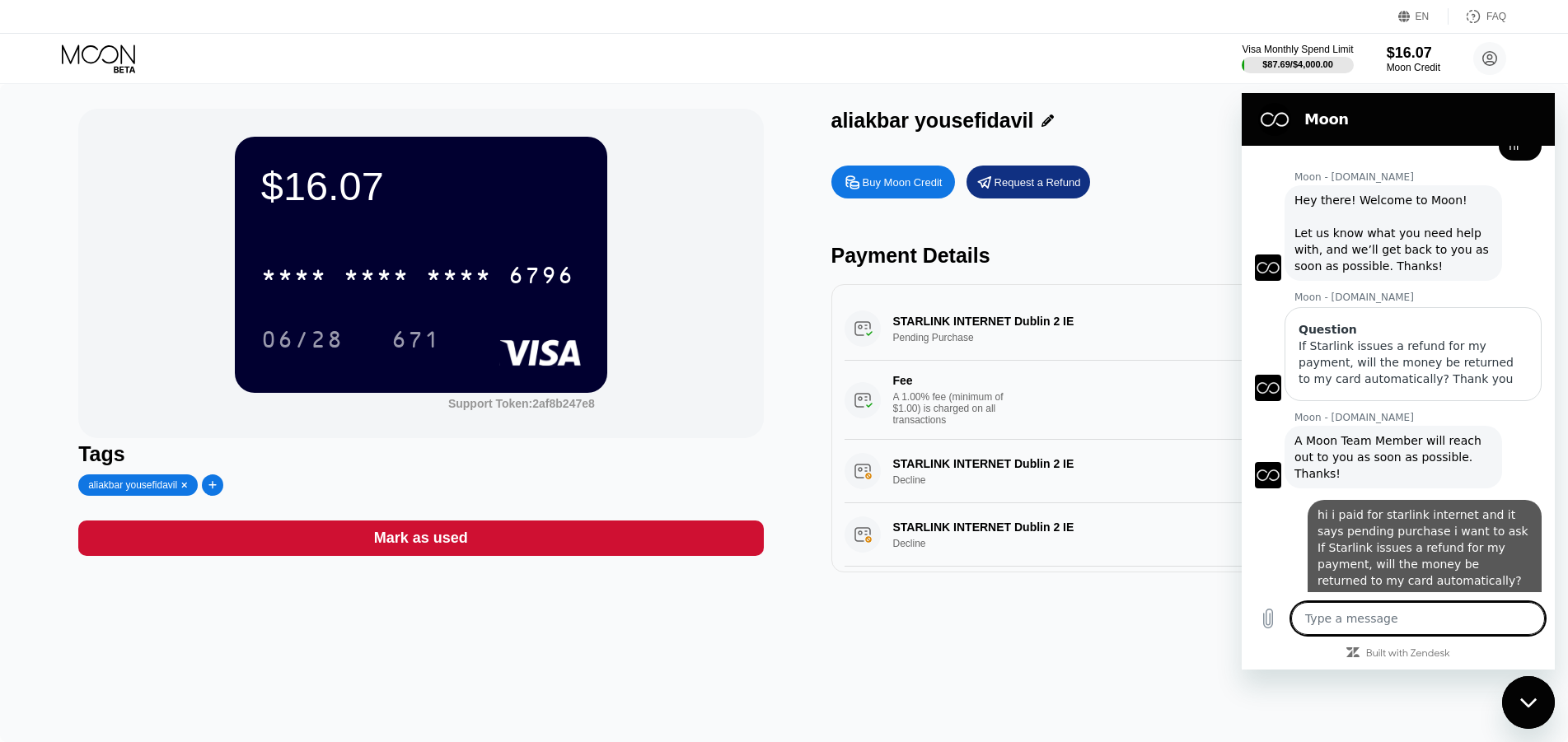
type textarea "x"
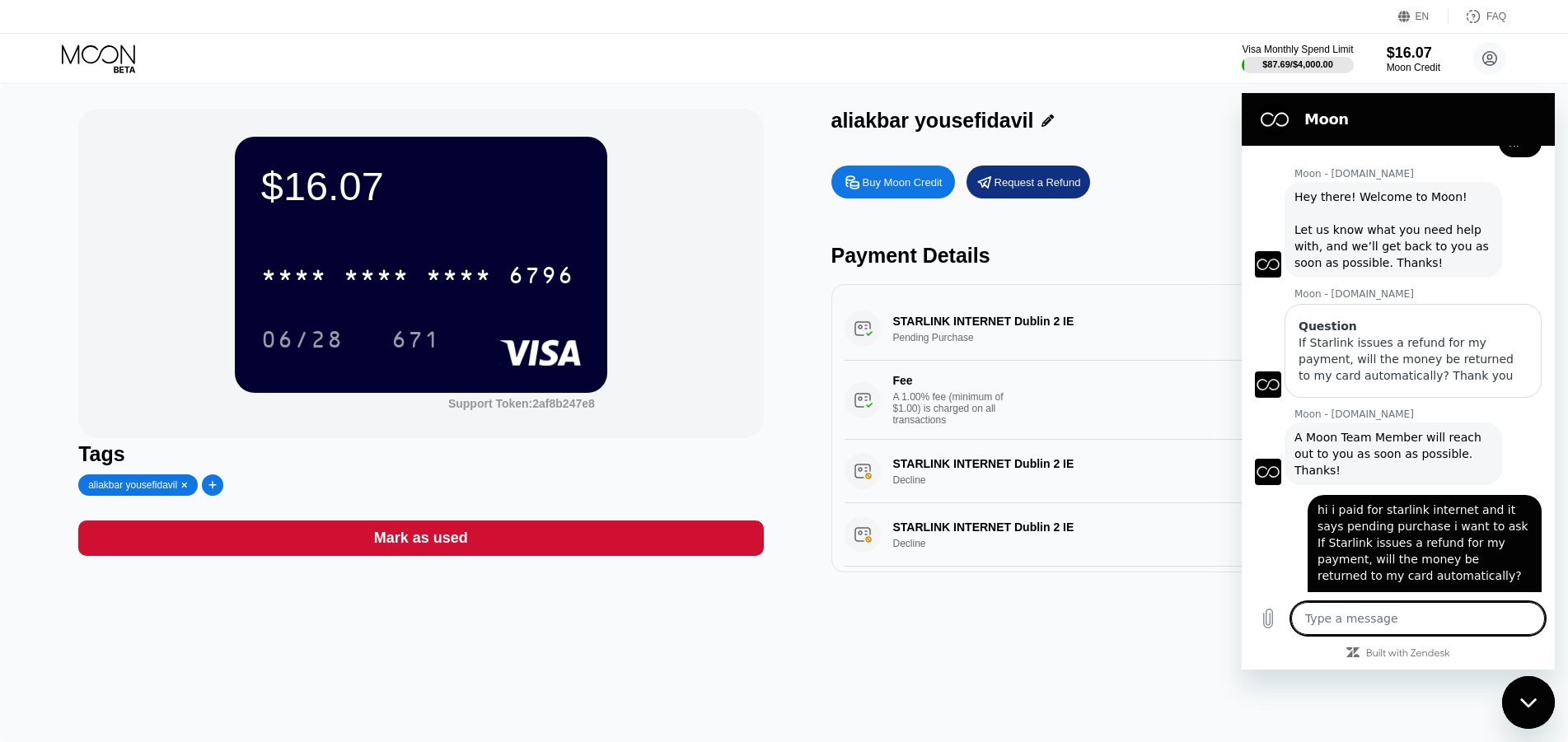
scroll to position [1715, 0]
